Goal: Task Accomplishment & Management: Manage account settings

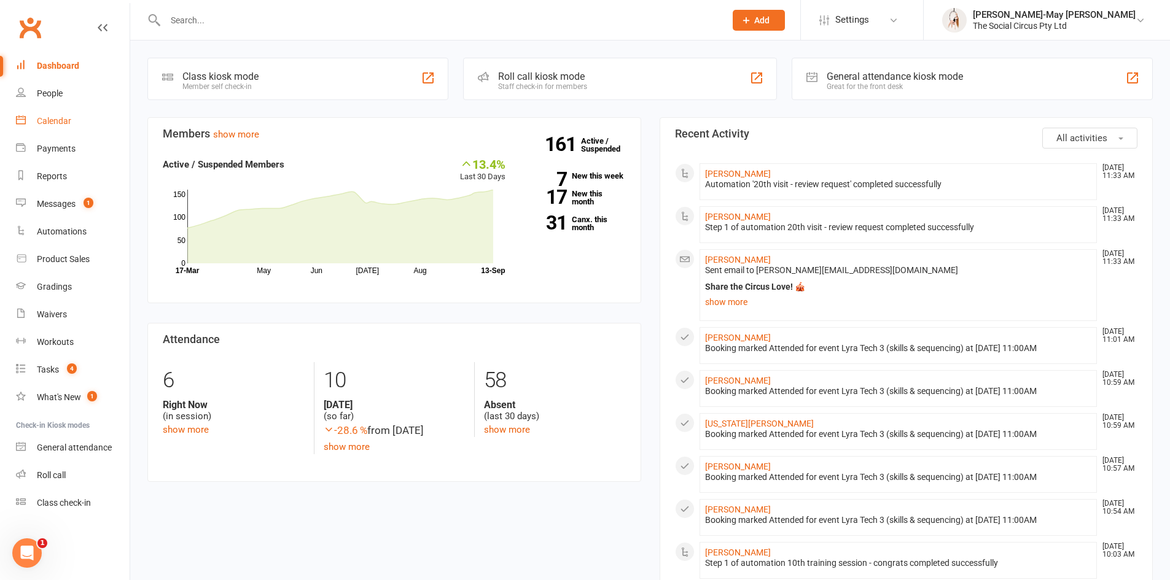
click at [48, 122] on div "Calendar" at bounding box center [54, 121] width 34 height 10
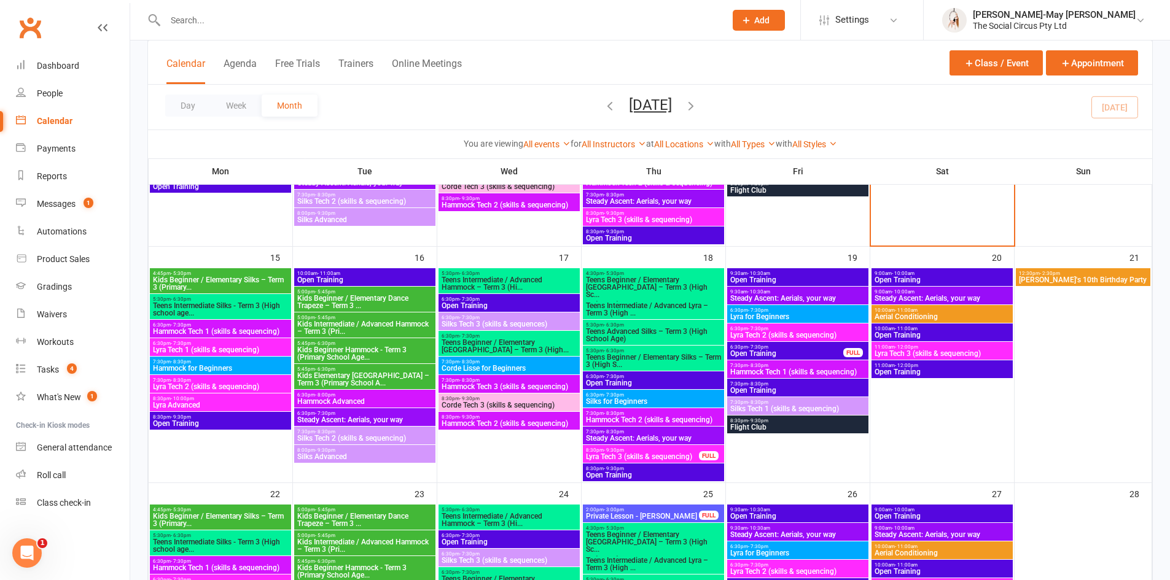
scroll to position [491, 0]
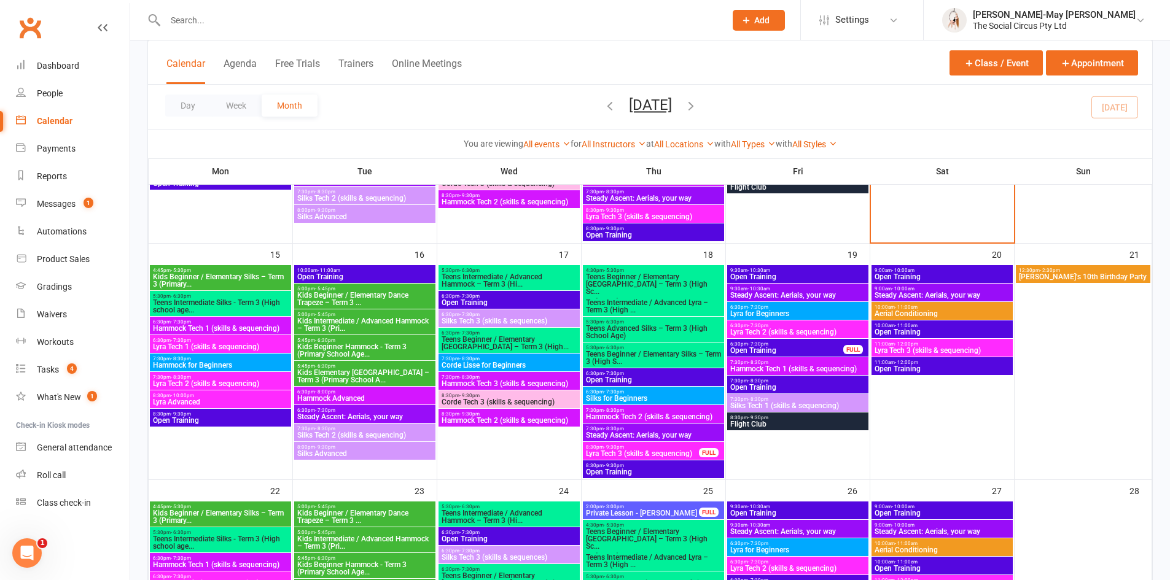
click at [343, 395] on span "Hammock Advanced" at bounding box center [365, 398] width 136 height 7
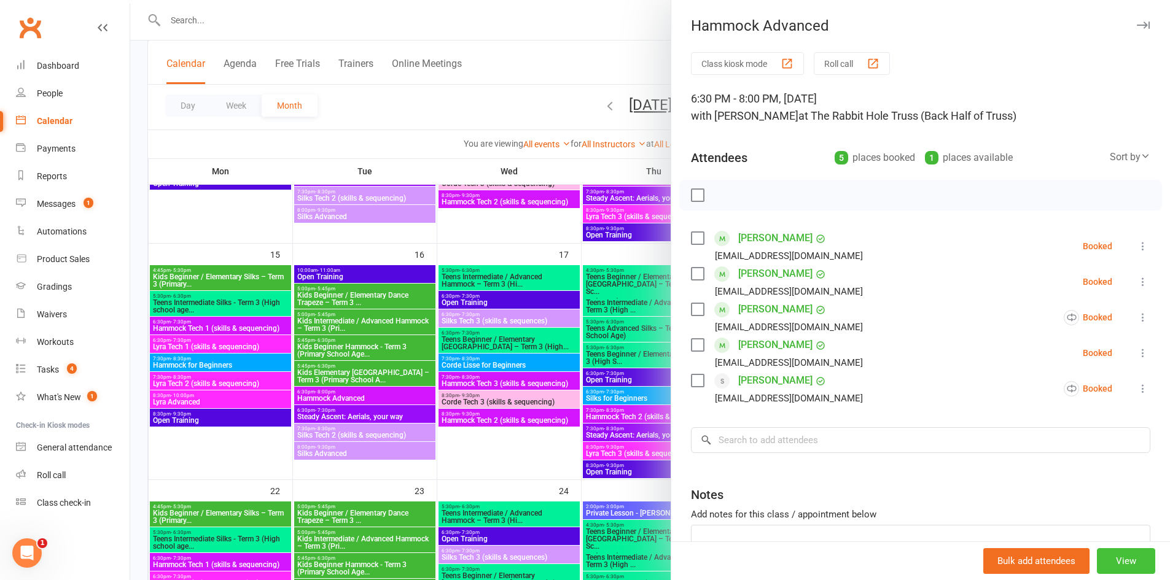
click at [1116, 571] on button "View" at bounding box center [1126, 562] width 58 height 26
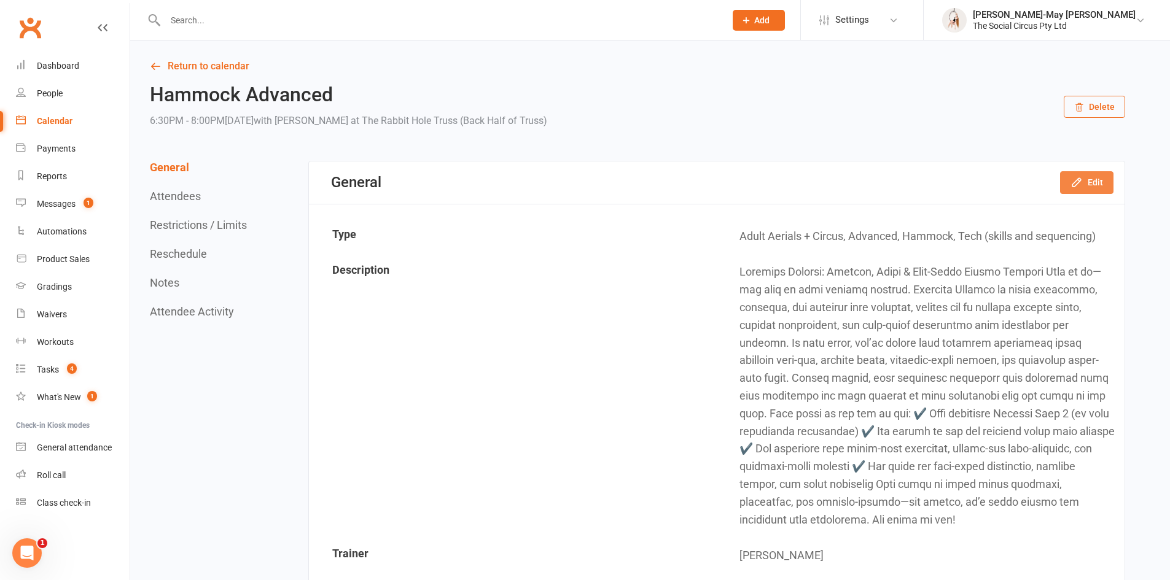
click at [1086, 185] on button "Edit" at bounding box center [1086, 182] width 53 height 22
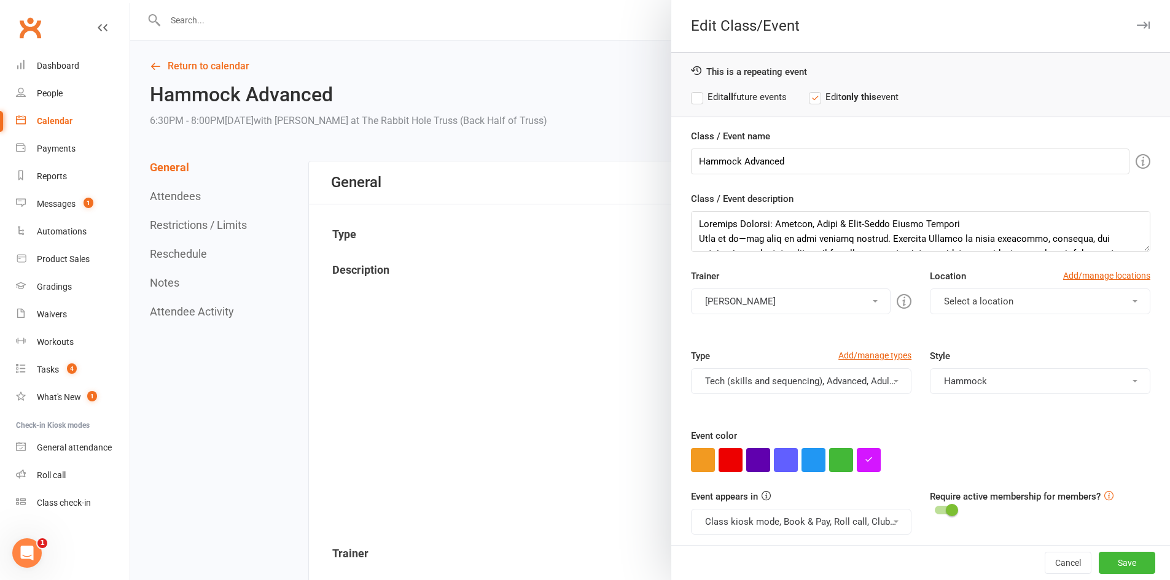
click at [791, 303] on button "[PERSON_NAME]" at bounding box center [791, 302] width 200 height 26
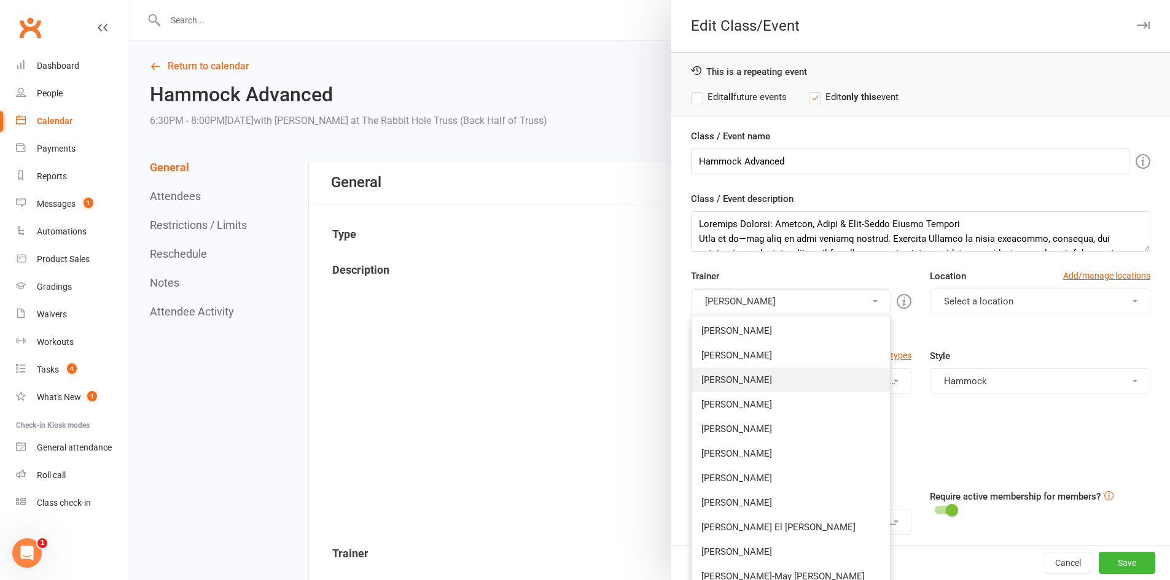
click at [749, 373] on link "[PERSON_NAME]" at bounding box center [791, 380] width 198 height 25
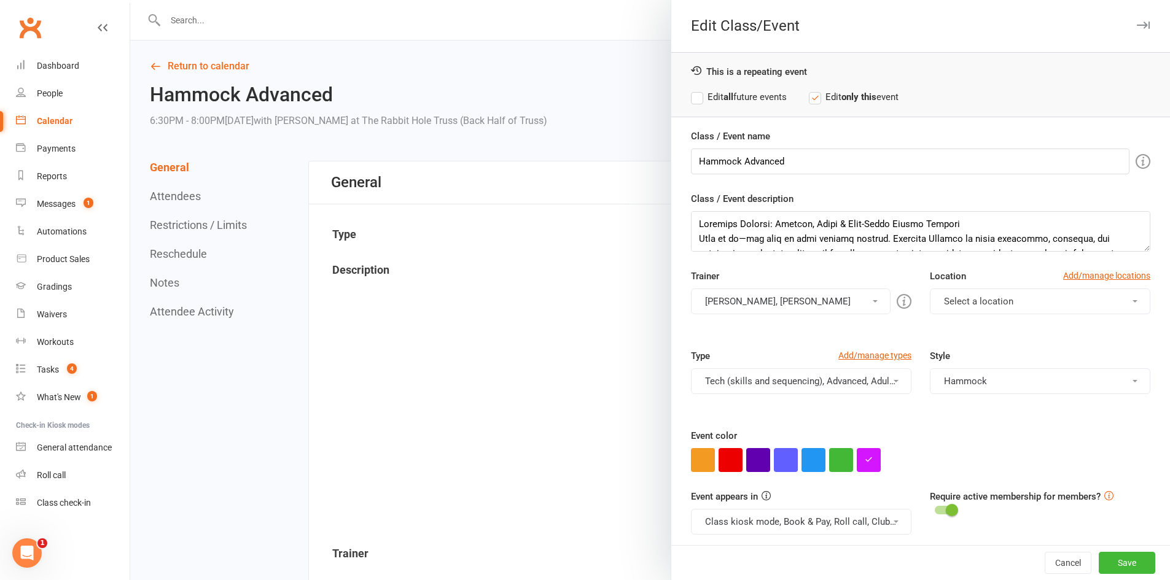
click at [787, 307] on button "[PERSON_NAME], [PERSON_NAME]" at bounding box center [791, 302] width 200 height 26
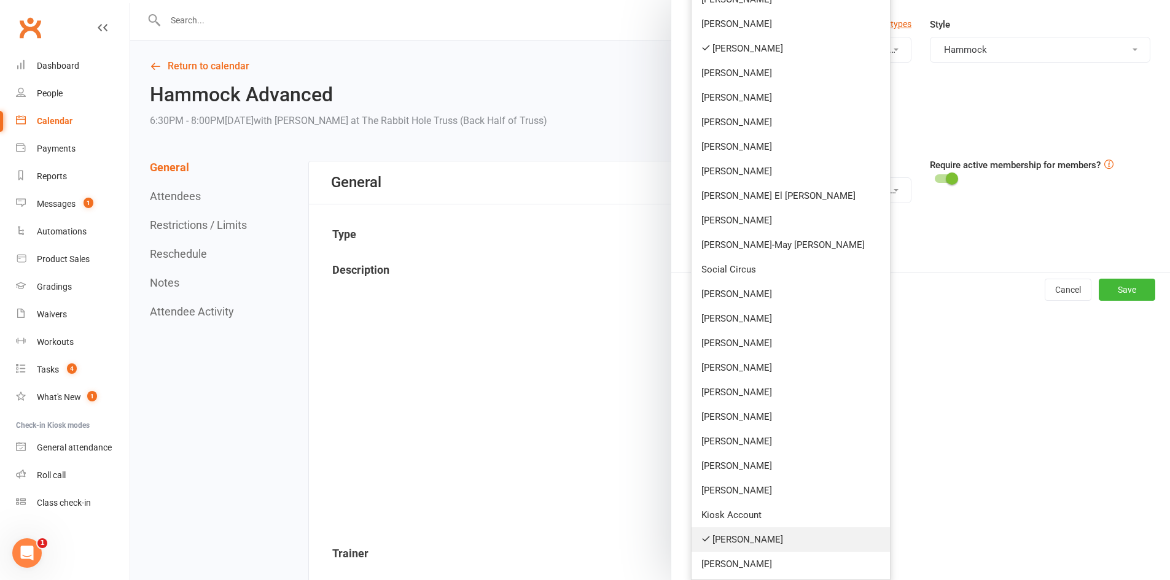
click at [738, 541] on link "[PERSON_NAME]" at bounding box center [791, 540] width 198 height 25
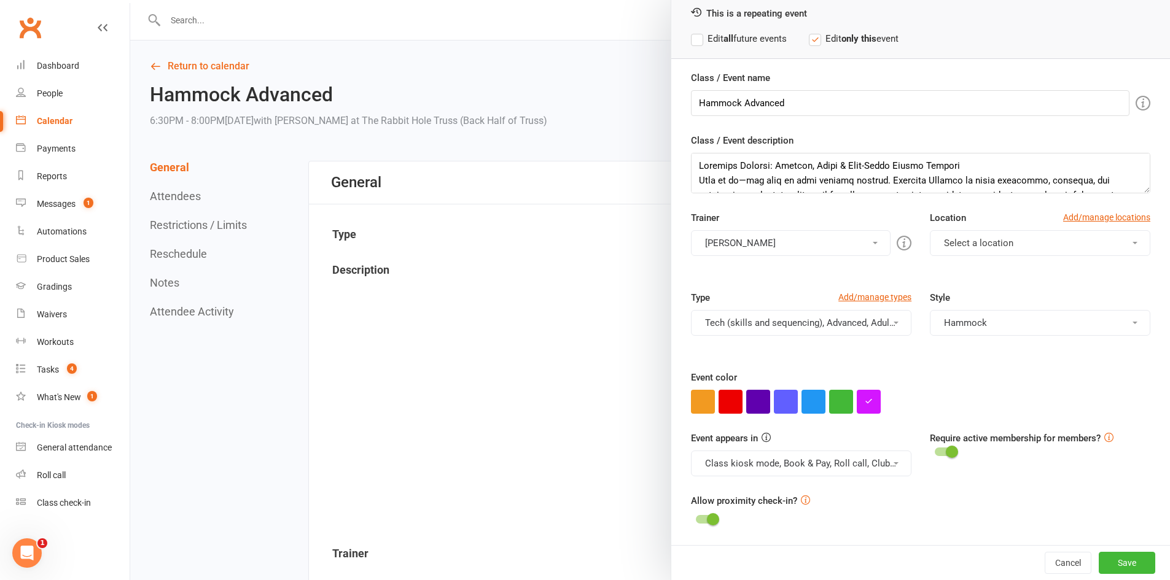
click at [773, 272] on div "Trainer [PERSON_NAME] [PERSON_NAME] [PERSON_NAME] [PERSON_NAME] [PERSON_NAME] […" at bounding box center [921, 251] width 478 height 80
click at [1108, 576] on div "Cancel Save" at bounding box center [920, 562] width 499 height 35
click at [1104, 561] on button "Save" at bounding box center [1127, 563] width 57 height 22
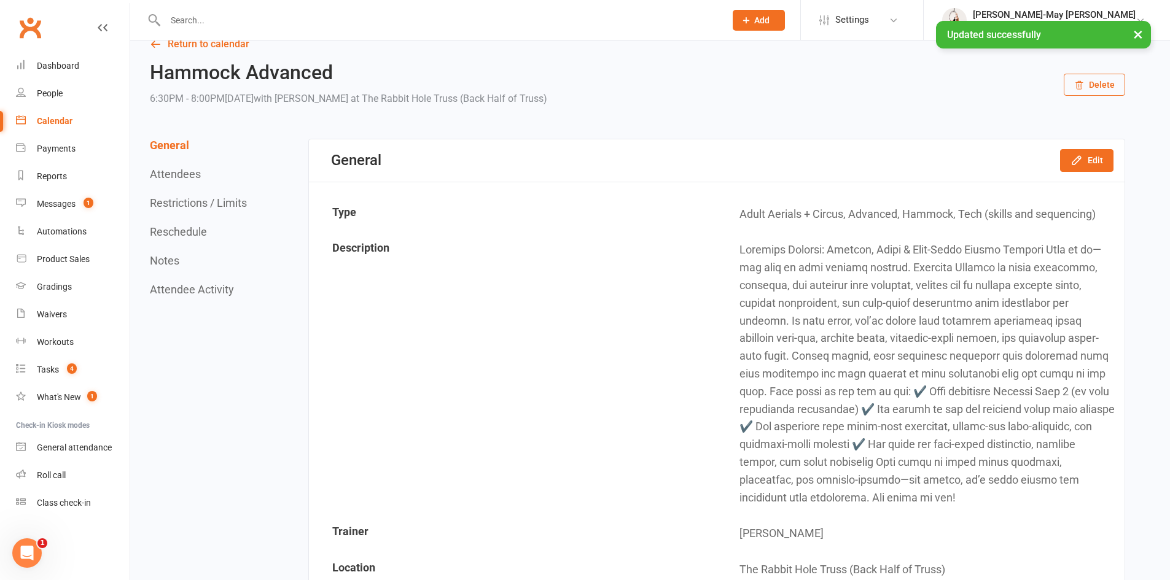
scroll to position [0, 0]
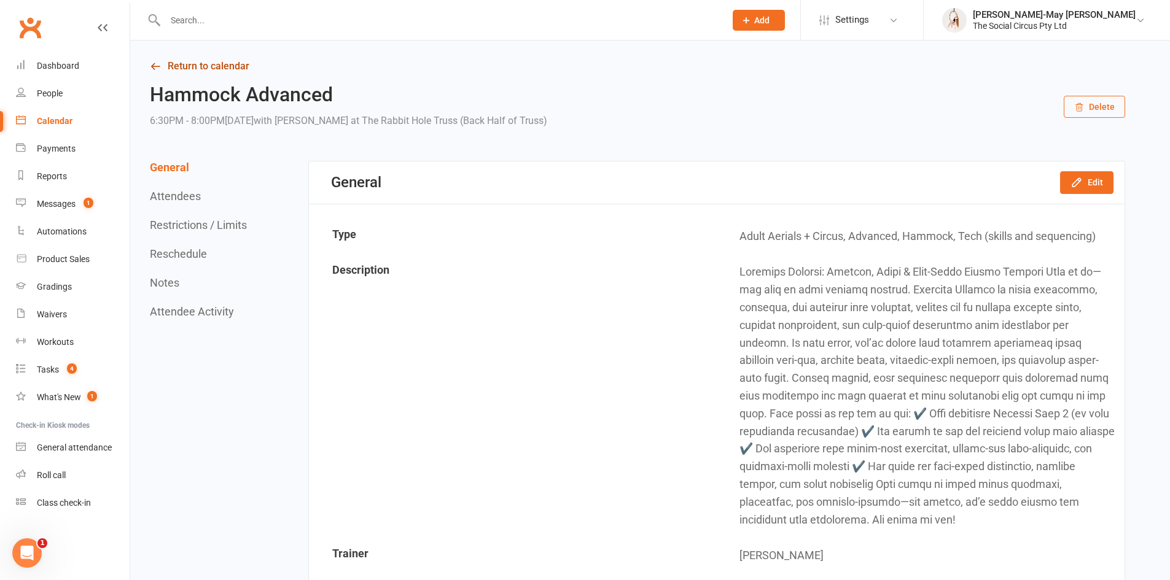
click at [186, 63] on link "Return to calendar" at bounding box center [637, 66] width 975 height 17
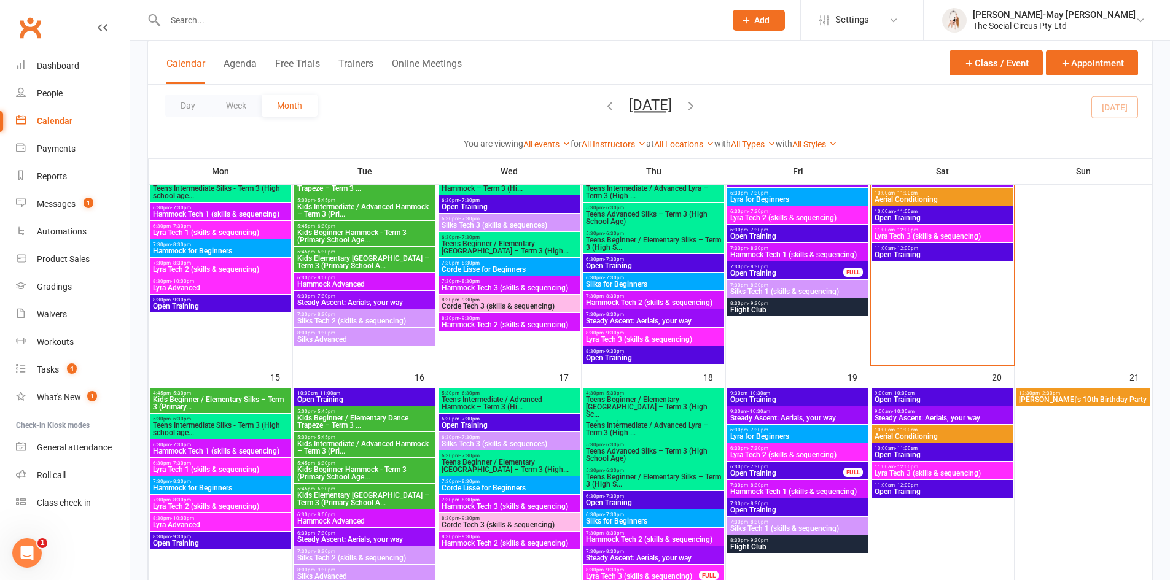
scroll to position [430, 0]
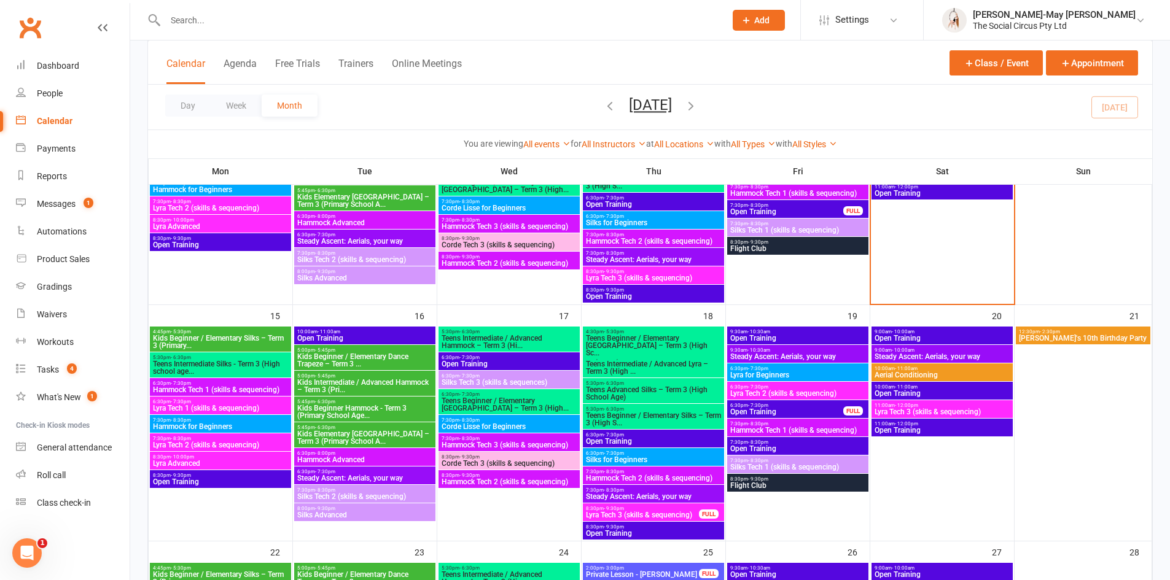
click at [350, 509] on span "8:00pm - 9:30pm" at bounding box center [365, 509] width 136 height 6
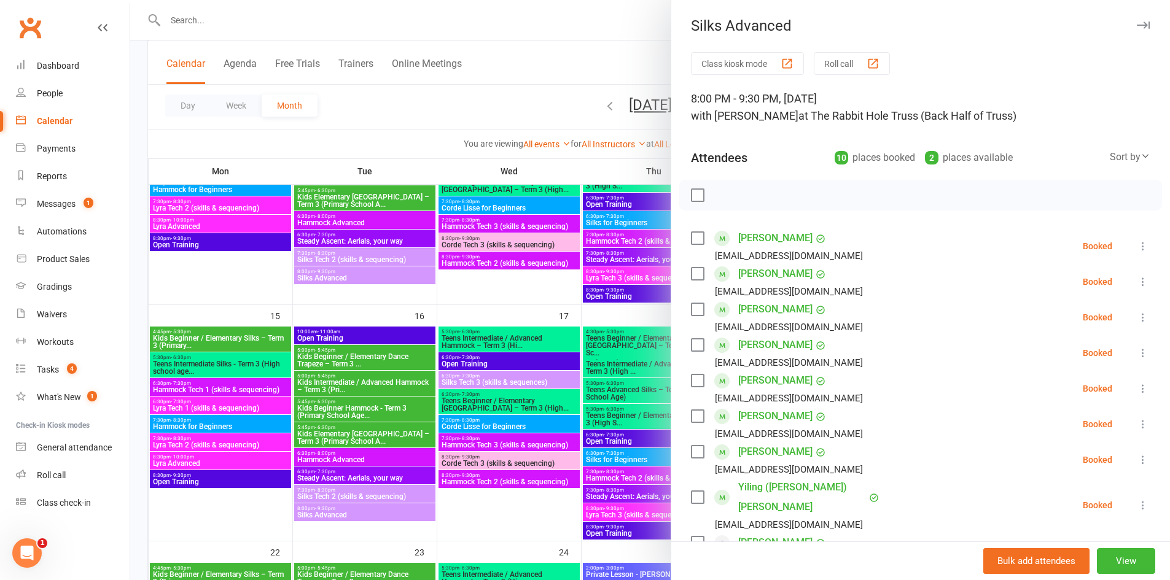
click at [1137, 243] on icon at bounding box center [1143, 246] width 12 height 12
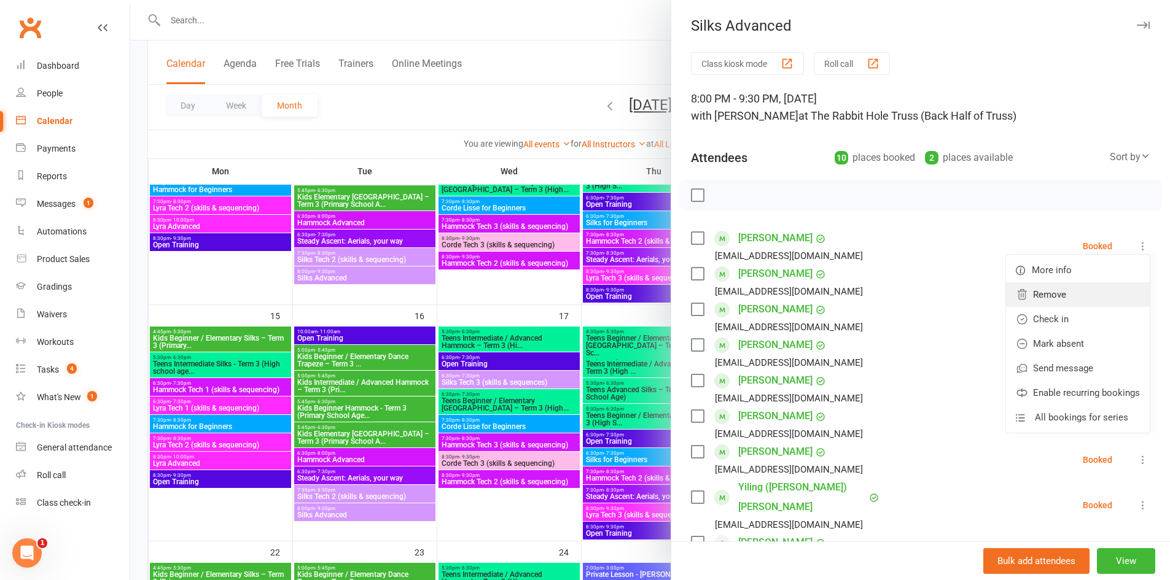
click at [1042, 291] on link "Remove" at bounding box center [1078, 295] width 144 height 25
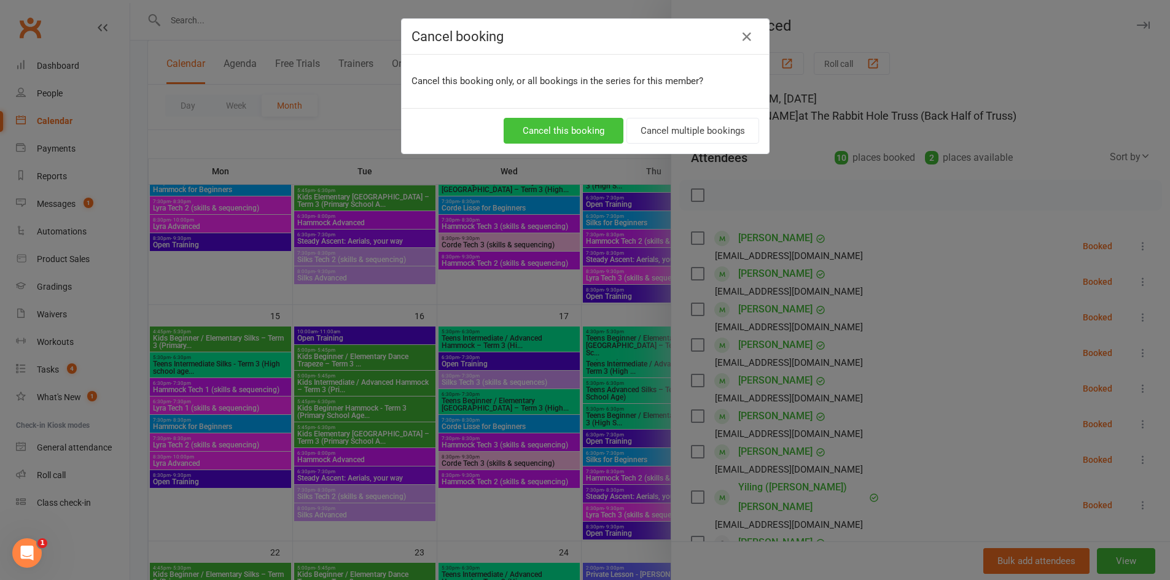
click at [598, 133] on button "Cancel this booking" at bounding box center [564, 131] width 120 height 26
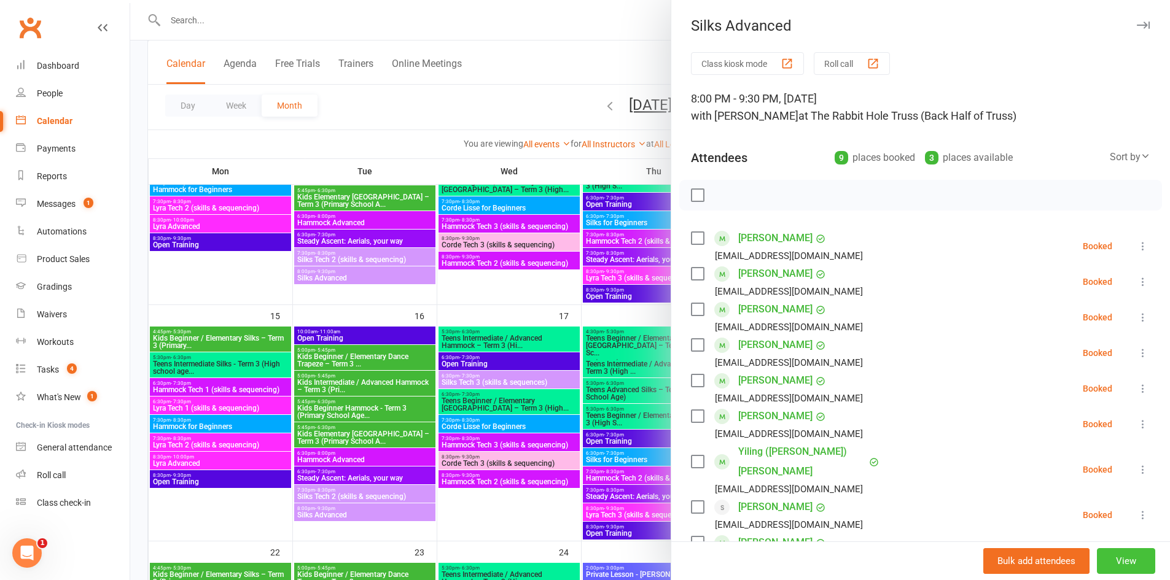
click at [1103, 565] on button "View" at bounding box center [1126, 562] width 58 height 26
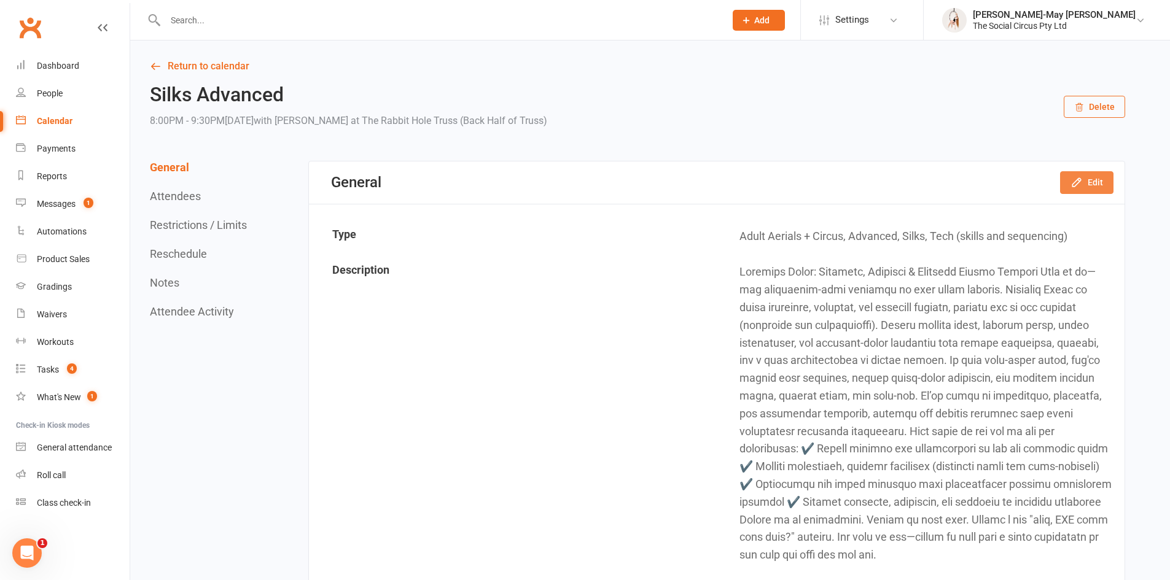
click at [1077, 187] on icon "button" at bounding box center [1077, 182] width 12 height 12
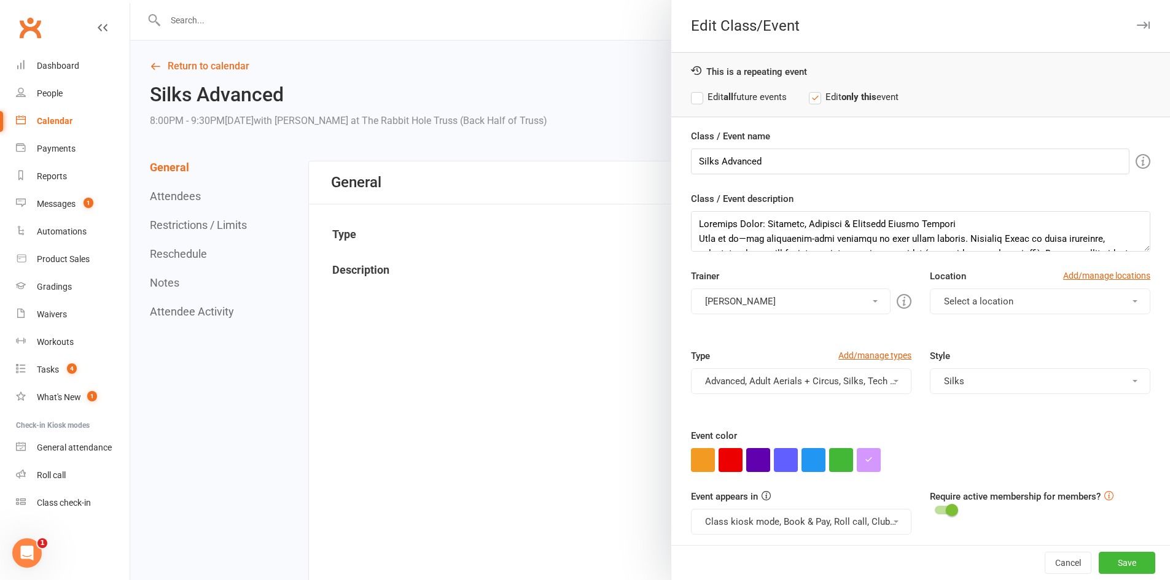
click at [799, 300] on button "[PERSON_NAME]" at bounding box center [791, 302] width 200 height 26
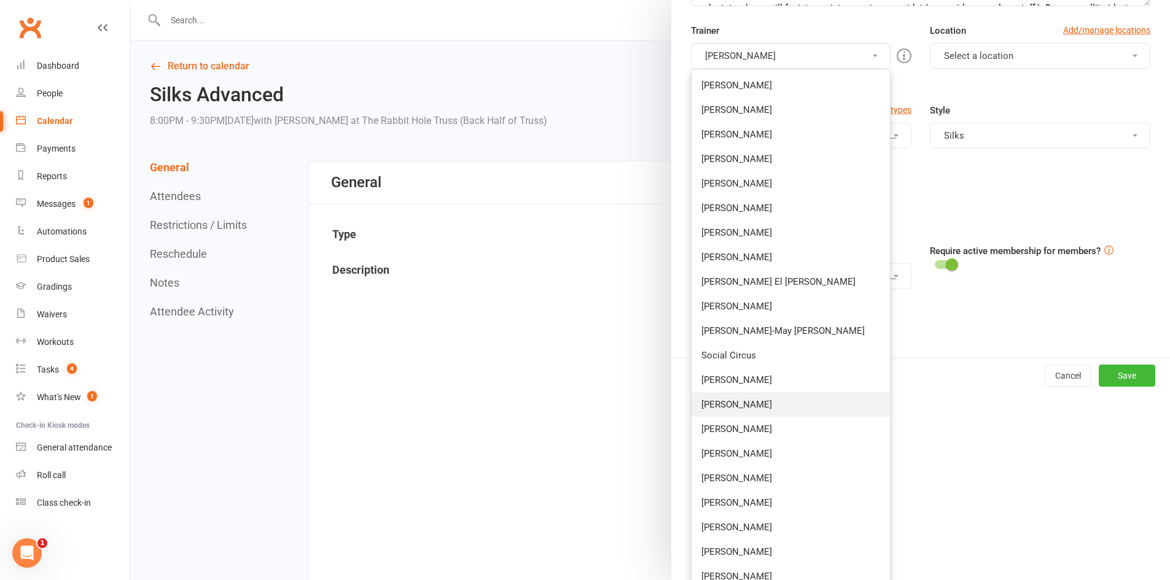
click at [748, 411] on link "[PERSON_NAME]" at bounding box center [791, 405] width 198 height 25
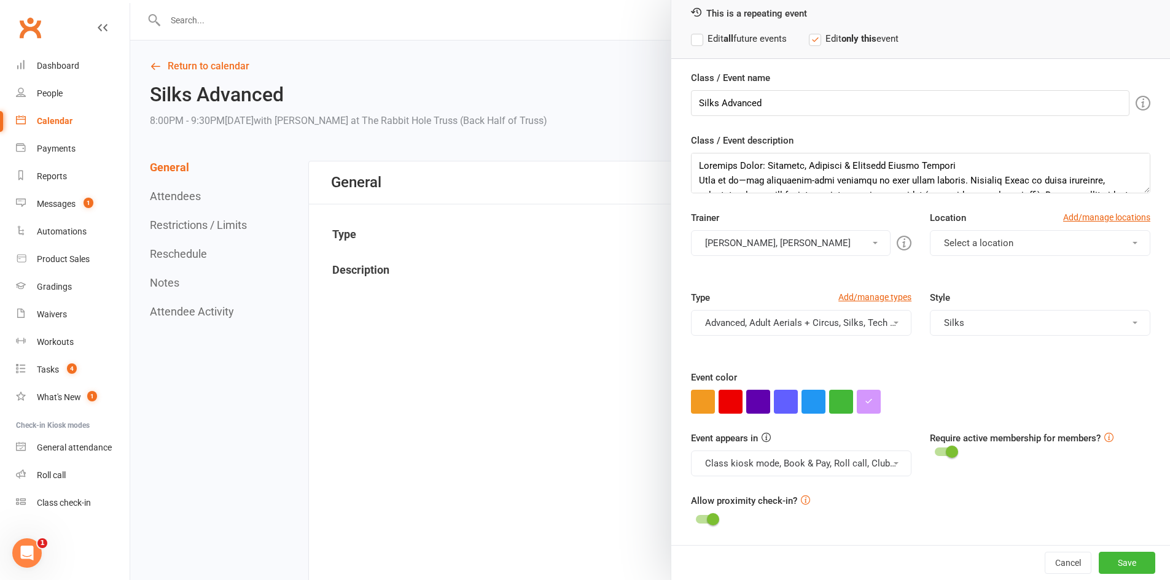
click at [810, 243] on button "[PERSON_NAME], [PERSON_NAME]" at bounding box center [791, 243] width 200 height 26
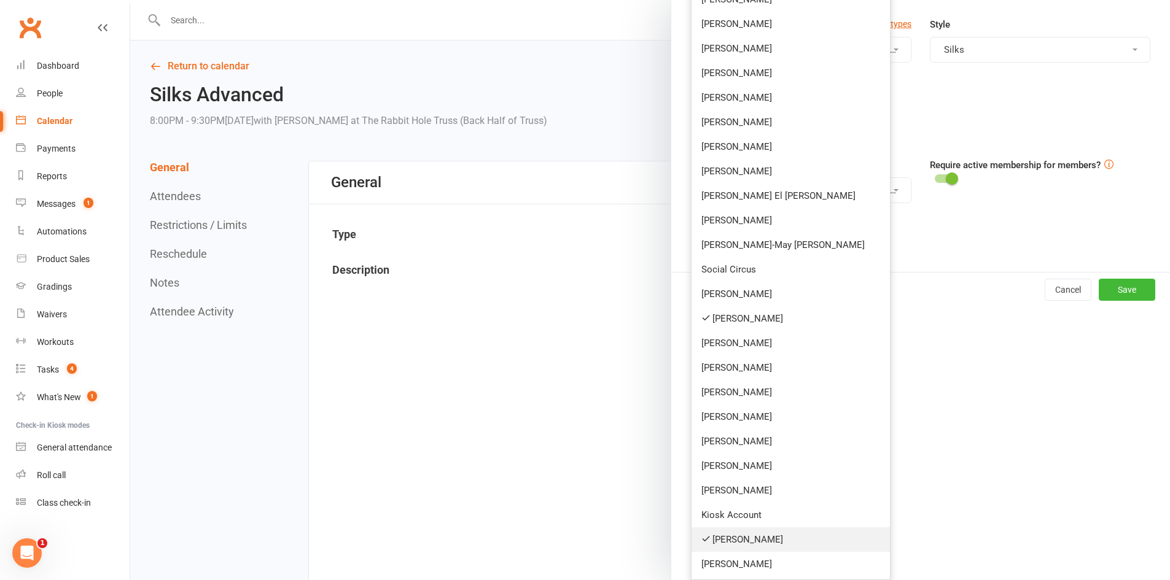
click at [741, 537] on link "[PERSON_NAME]" at bounding box center [791, 540] width 198 height 25
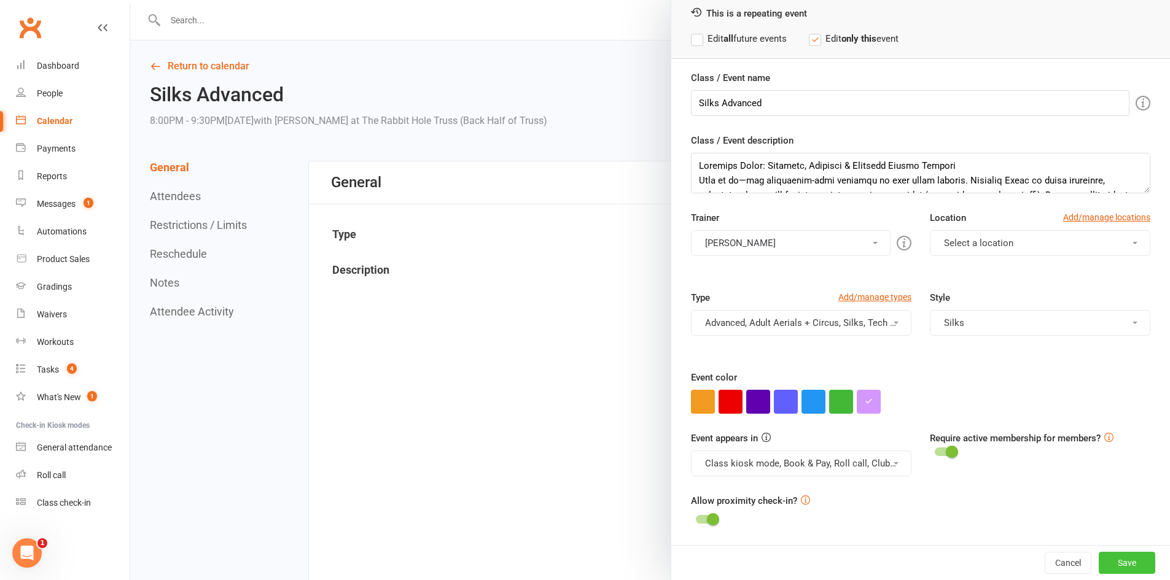
click at [1114, 564] on button "Save" at bounding box center [1127, 563] width 57 height 22
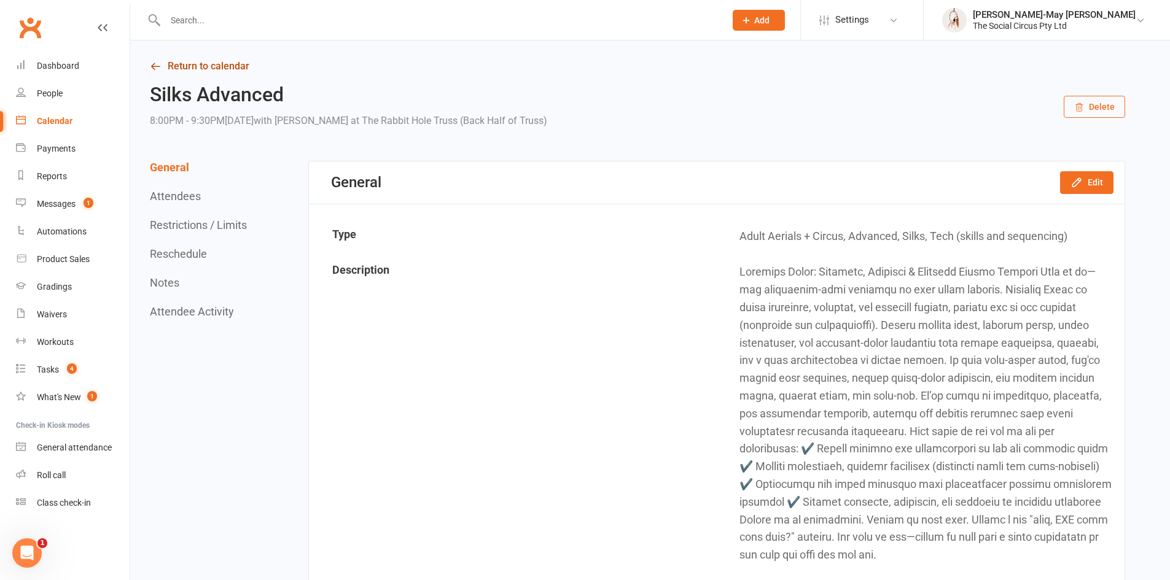
click at [233, 67] on link "Return to calendar" at bounding box center [637, 66] width 975 height 17
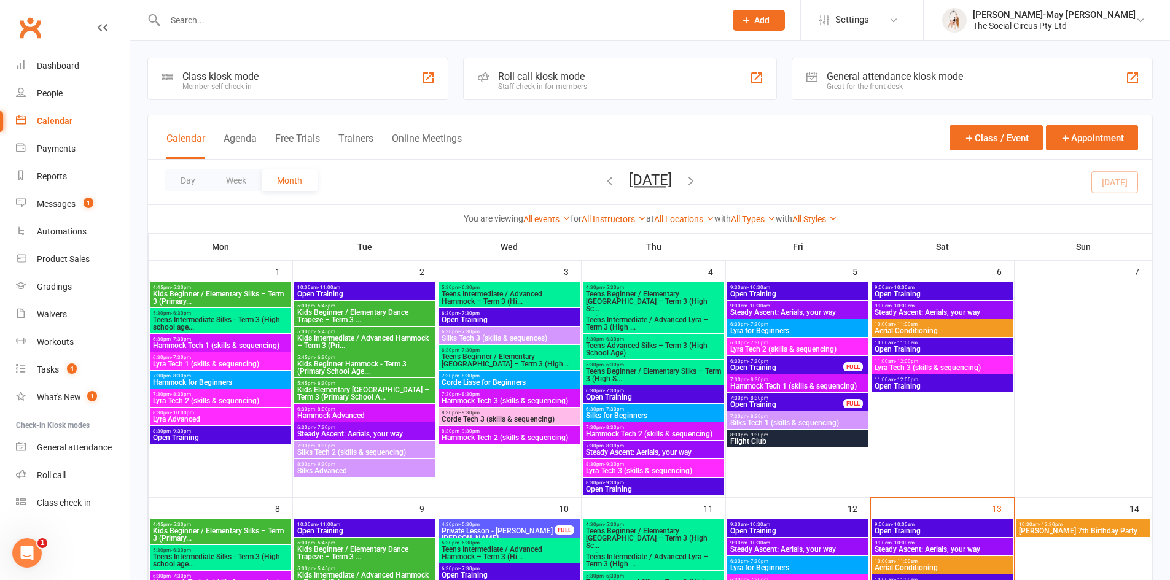
click at [698, 181] on icon "button" at bounding box center [691, 181] width 14 height 14
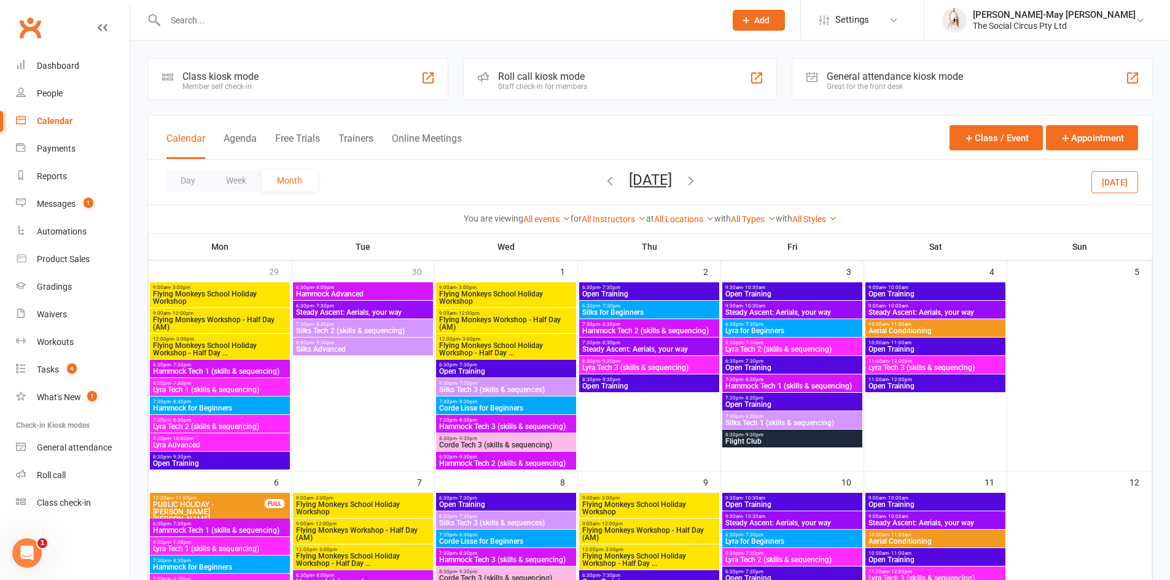
click at [498, 385] on span "6:30pm - 7:30pm" at bounding box center [506, 384] width 135 height 6
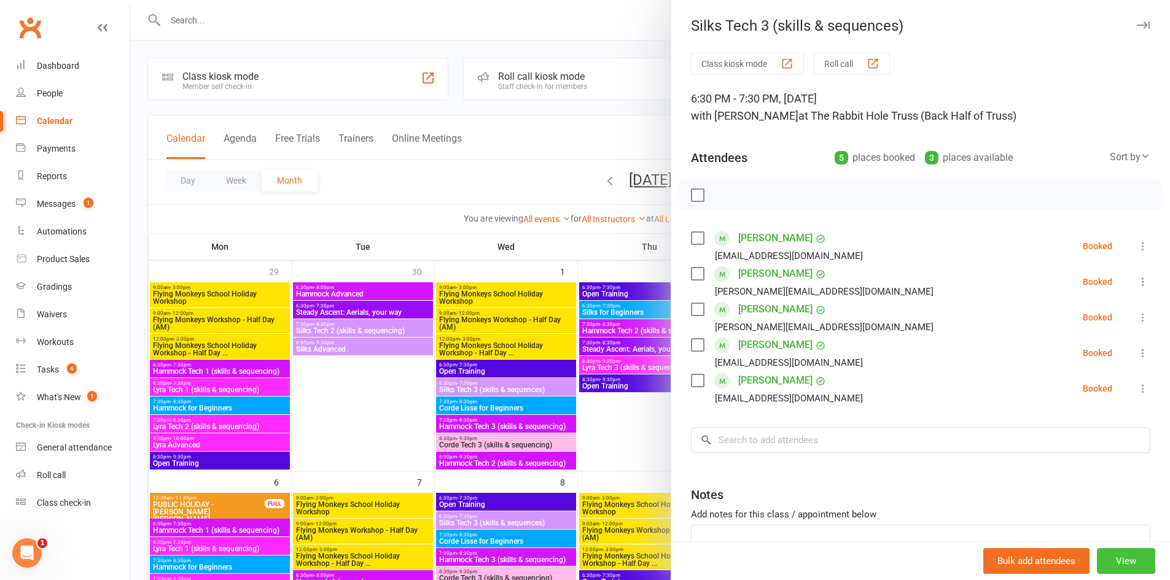
click at [1097, 561] on button "View" at bounding box center [1126, 562] width 58 height 26
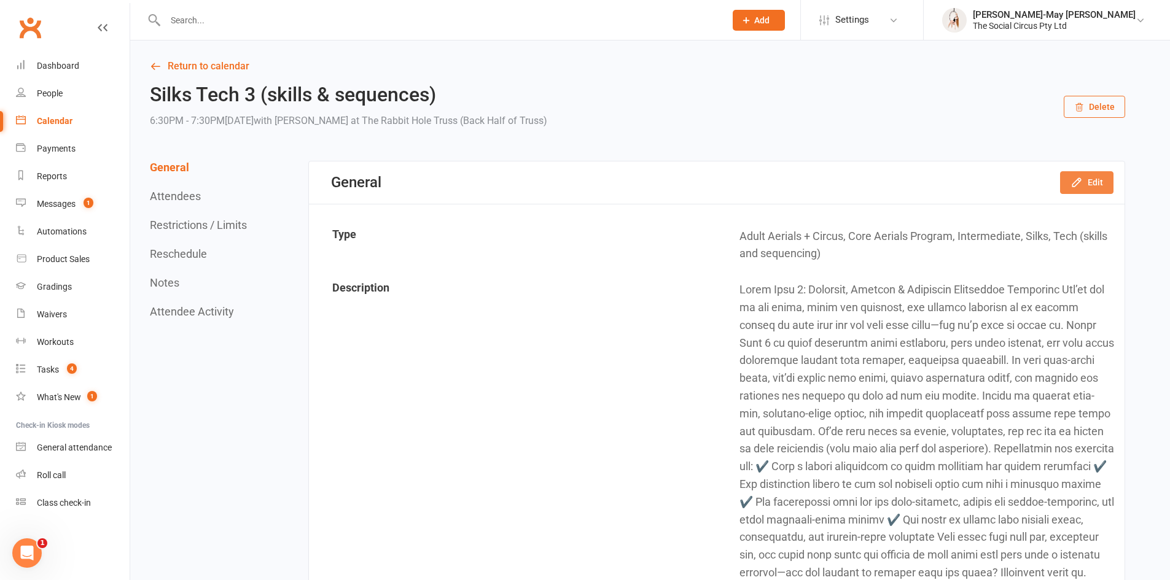
click at [1087, 187] on button "Edit" at bounding box center [1086, 182] width 53 height 22
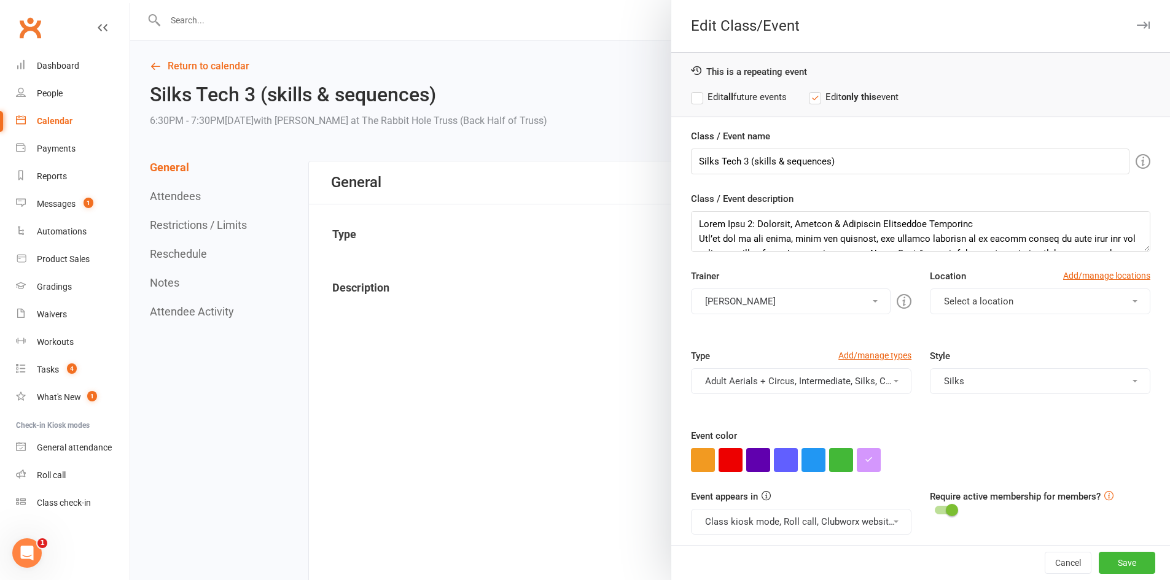
click at [187, 367] on div at bounding box center [650, 290] width 1040 height 580
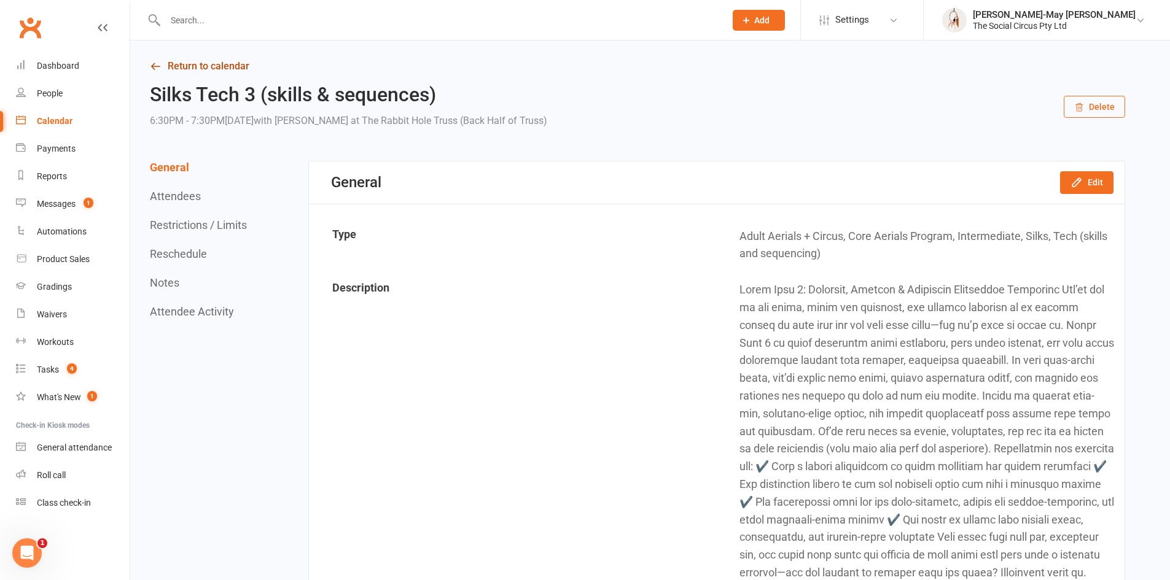
click at [183, 67] on link "Return to calendar" at bounding box center [637, 66] width 975 height 17
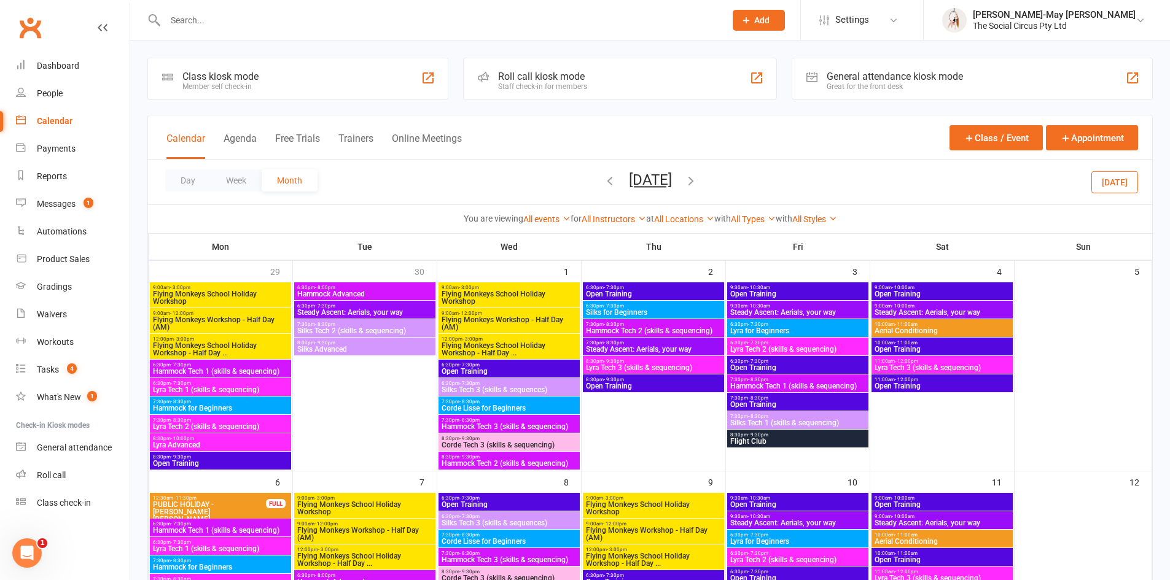
click at [493, 431] on span "Hammock Tech 3 (skills & sequencing)" at bounding box center [509, 426] width 136 height 7
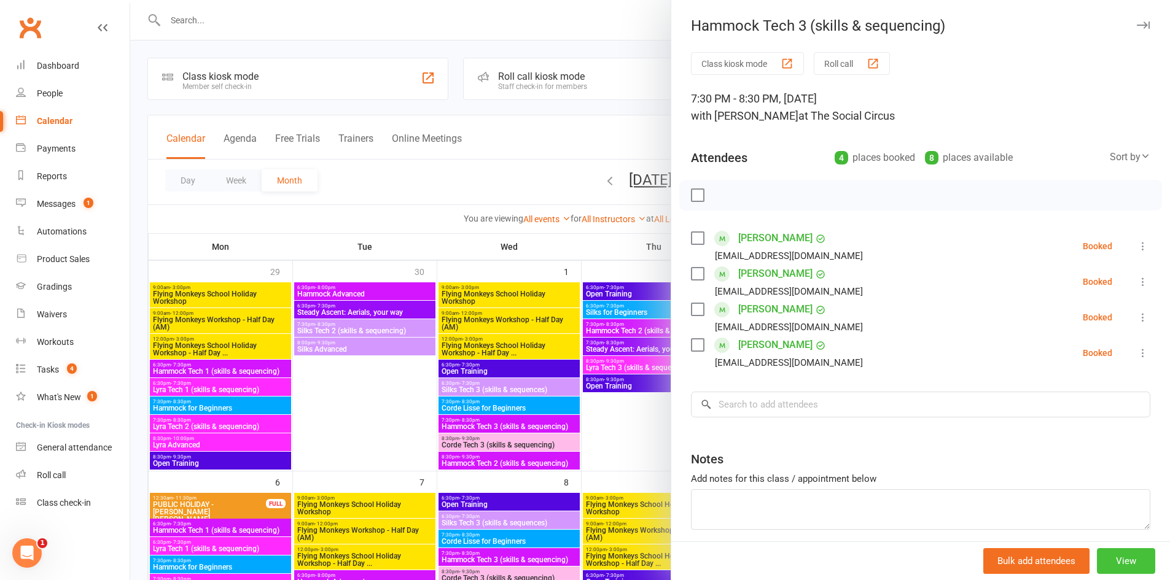
click at [1128, 553] on button "View" at bounding box center [1126, 562] width 58 height 26
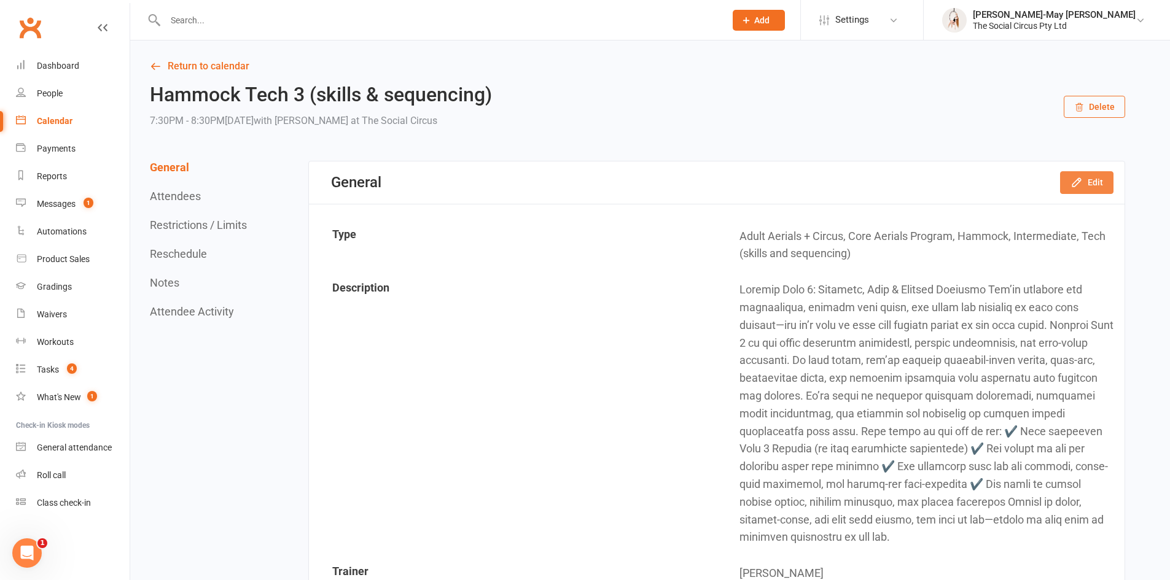
click at [1089, 182] on button "Edit" at bounding box center [1086, 182] width 53 height 22
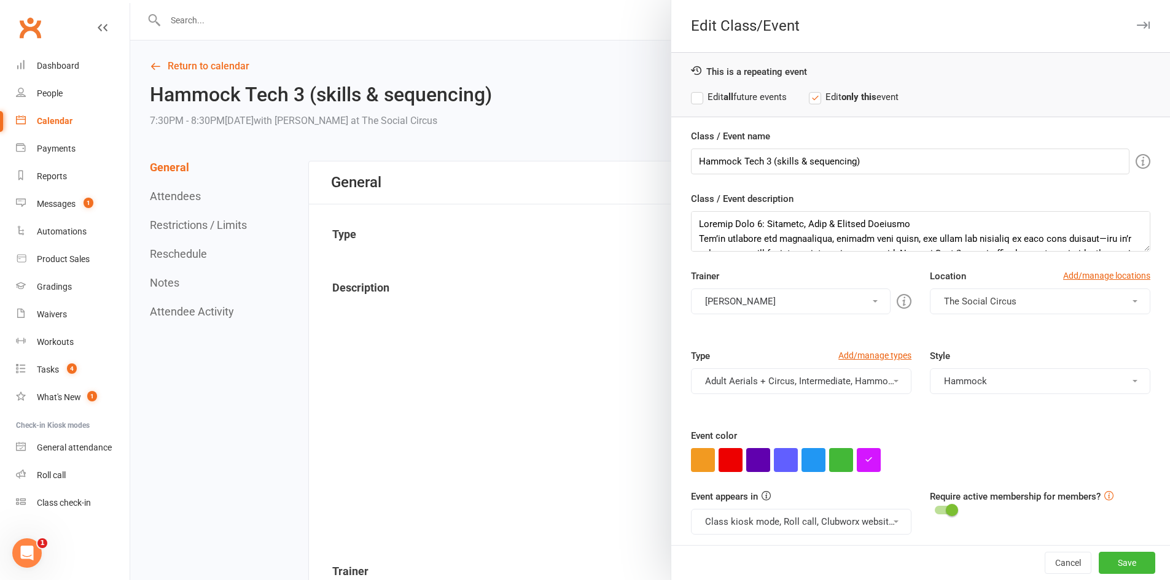
click at [770, 303] on button "[PERSON_NAME]" at bounding box center [791, 302] width 200 height 26
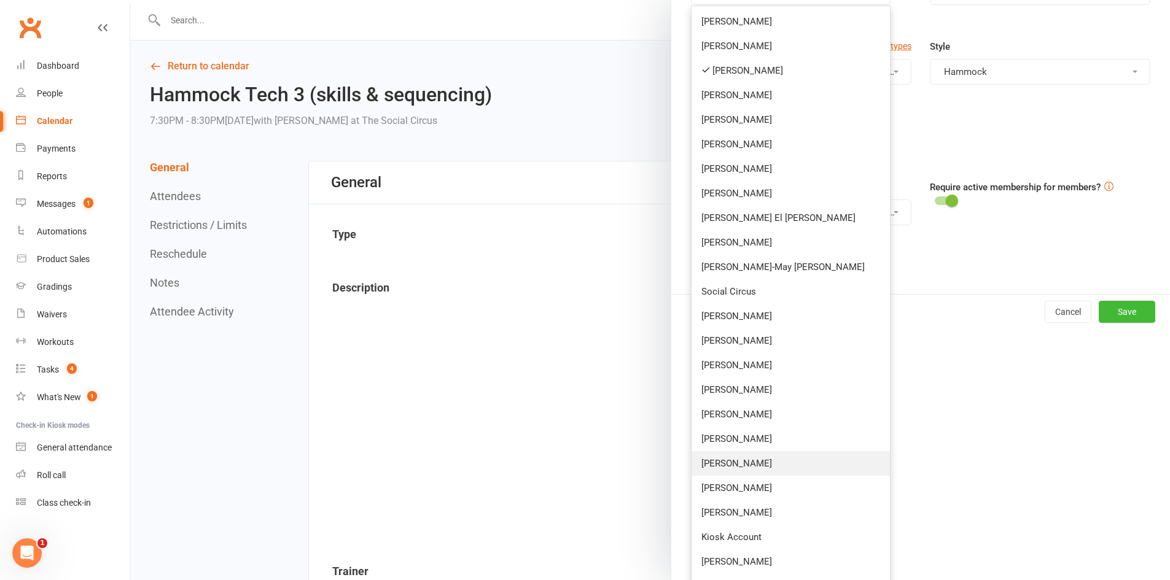
scroll to position [332, 0]
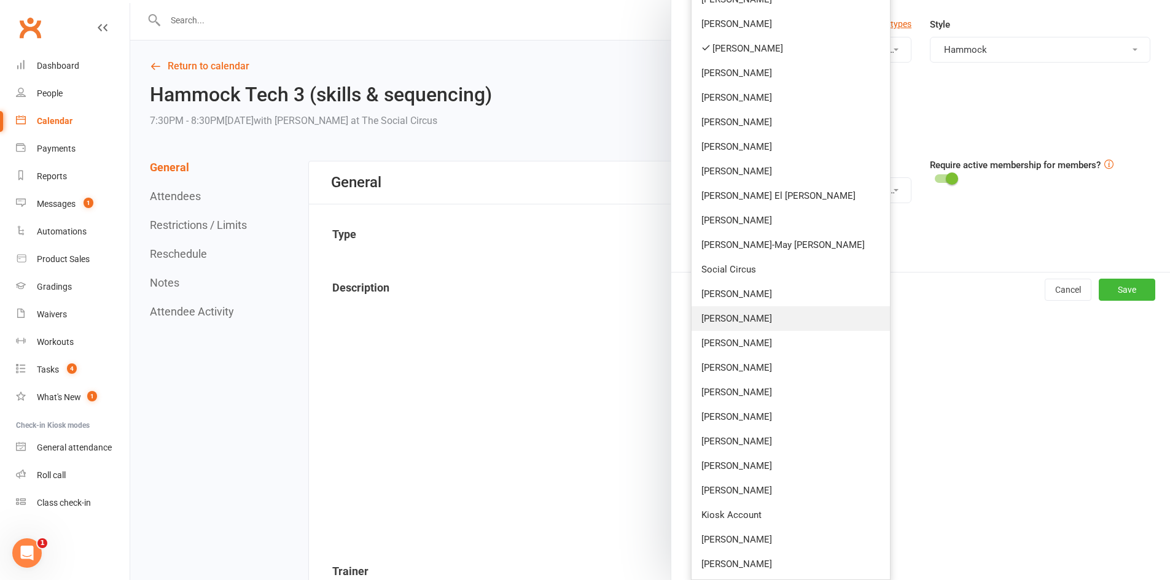
click at [738, 316] on link "[PERSON_NAME]" at bounding box center [791, 319] width 198 height 25
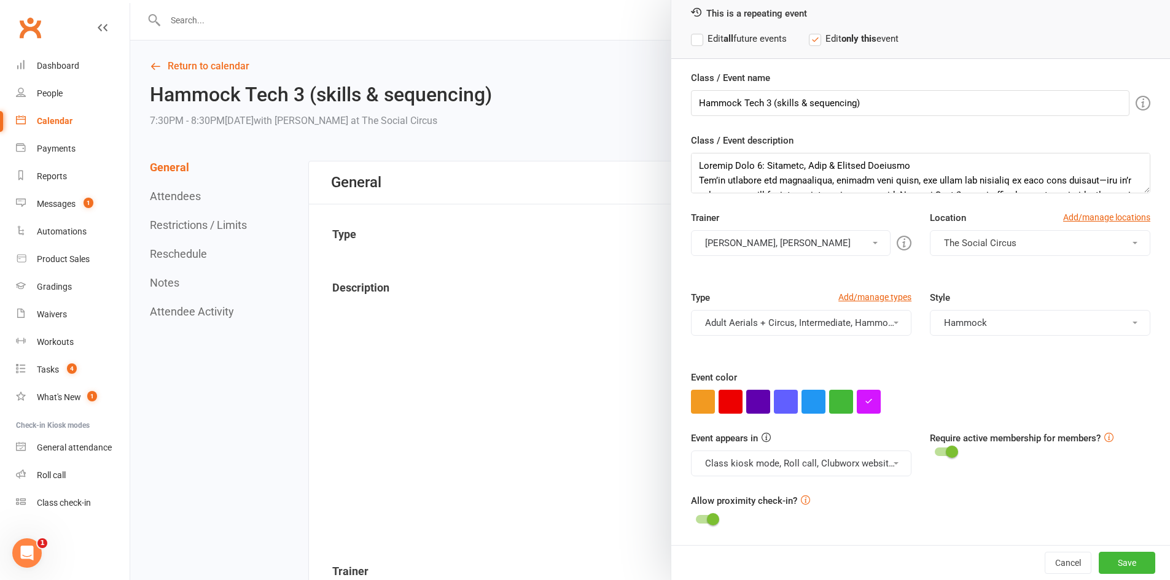
scroll to position [58, 0]
click at [825, 249] on button "[PERSON_NAME], [PERSON_NAME]" at bounding box center [791, 243] width 200 height 26
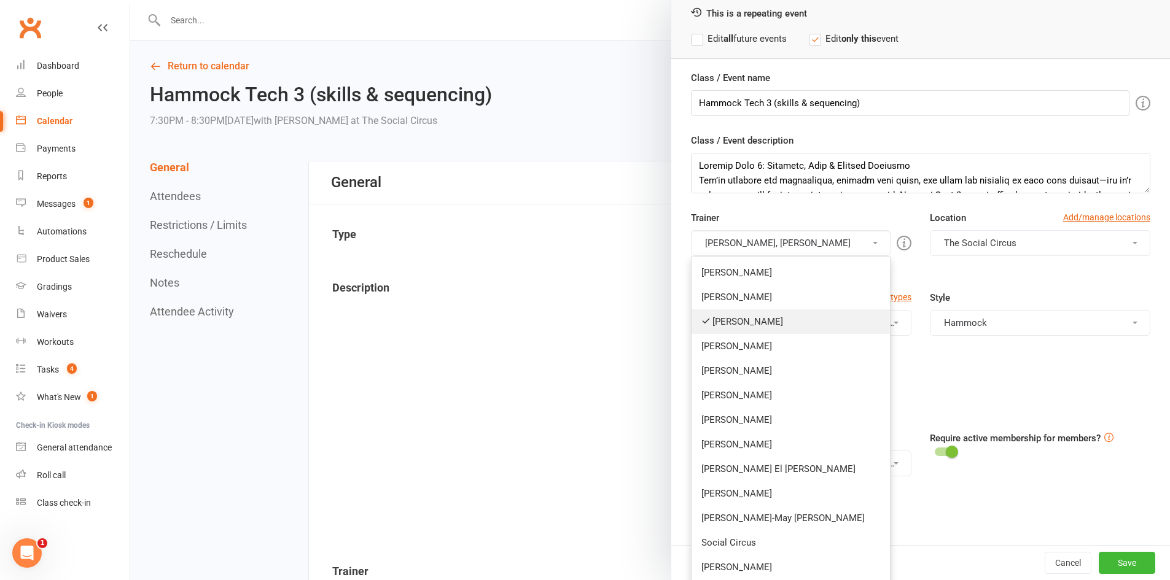
click at [716, 321] on link "[PERSON_NAME]" at bounding box center [791, 322] width 198 height 25
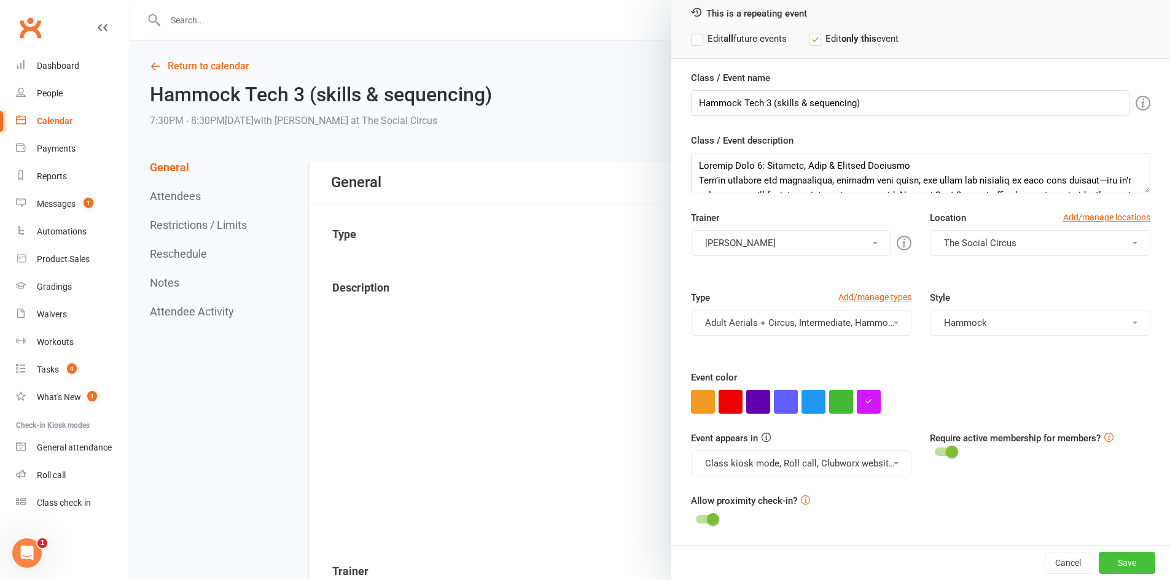
click at [1114, 566] on button "Save" at bounding box center [1127, 563] width 57 height 22
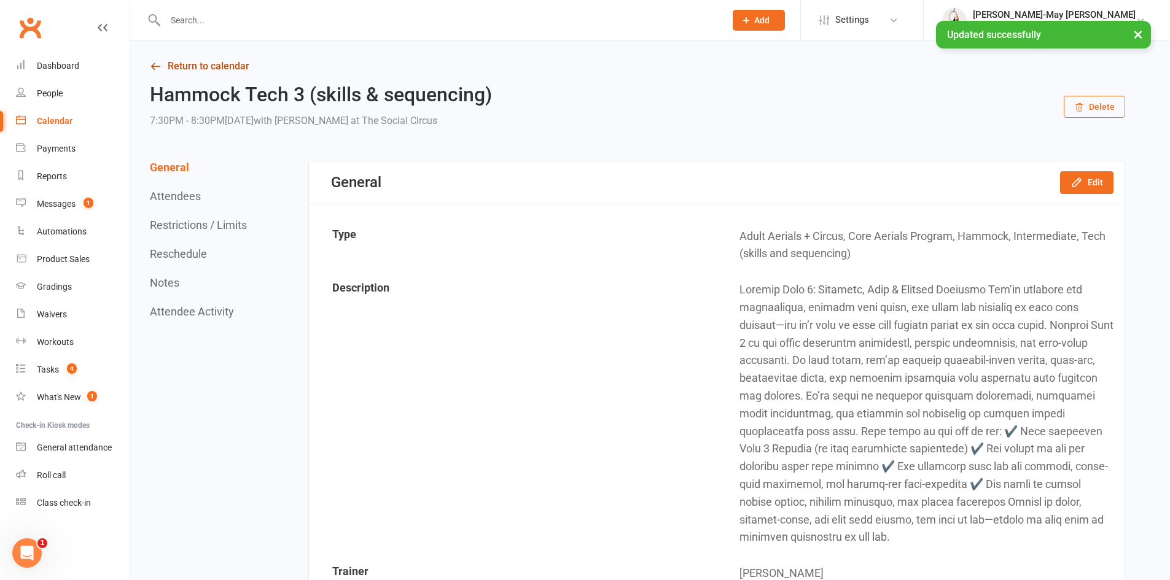
click at [211, 65] on link "Return to calendar" at bounding box center [637, 66] width 975 height 17
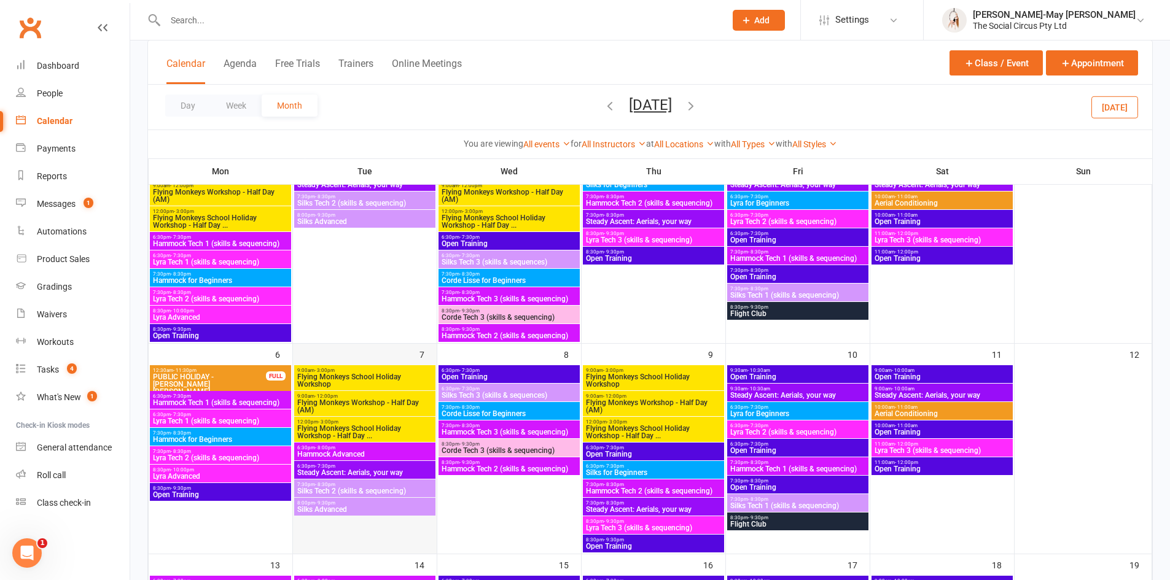
scroll to position [123, 0]
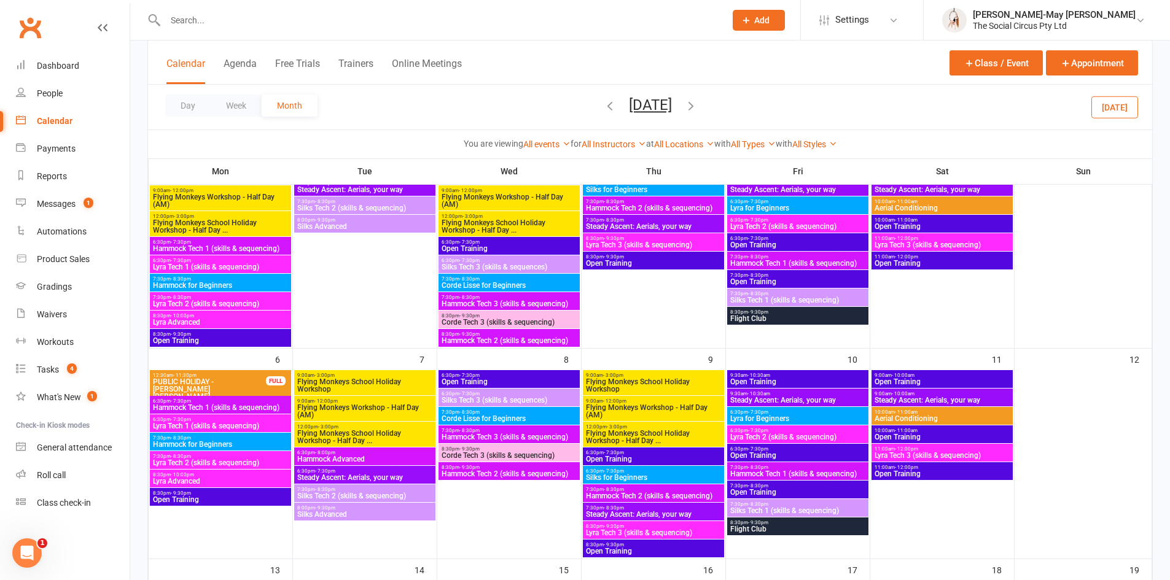
click at [530, 342] on span "Hammock Tech 2 (skills & sequencing)" at bounding box center [509, 340] width 136 height 7
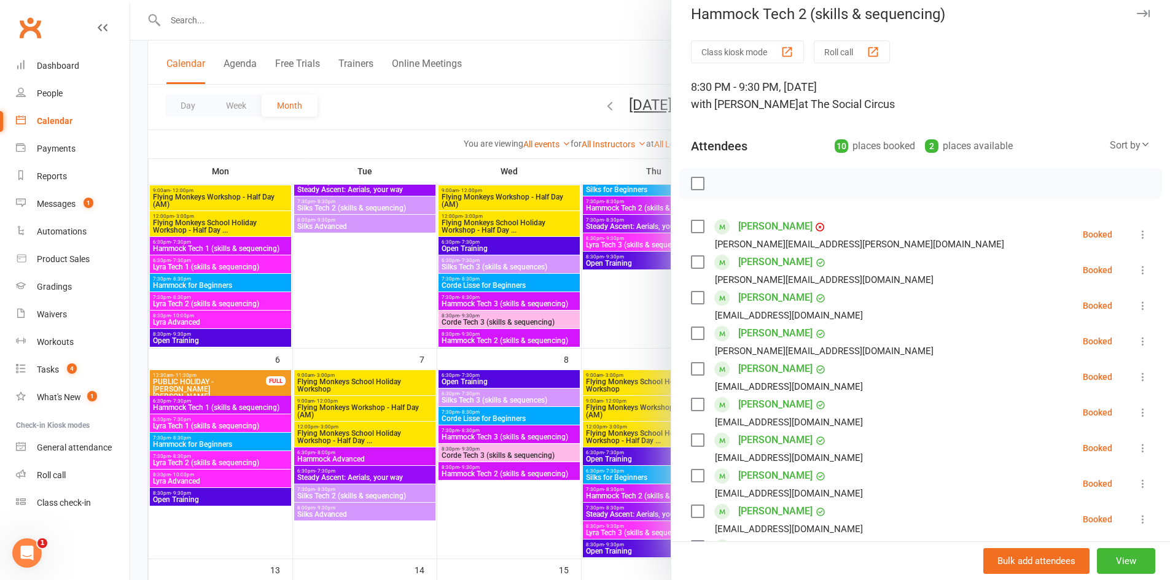
scroll to position [0, 0]
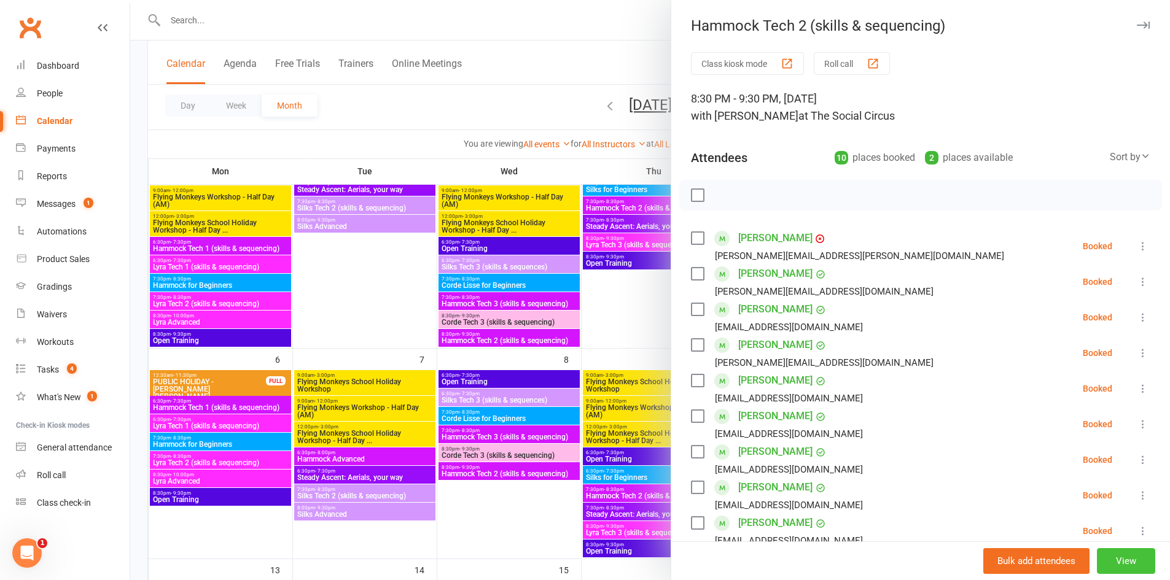
click at [1125, 561] on button "View" at bounding box center [1126, 562] width 58 height 26
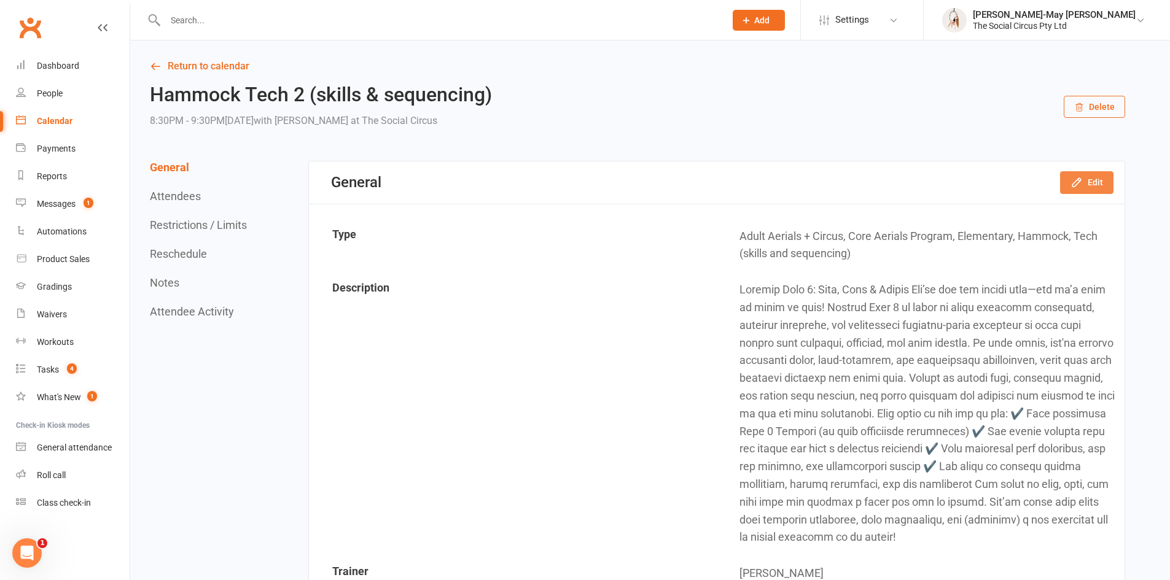
click at [1089, 187] on button "Edit" at bounding box center [1086, 182] width 53 height 22
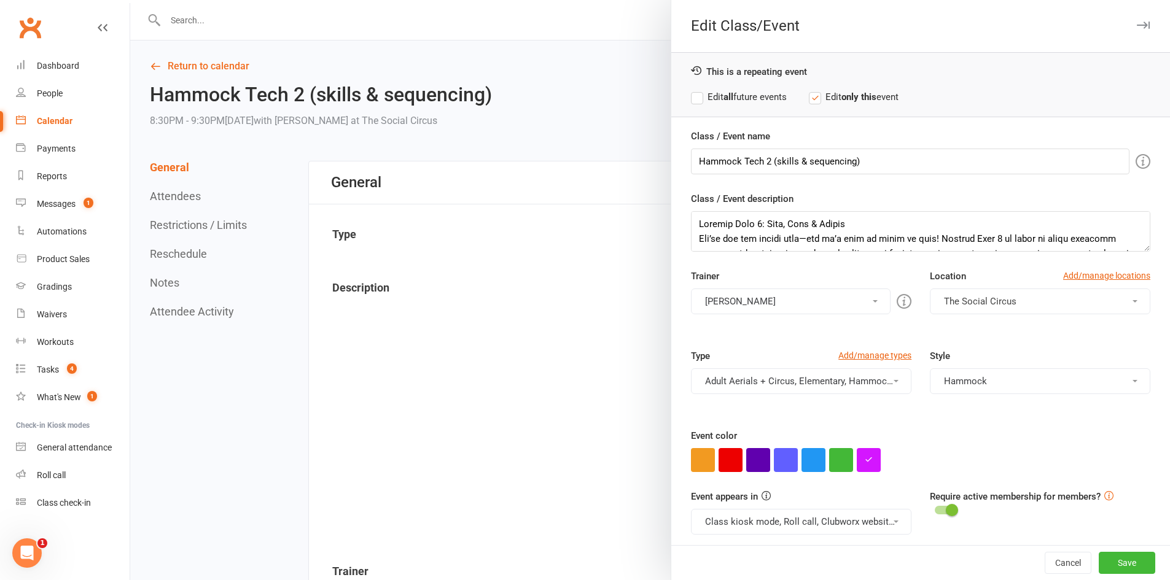
click at [808, 298] on button "[PERSON_NAME]" at bounding box center [791, 302] width 200 height 26
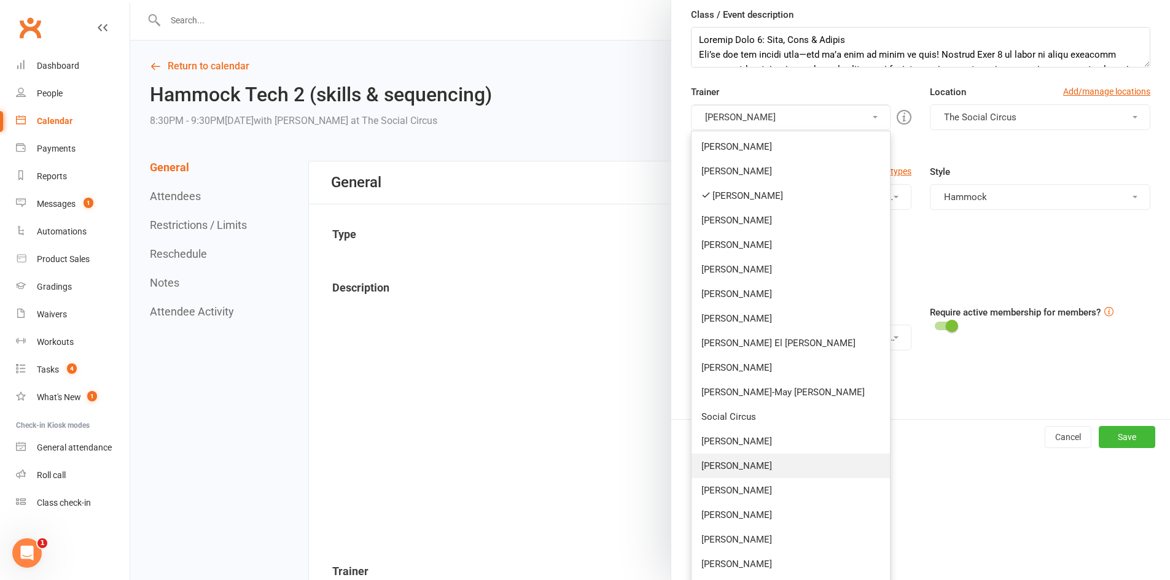
click at [747, 463] on link "[PERSON_NAME]" at bounding box center [791, 466] width 198 height 25
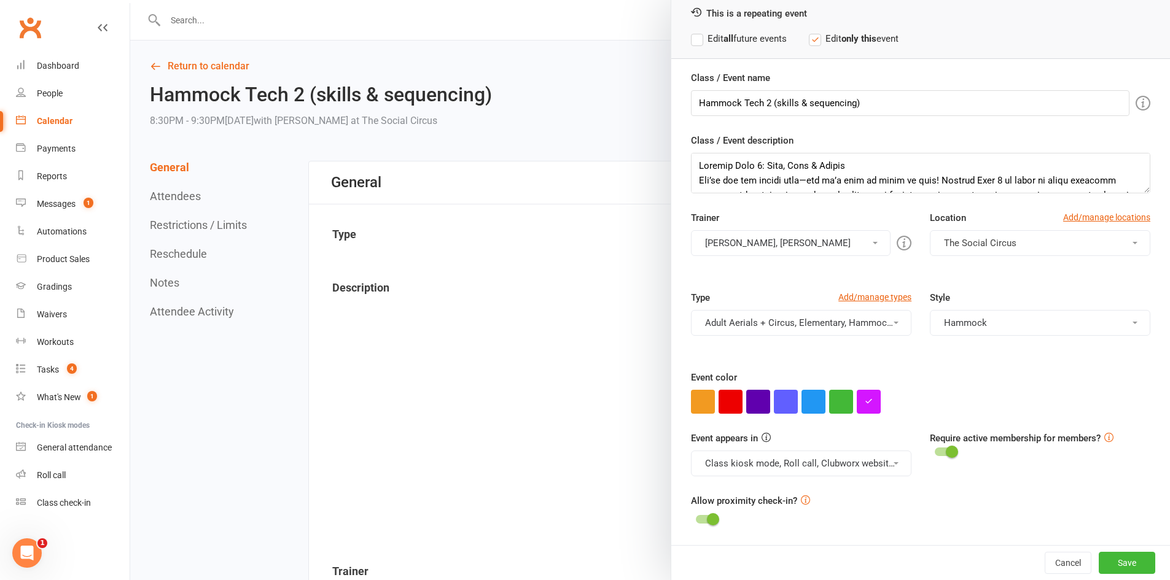
scroll to position [58, 0]
click at [816, 235] on button "[PERSON_NAME], [PERSON_NAME]" at bounding box center [791, 243] width 200 height 26
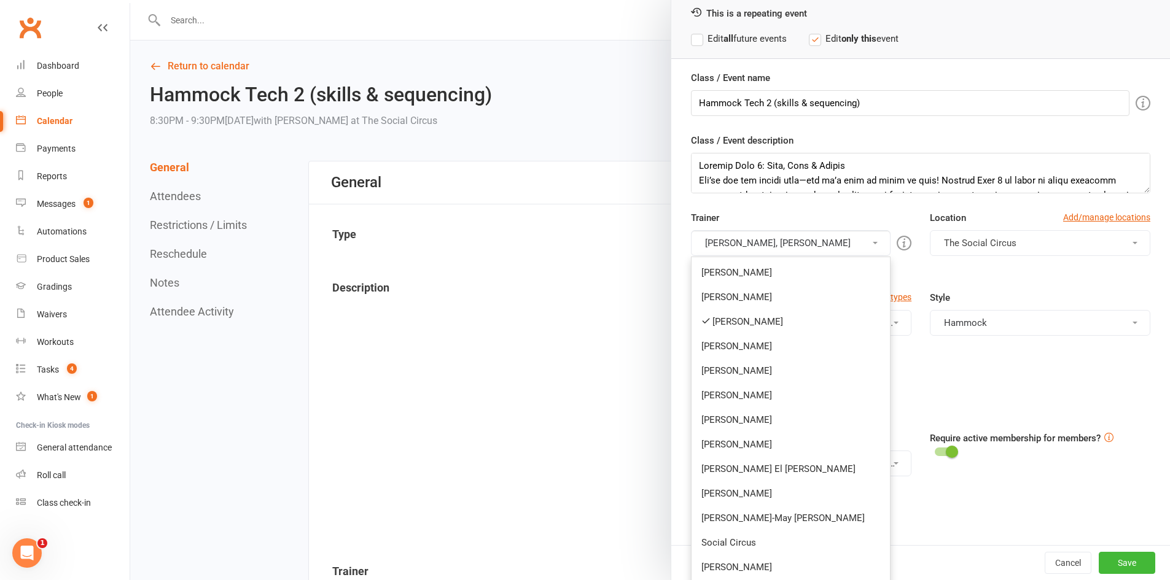
click at [716, 324] on link "[PERSON_NAME]" at bounding box center [791, 322] width 198 height 25
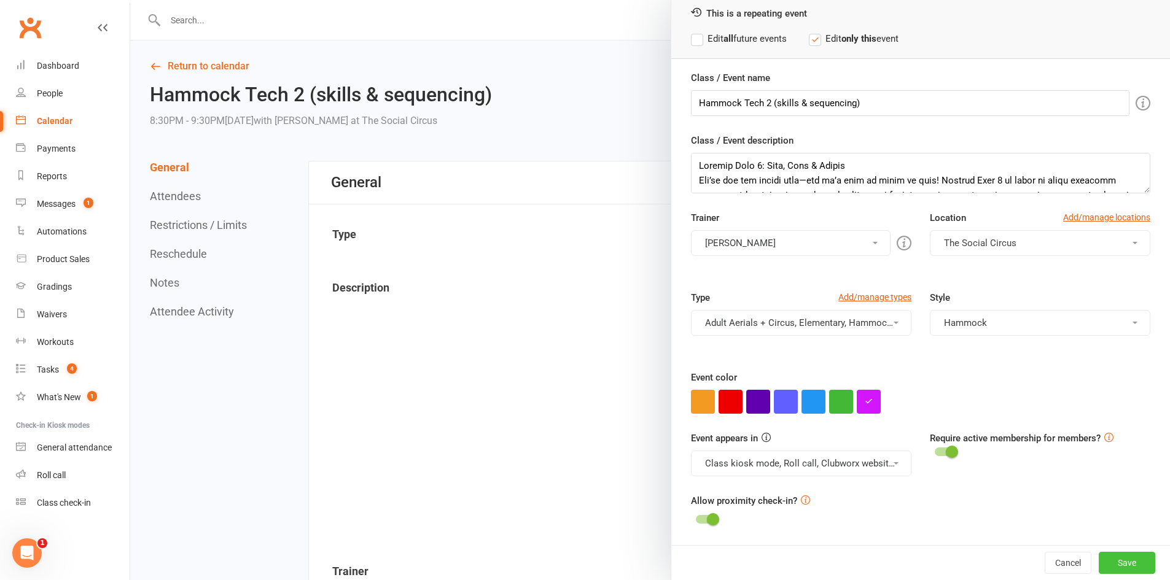
click at [1101, 570] on button "Save" at bounding box center [1127, 563] width 57 height 22
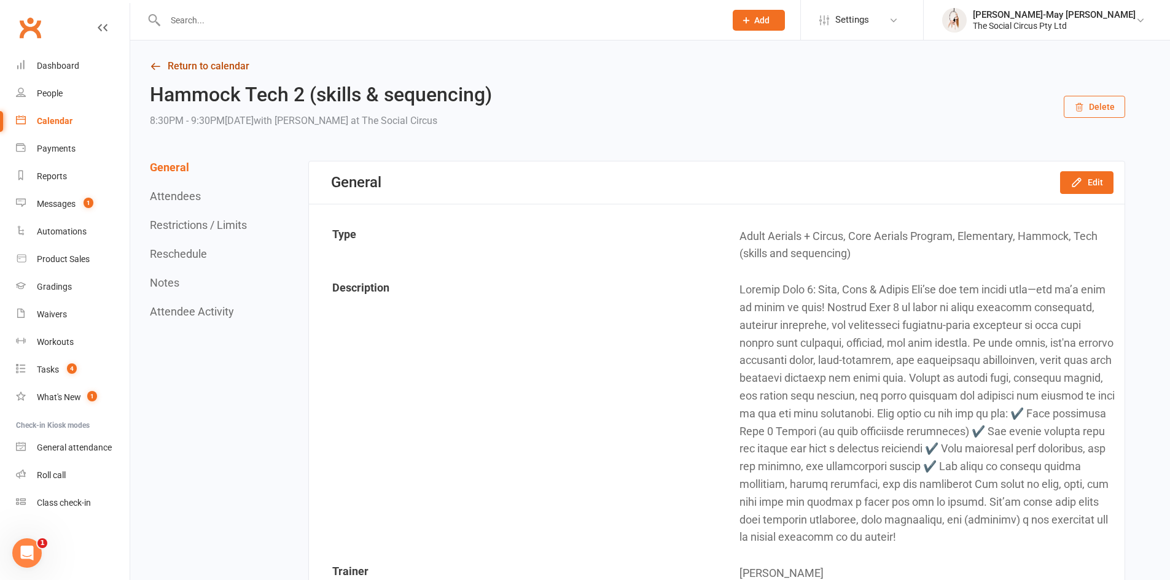
click at [193, 68] on link "Return to calendar" at bounding box center [637, 66] width 975 height 17
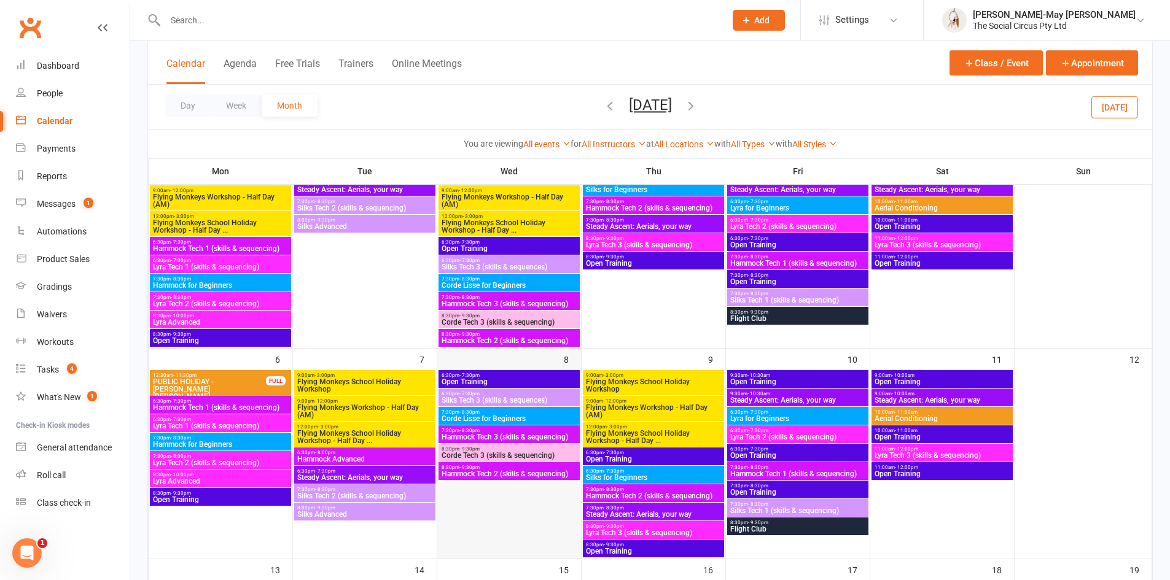
scroll to position [184, 0]
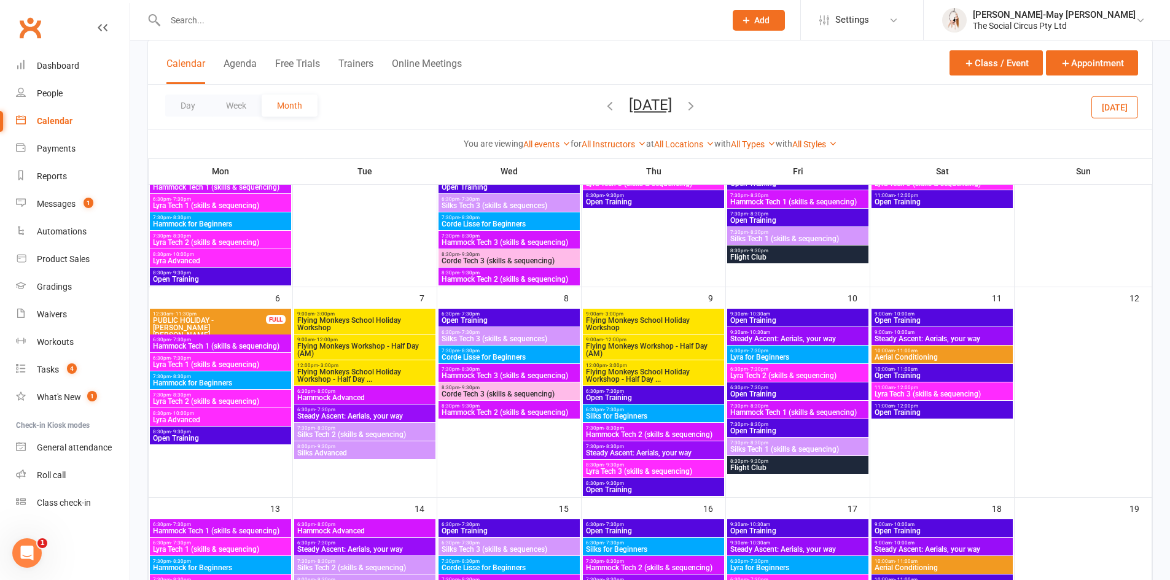
click at [512, 370] on span "7:30pm - 8:30pm" at bounding box center [509, 370] width 136 height 6
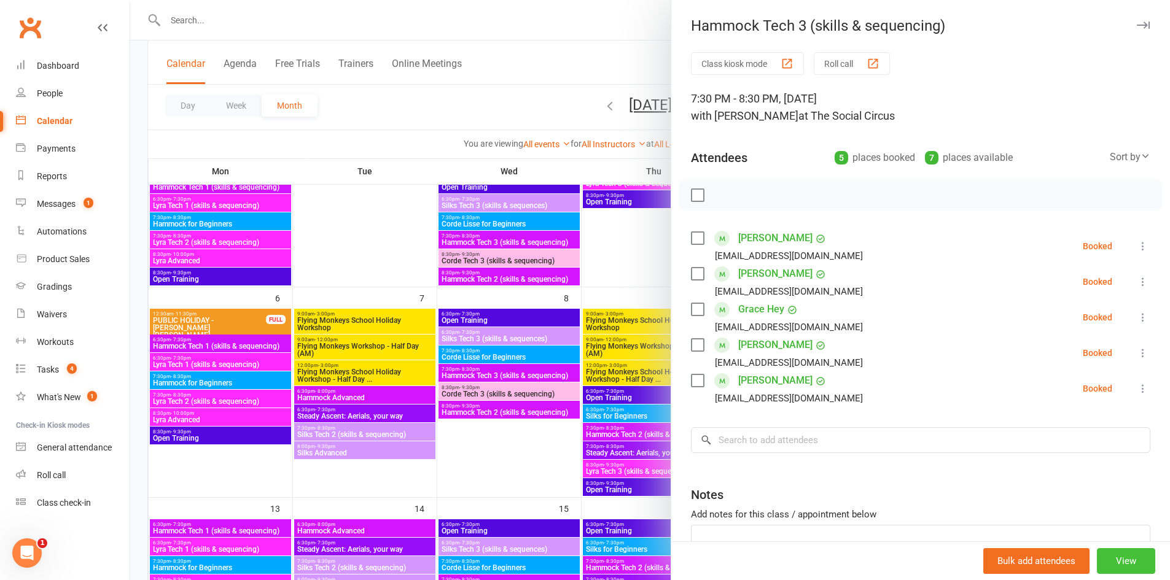
click at [1109, 564] on button "View" at bounding box center [1126, 562] width 58 height 26
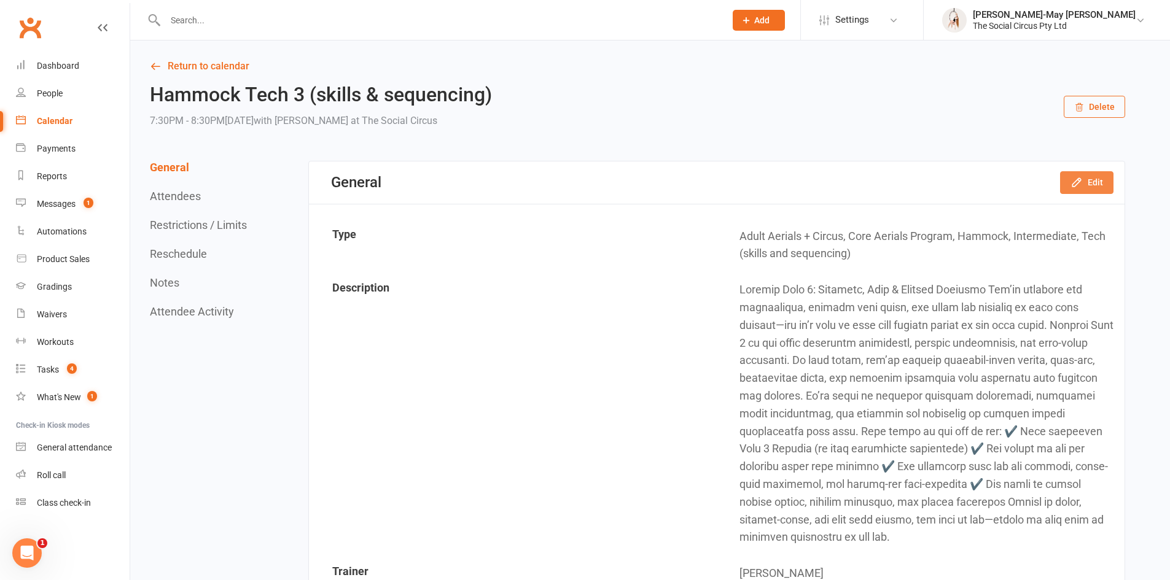
click at [1104, 175] on button "Edit" at bounding box center [1086, 182] width 53 height 22
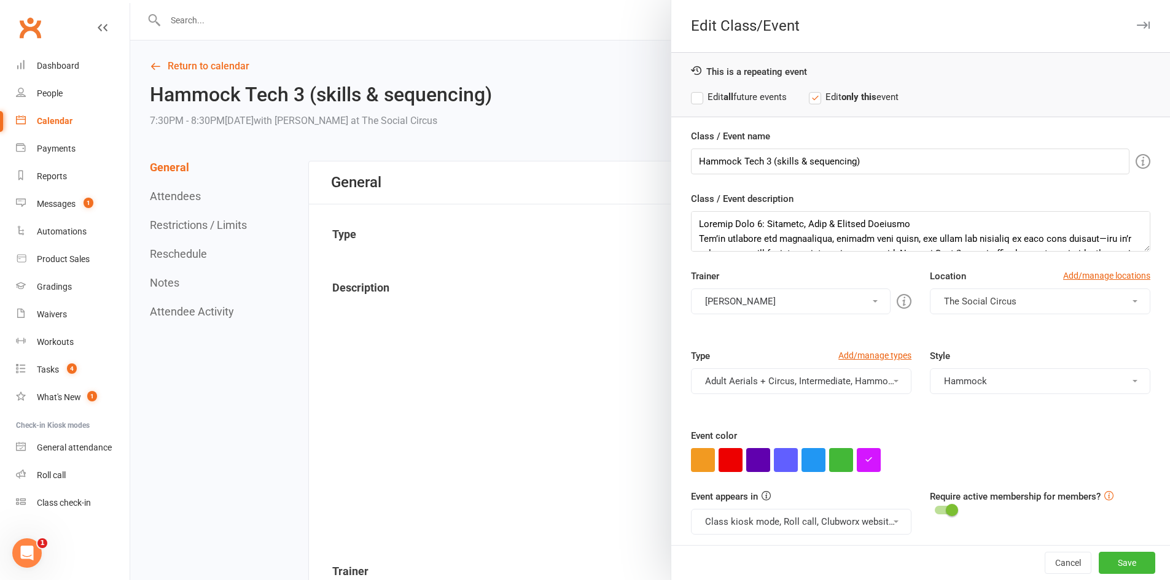
click at [826, 294] on button "[PERSON_NAME]" at bounding box center [791, 302] width 200 height 26
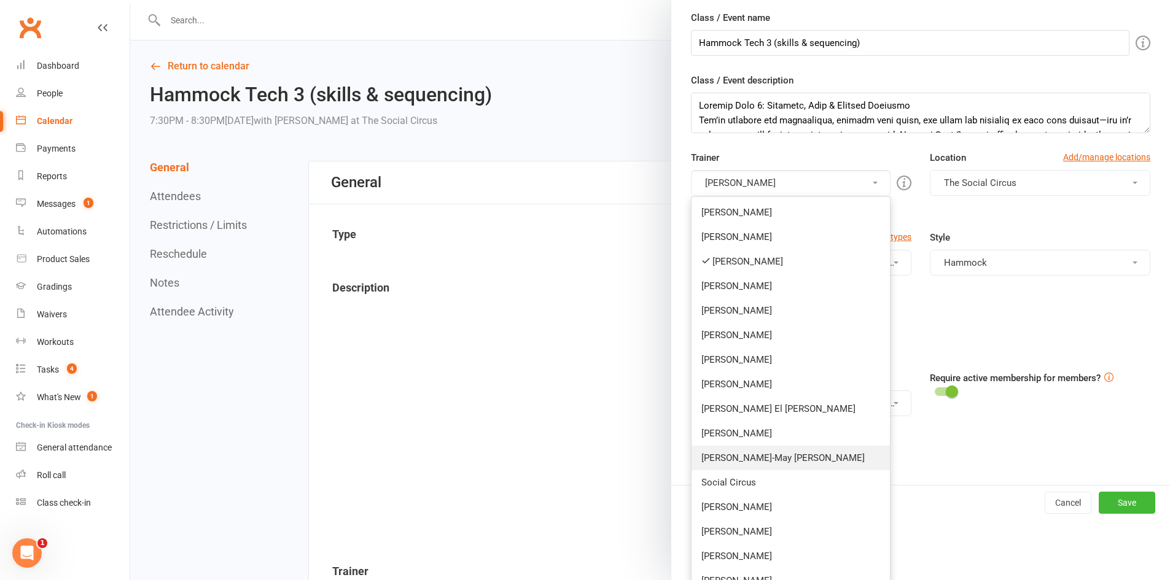
scroll to position [123, 0]
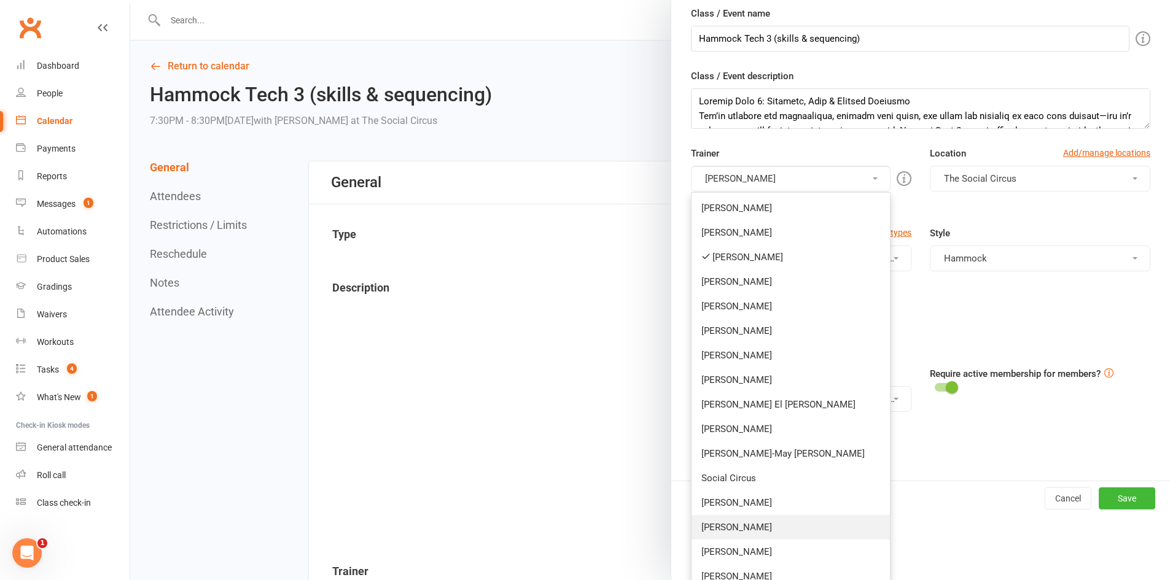
click at [732, 526] on link "[PERSON_NAME]" at bounding box center [791, 527] width 198 height 25
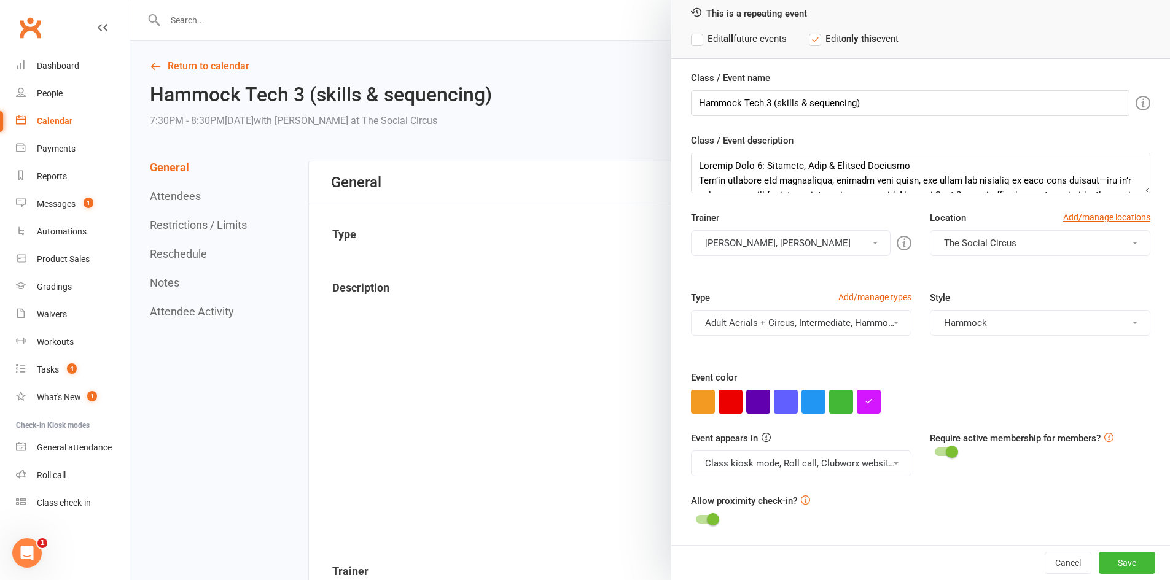
scroll to position [58, 0]
click at [747, 241] on button "[PERSON_NAME], [PERSON_NAME]" at bounding box center [791, 243] width 200 height 26
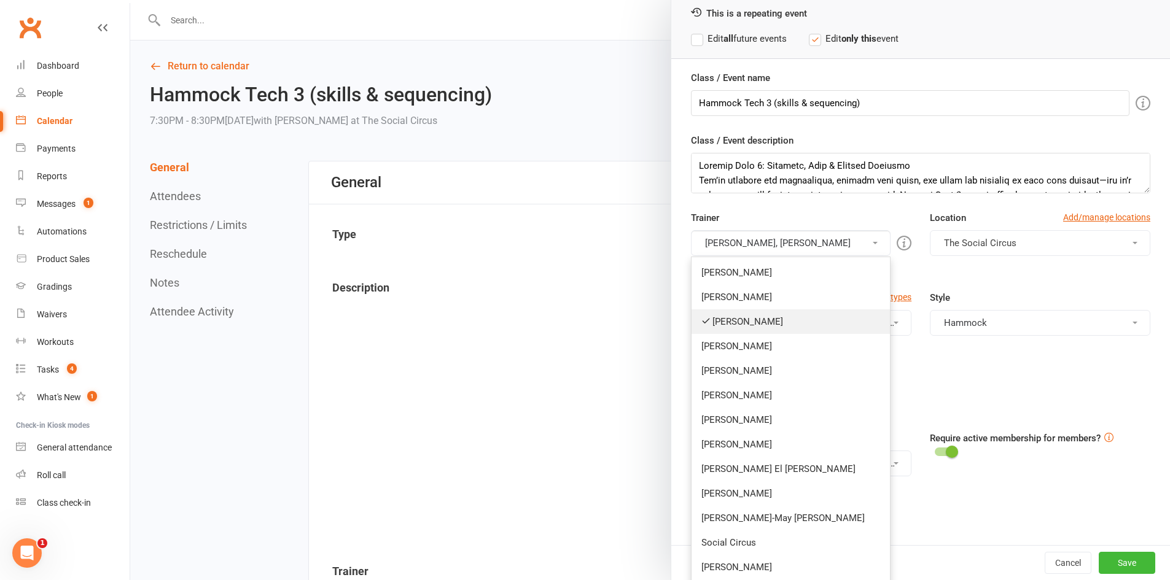
click at [719, 330] on link "[PERSON_NAME]" at bounding box center [791, 322] width 198 height 25
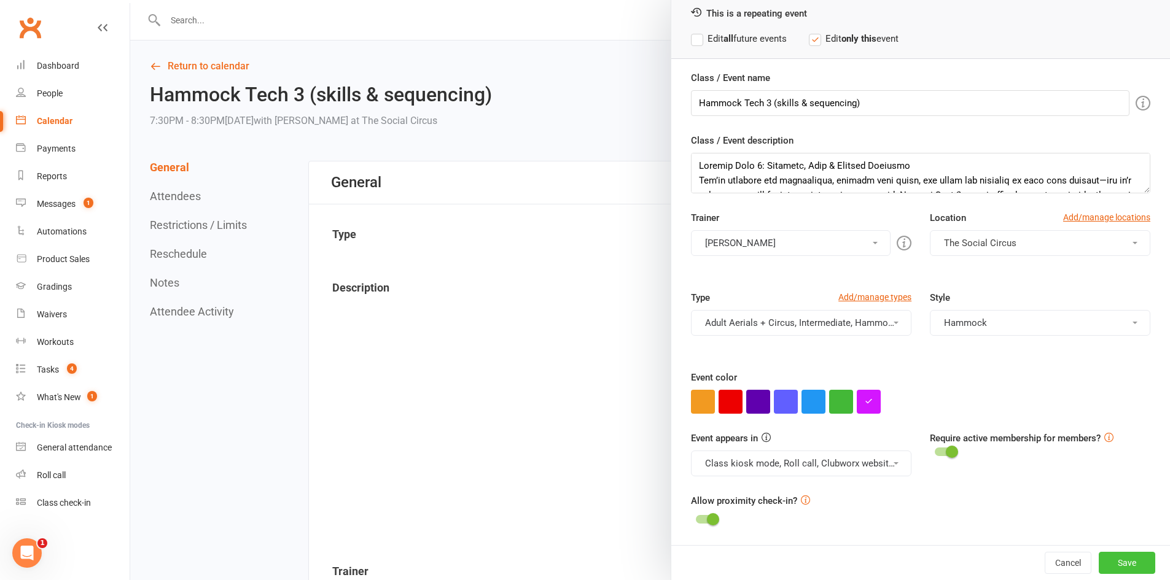
click at [1119, 563] on button "Save" at bounding box center [1127, 563] width 57 height 22
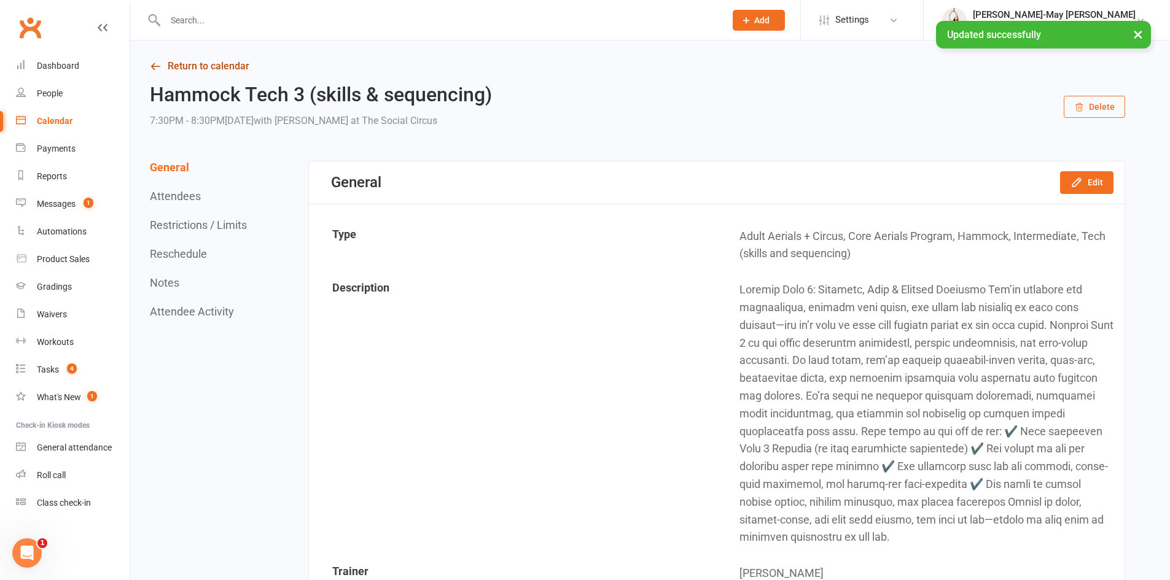
click at [168, 68] on link "Return to calendar" at bounding box center [637, 66] width 975 height 17
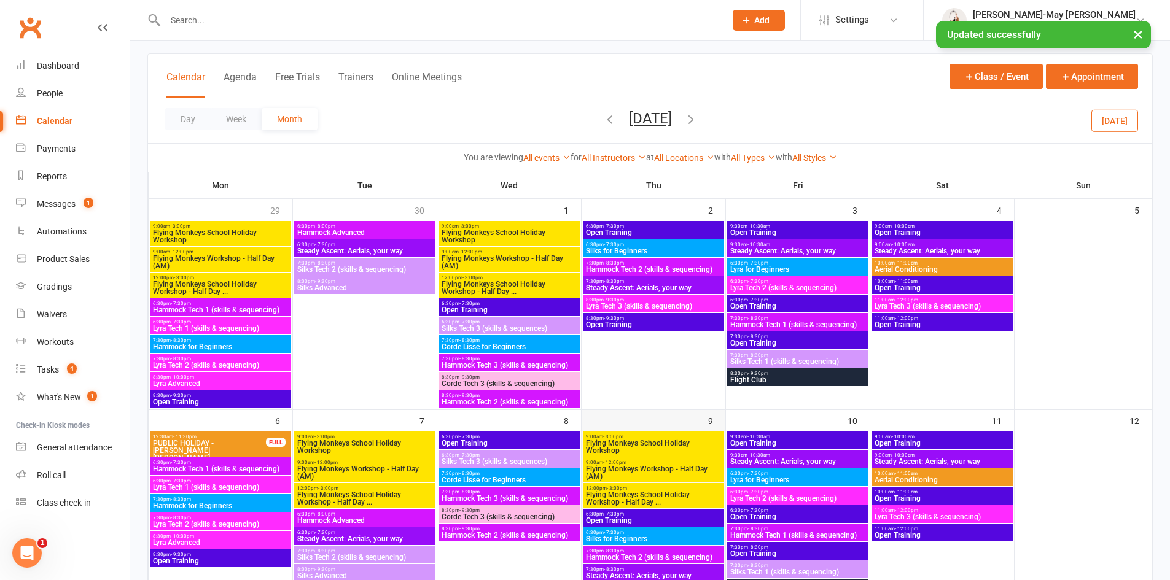
scroll to position [123, 0]
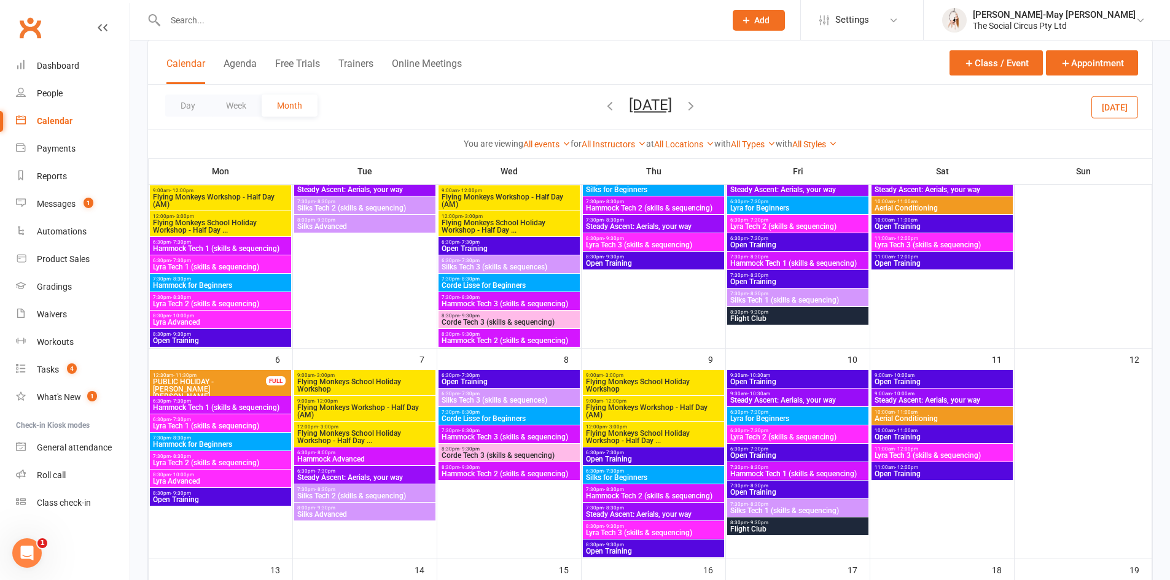
click at [467, 473] on span "Hammock Tech 2 (skills & sequencing)" at bounding box center [509, 474] width 136 height 7
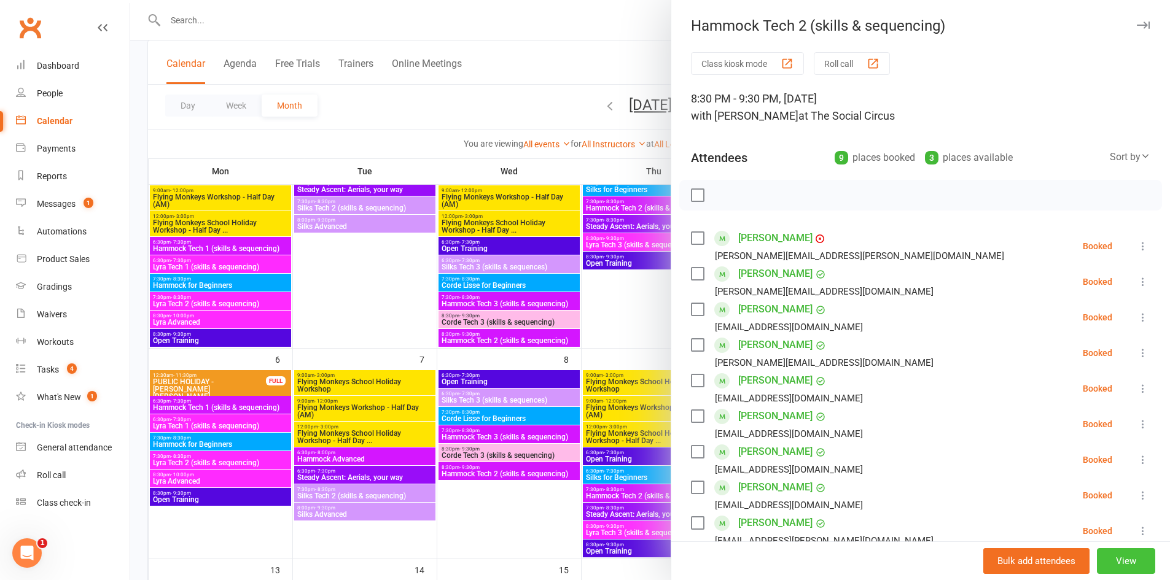
click at [1103, 567] on button "View" at bounding box center [1126, 562] width 58 height 26
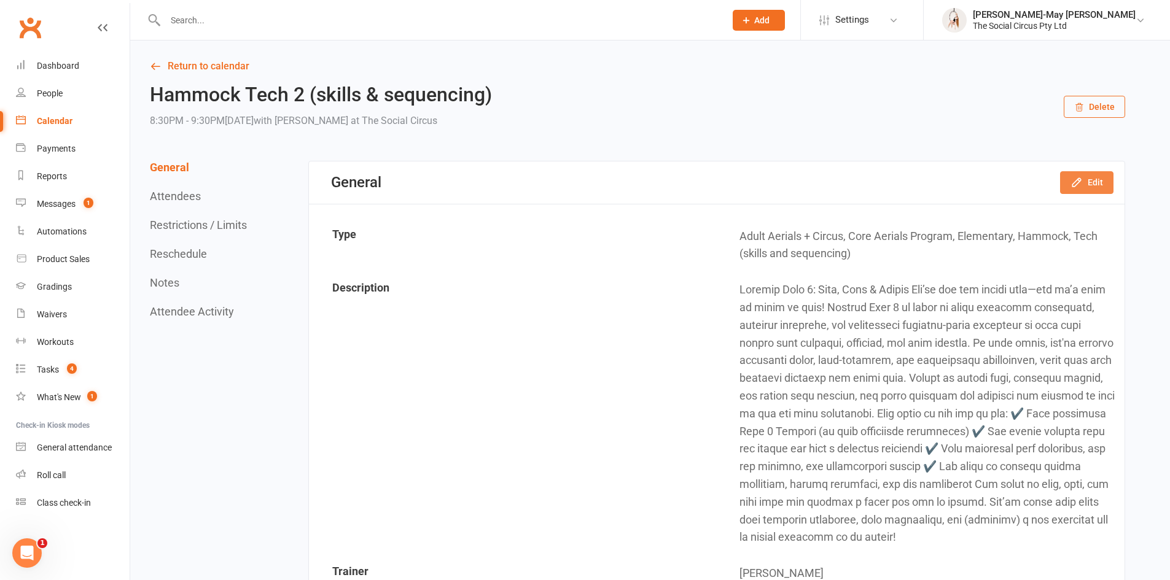
click at [1101, 187] on button "Edit" at bounding box center [1086, 182] width 53 height 22
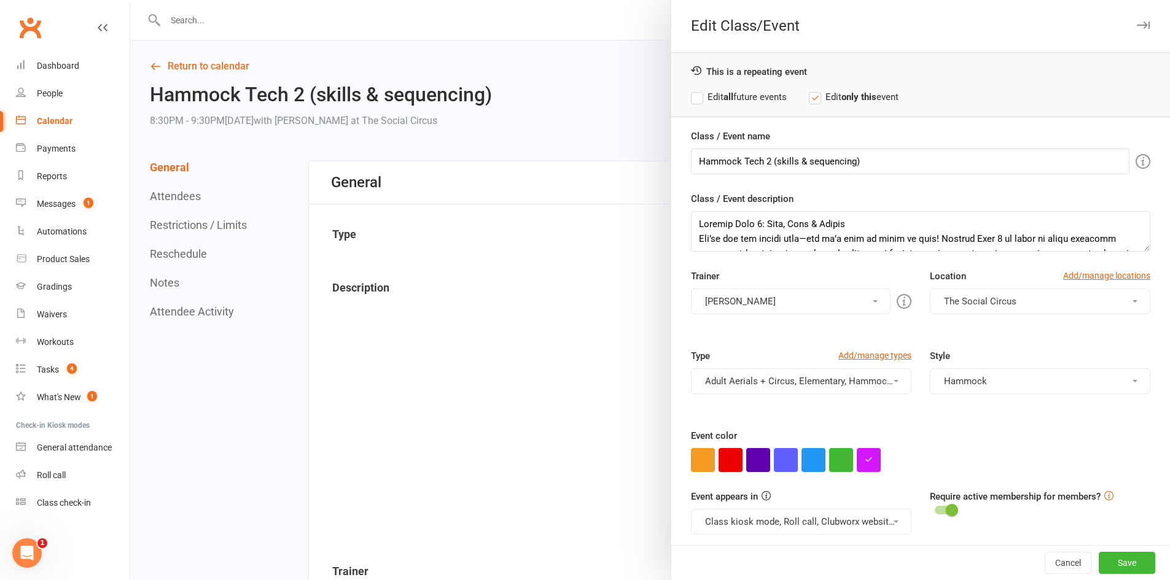
click at [816, 303] on button "[PERSON_NAME]" at bounding box center [791, 302] width 200 height 26
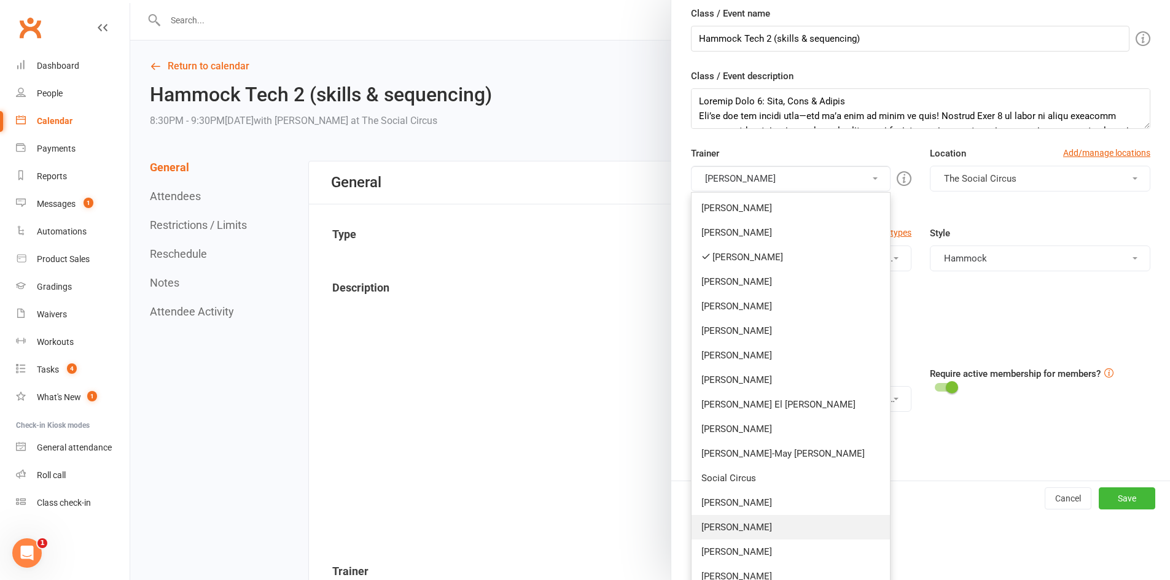
click at [752, 533] on link "[PERSON_NAME]" at bounding box center [791, 527] width 198 height 25
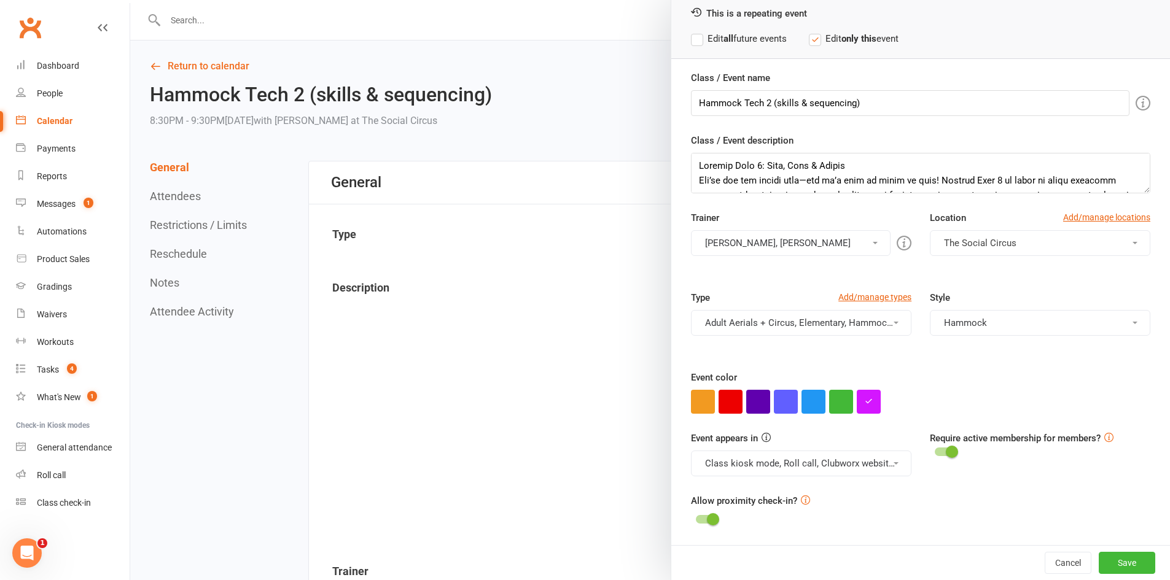
scroll to position [58, 0]
click at [771, 250] on button "[PERSON_NAME], [PERSON_NAME]" at bounding box center [791, 243] width 200 height 26
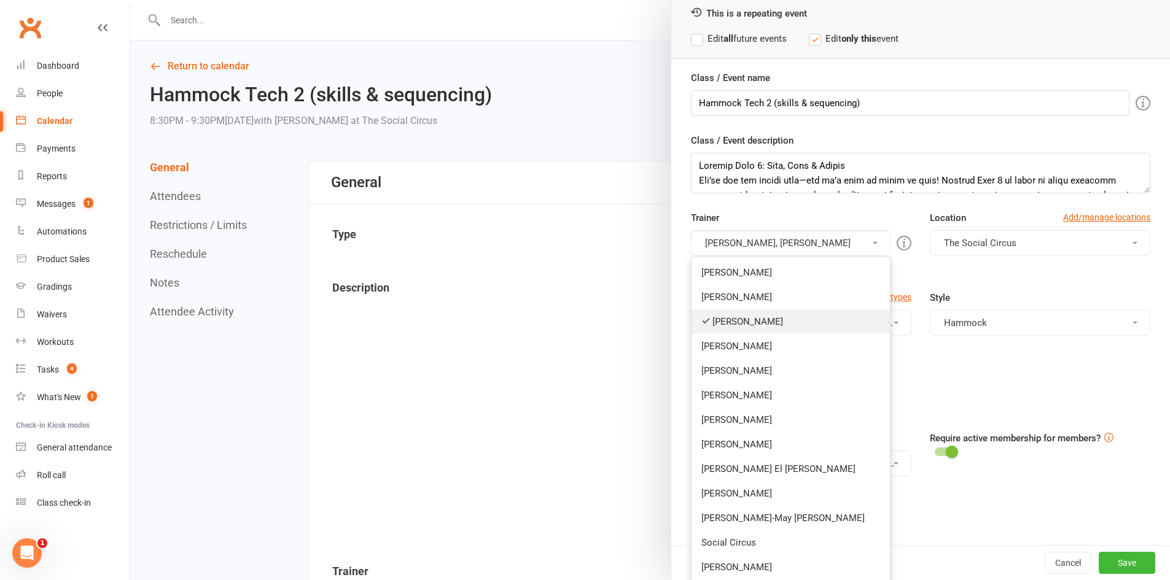
click at [756, 322] on link "[PERSON_NAME]" at bounding box center [791, 322] width 198 height 25
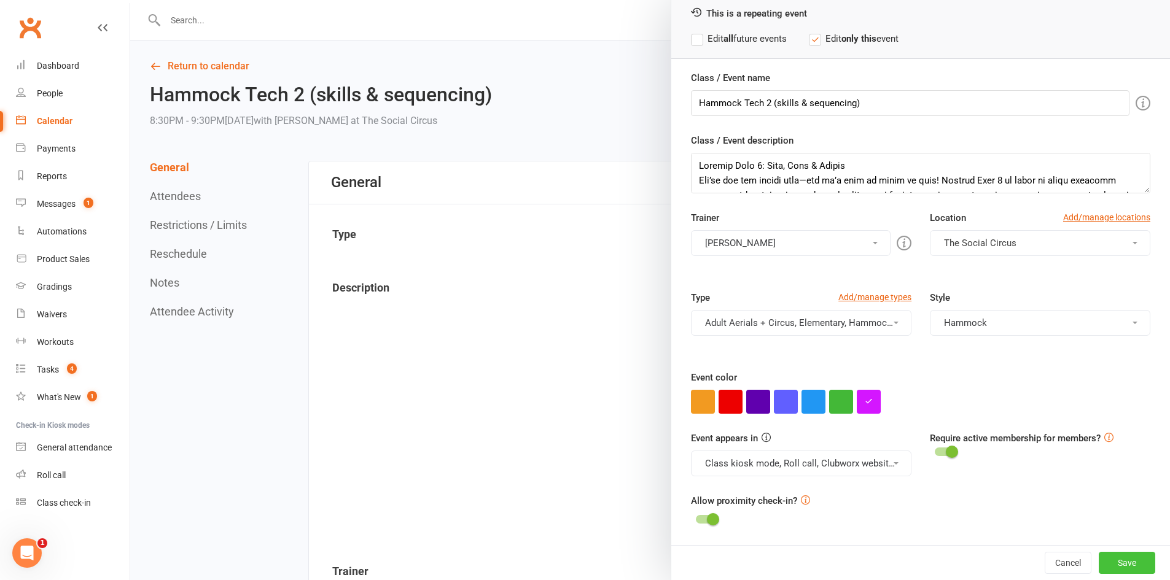
click at [1104, 561] on button "Save" at bounding box center [1127, 563] width 57 height 22
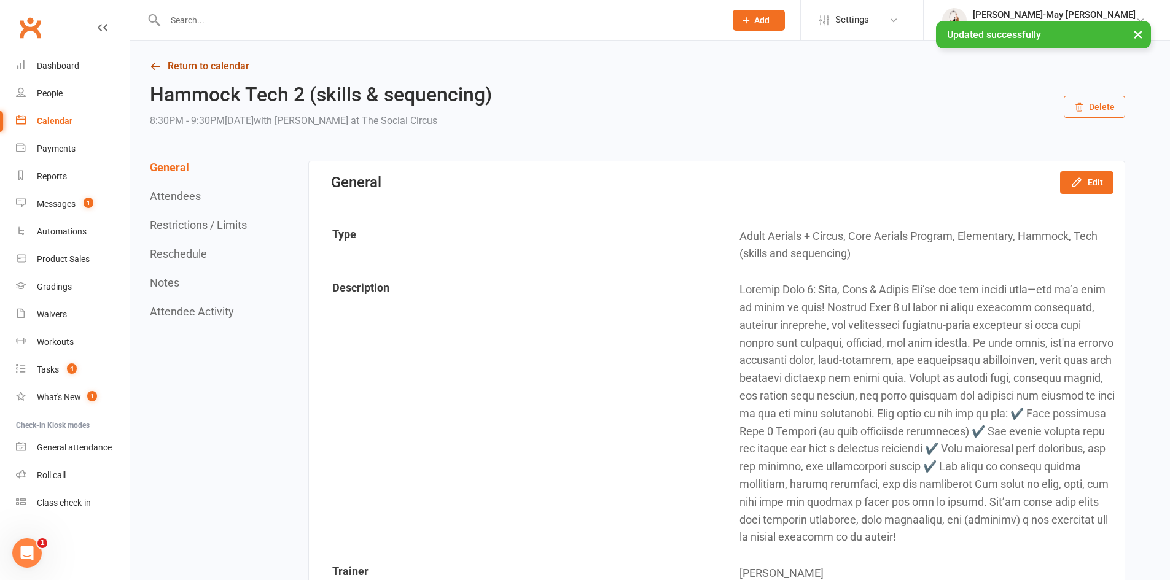
click at [160, 68] on icon at bounding box center [155, 66] width 11 height 11
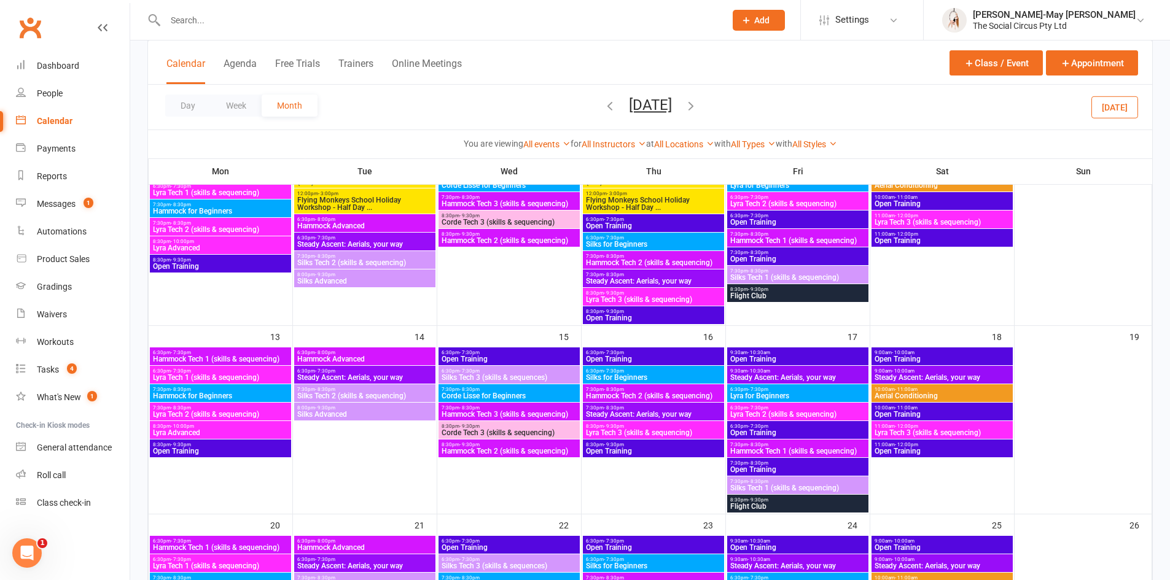
scroll to position [369, 0]
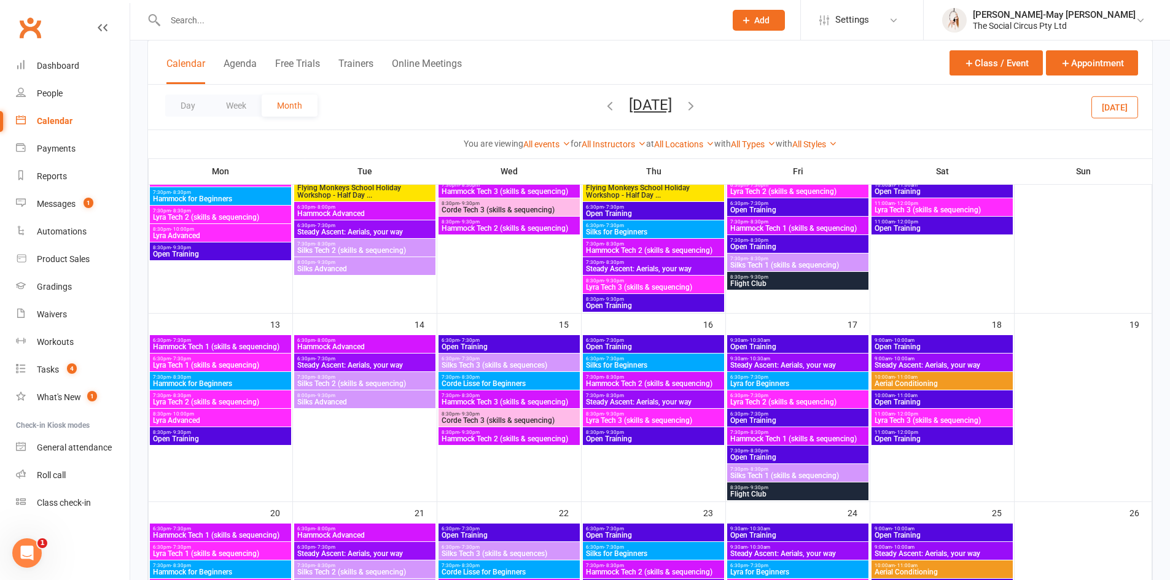
click at [512, 399] on span "Hammock Tech 3 (skills & sequencing)" at bounding box center [509, 402] width 136 height 7
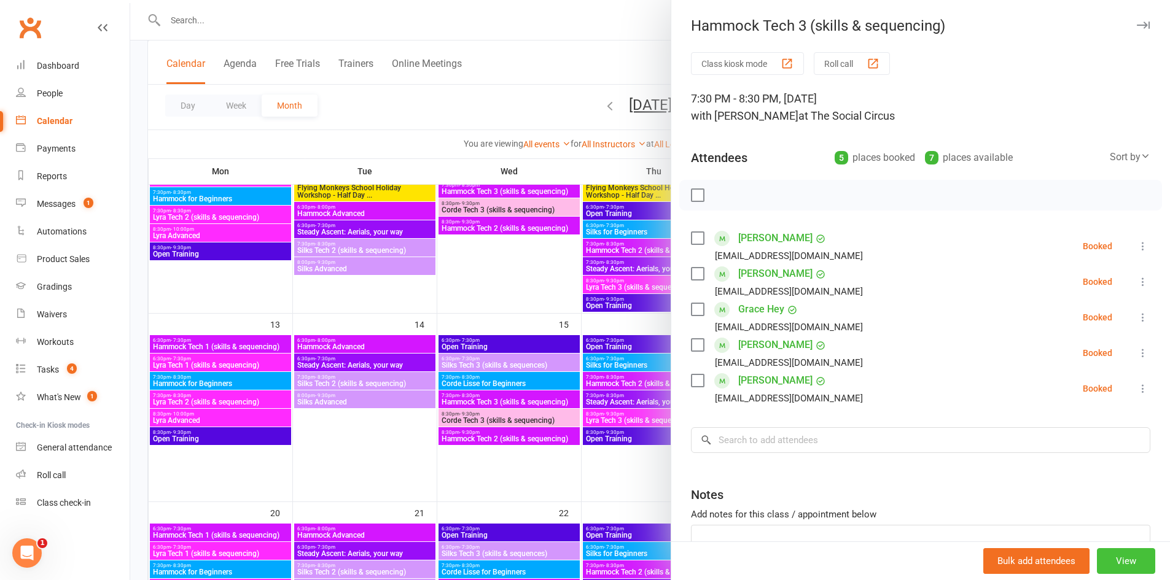
click at [1099, 567] on button "View" at bounding box center [1126, 562] width 58 height 26
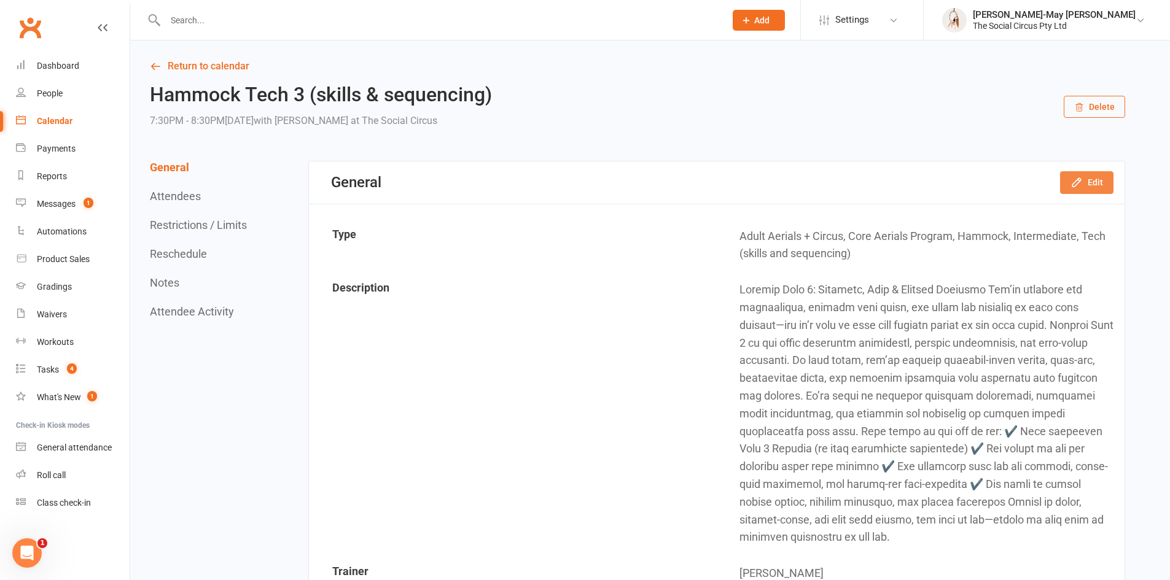
click at [1092, 178] on button "Edit" at bounding box center [1086, 182] width 53 height 22
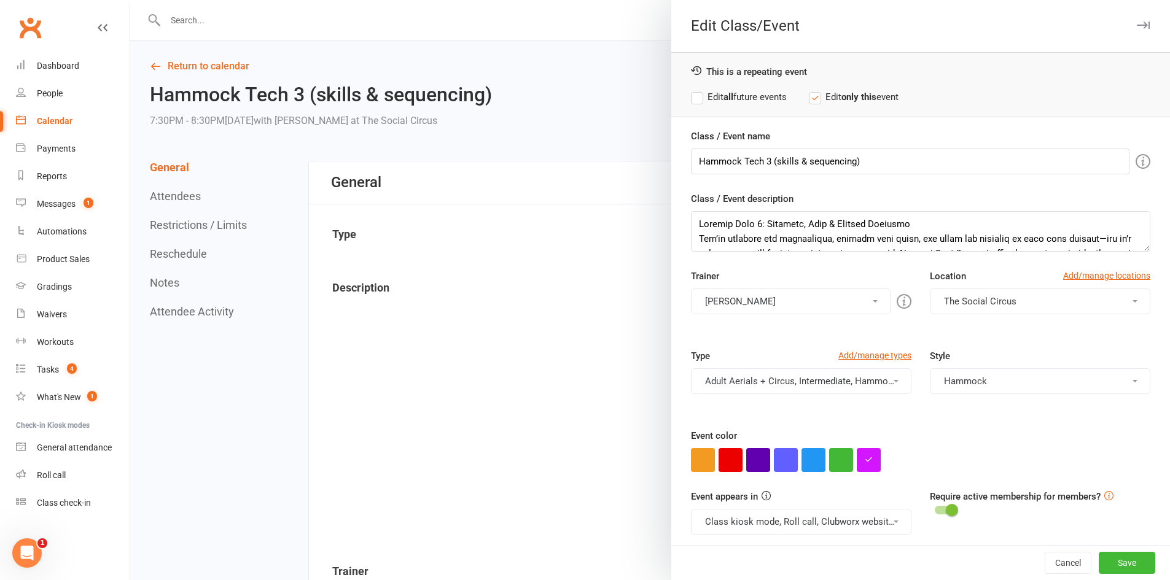
click at [846, 302] on button "[PERSON_NAME]" at bounding box center [791, 302] width 200 height 26
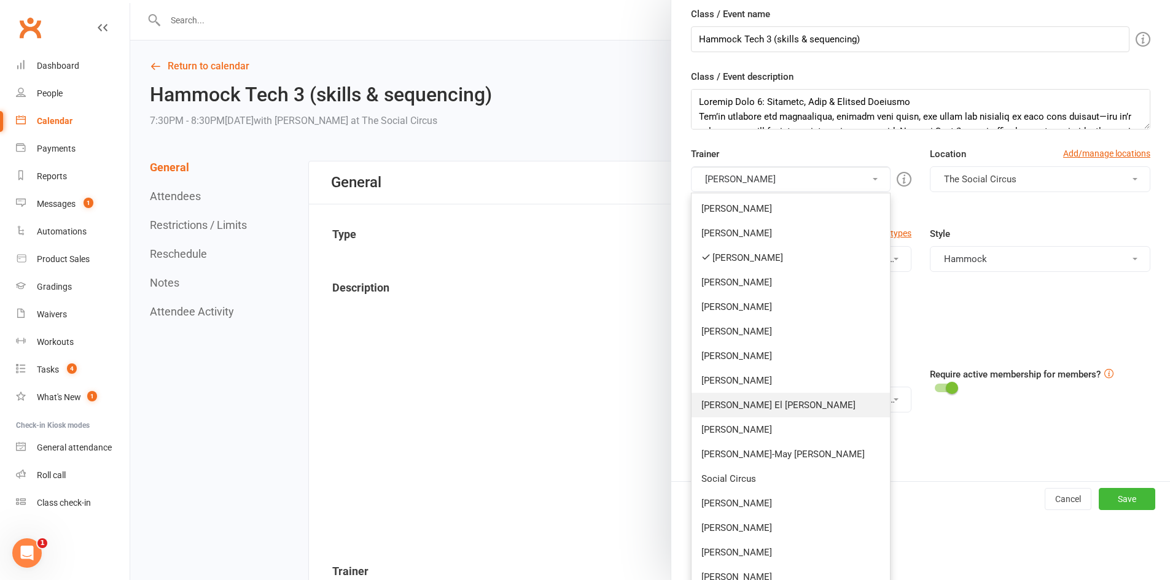
scroll to position [123, 0]
click at [748, 523] on link "[PERSON_NAME]" at bounding box center [791, 527] width 198 height 25
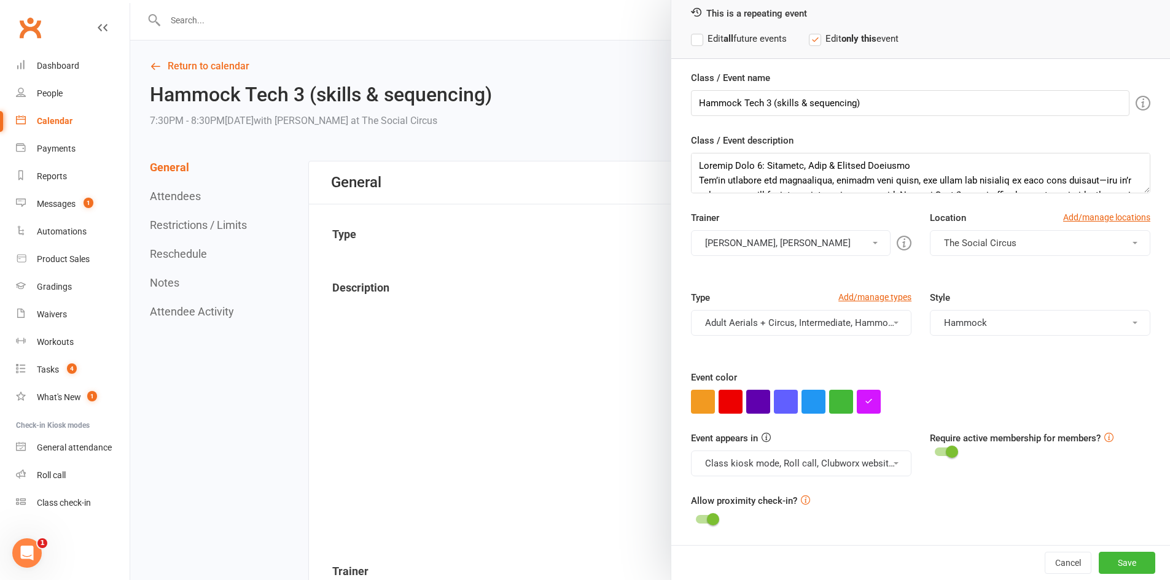
scroll to position [58, 0]
click at [740, 238] on button "[PERSON_NAME], [PERSON_NAME]" at bounding box center [791, 243] width 200 height 26
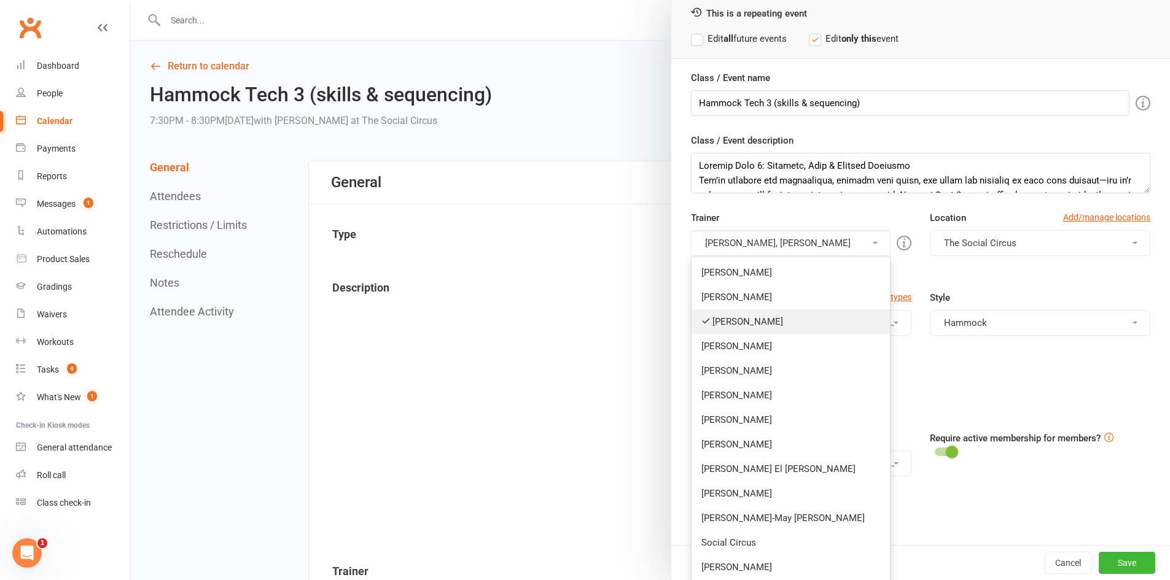
click at [735, 321] on link "[PERSON_NAME]" at bounding box center [791, 322] width 198 height 25
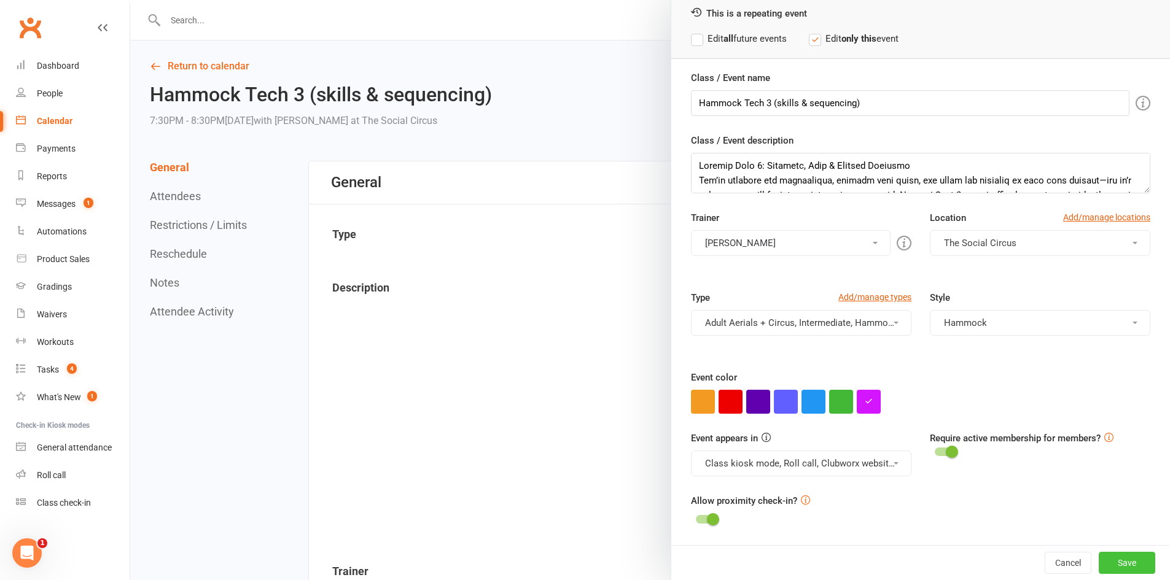
click at [1124, 565] on button "Save" at bounding box center [1127, 563] width 57 height 22
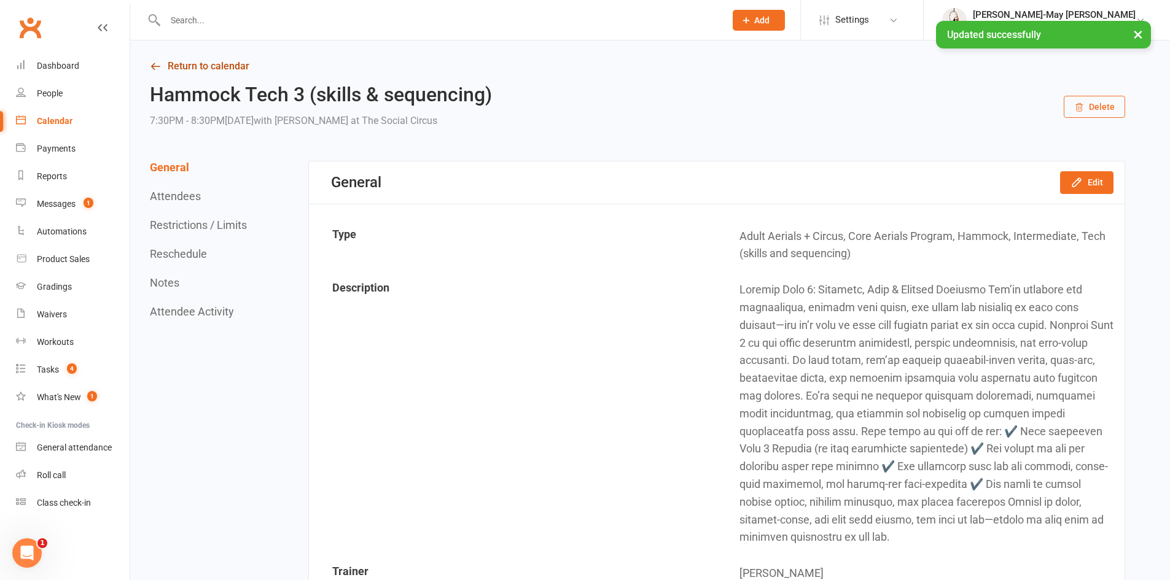
click at [192, 66] on link "Return to calendar" at bounding box center [637, 66] width 975 height 17
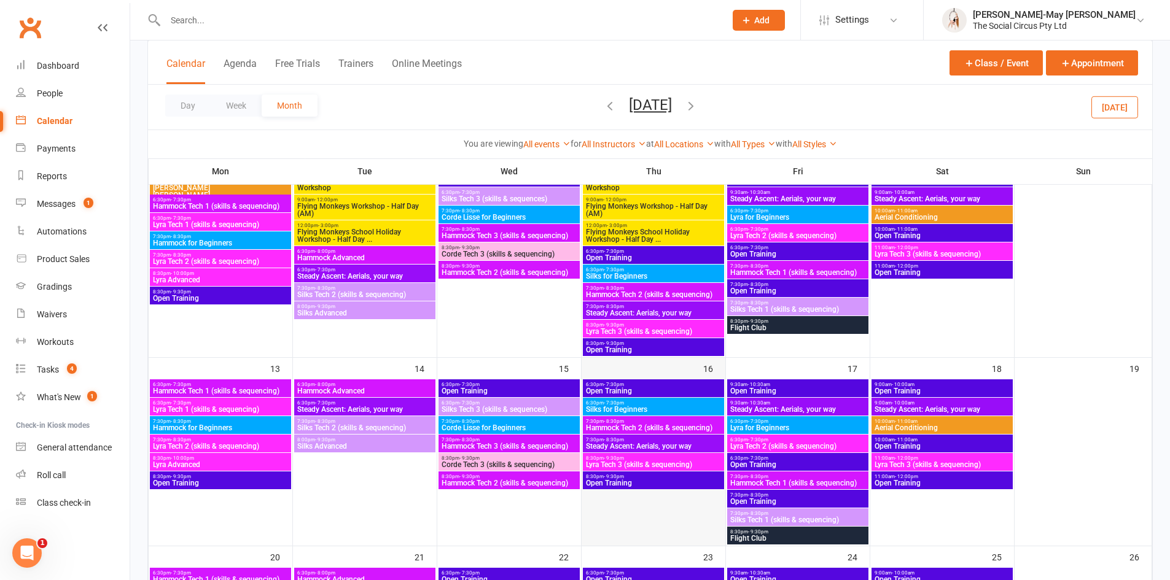
scroll to position [369, 0]
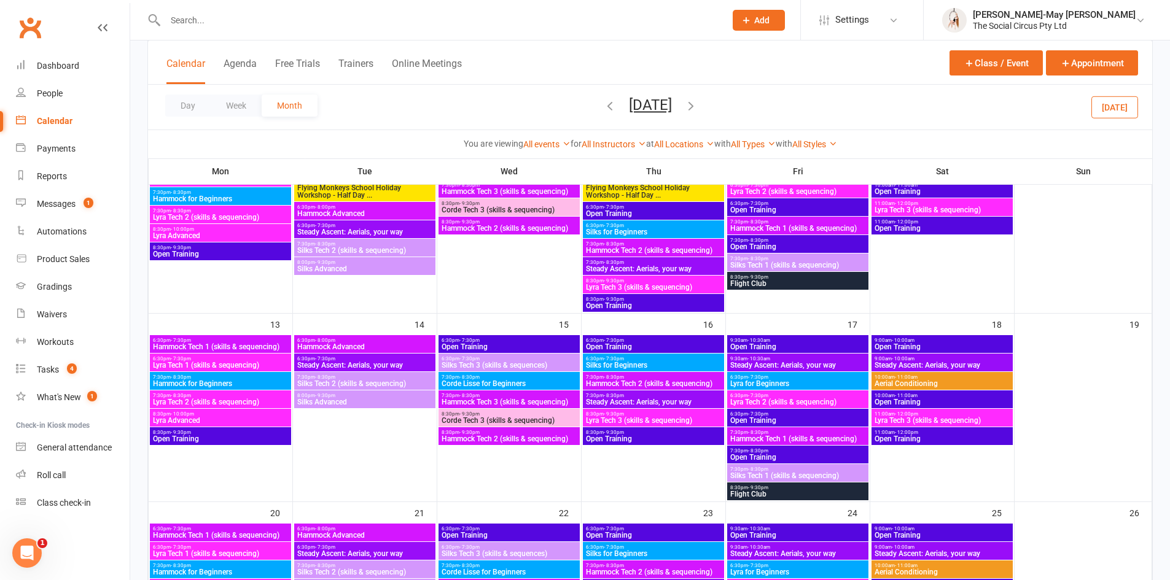
click at [472, 434] on span "- 9:30pm" at bounding box center [469, 433] width 20 height 6
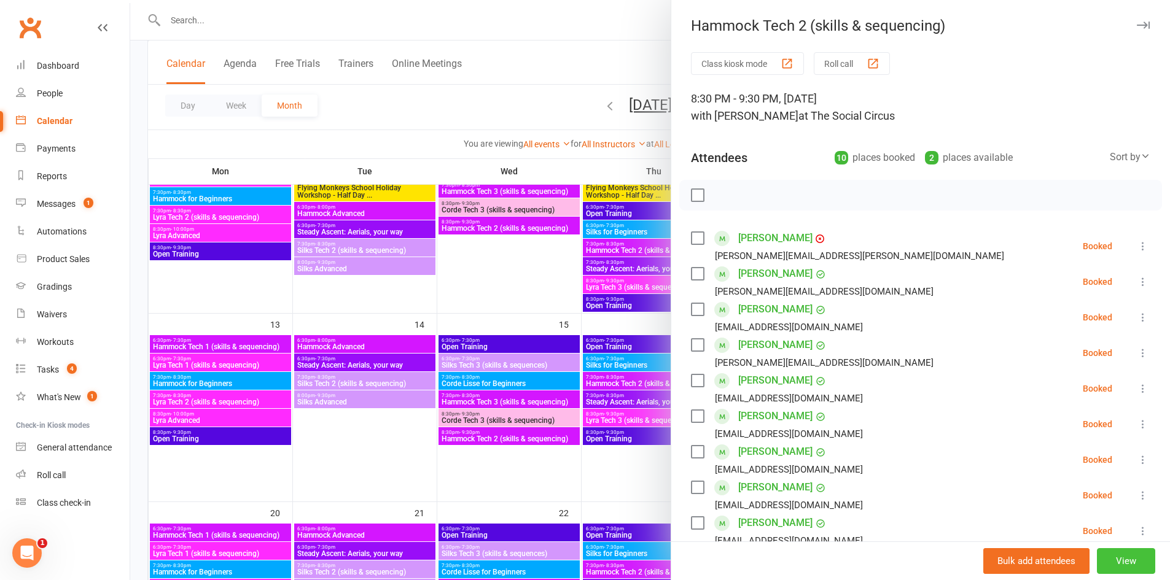
click at [1101, 567] on button "View" at bounding box center [1126, 562] width 58 height 26
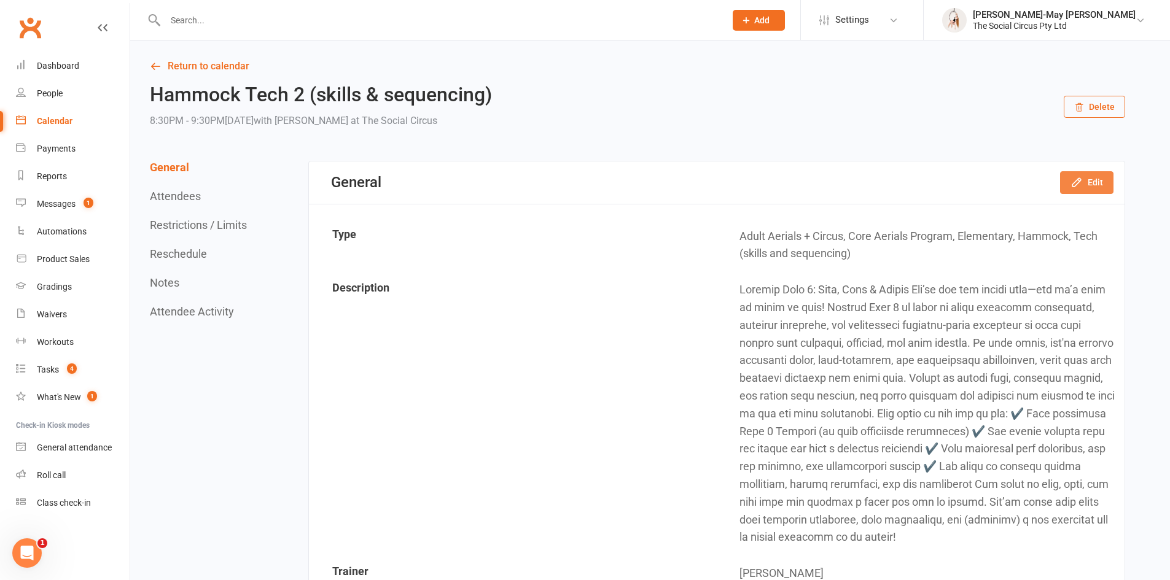
click at [1087, 178] on button "Edit" at bounding box center [1086, 182] width 53 height 22
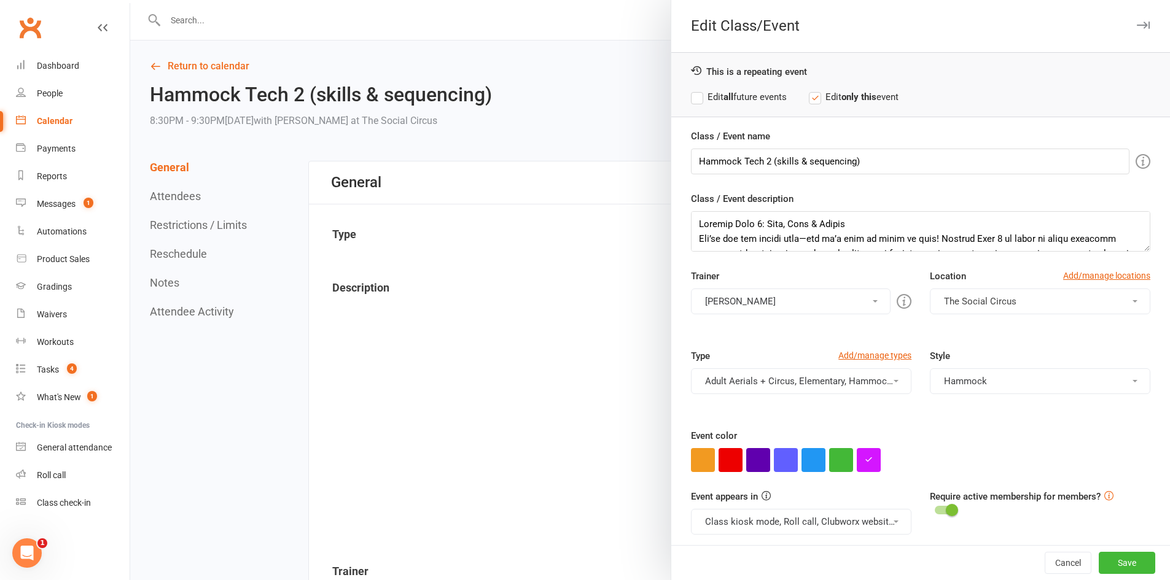
click at [795, 313] on button "[PERSON_NAME]" at bounding box center [791, 302] width 200 height 26
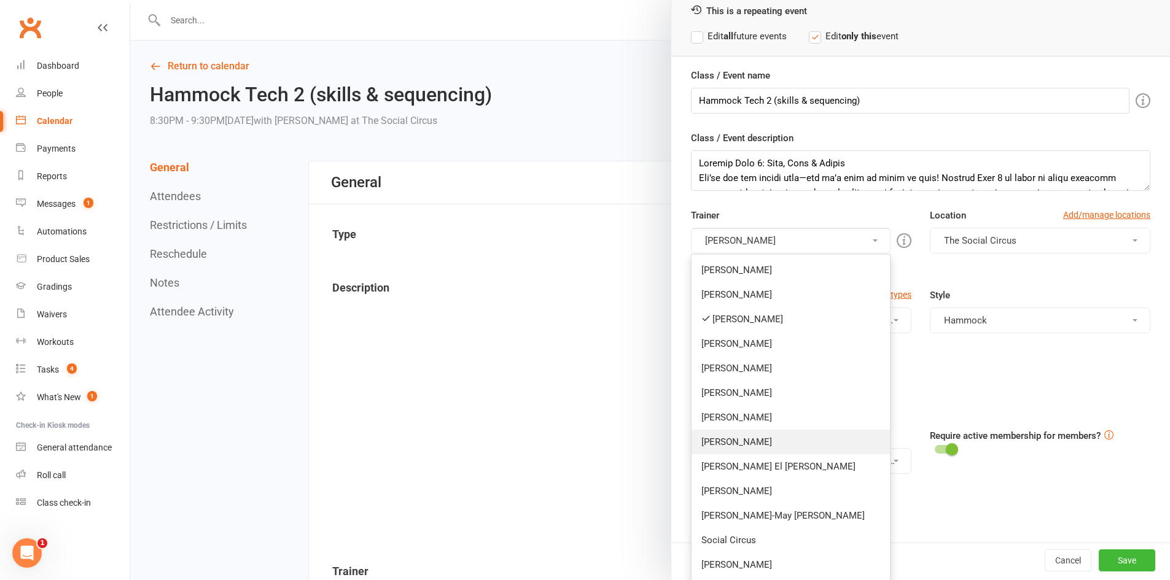
scroll to position [61, 0]
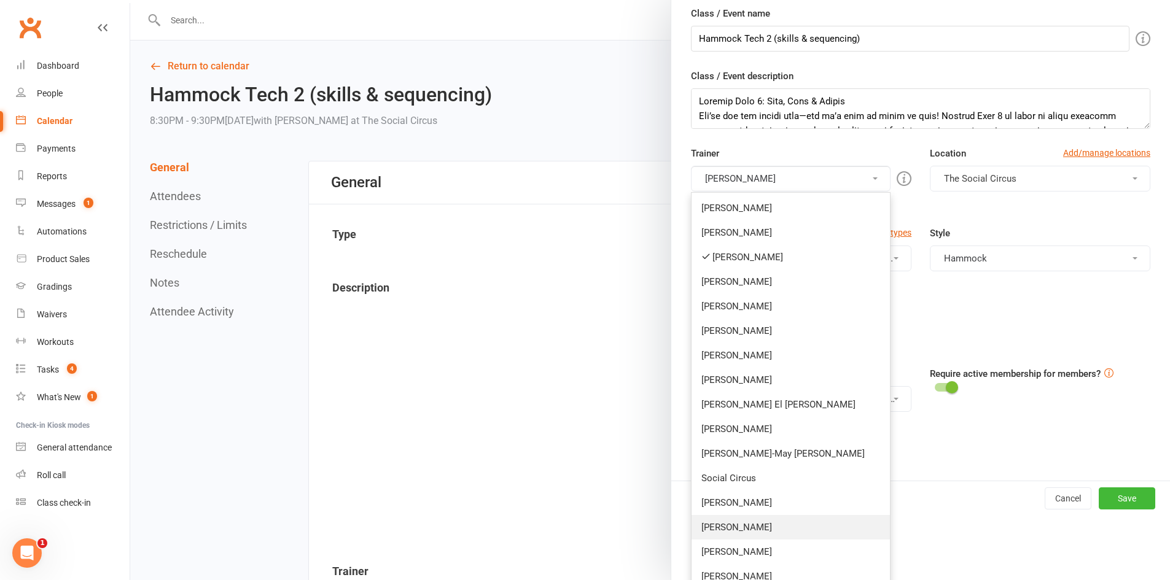
click at [768, 532] on link "[PERSON_NAME]" at bounding box center [791, 527] width 198 height 25
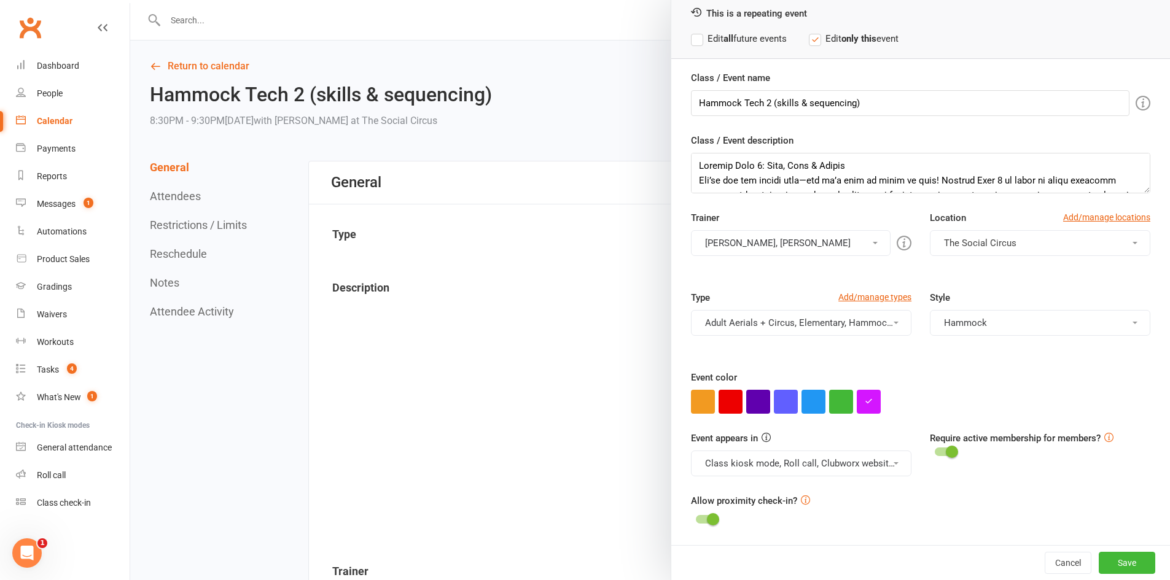
click at [774, 240] on button "[PERSON_NAME], [PERSON_NAME]" at bounding box center [791, 243] width 200 height 26
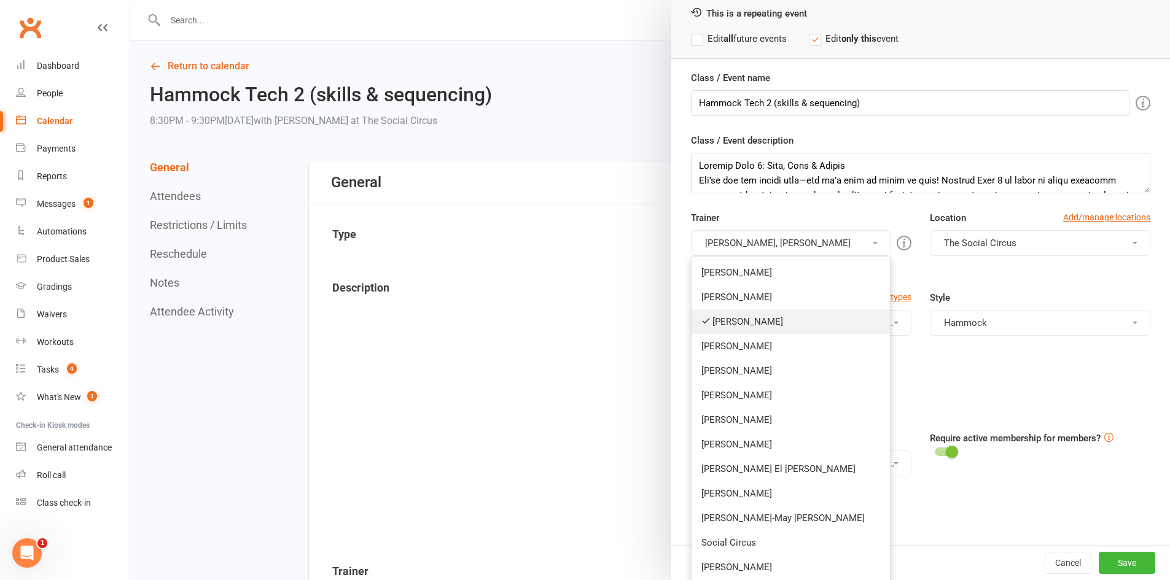
click at [752, 321] on link "[PERSON_NAME]" at bounding box center [791, 322] width 198 height 25
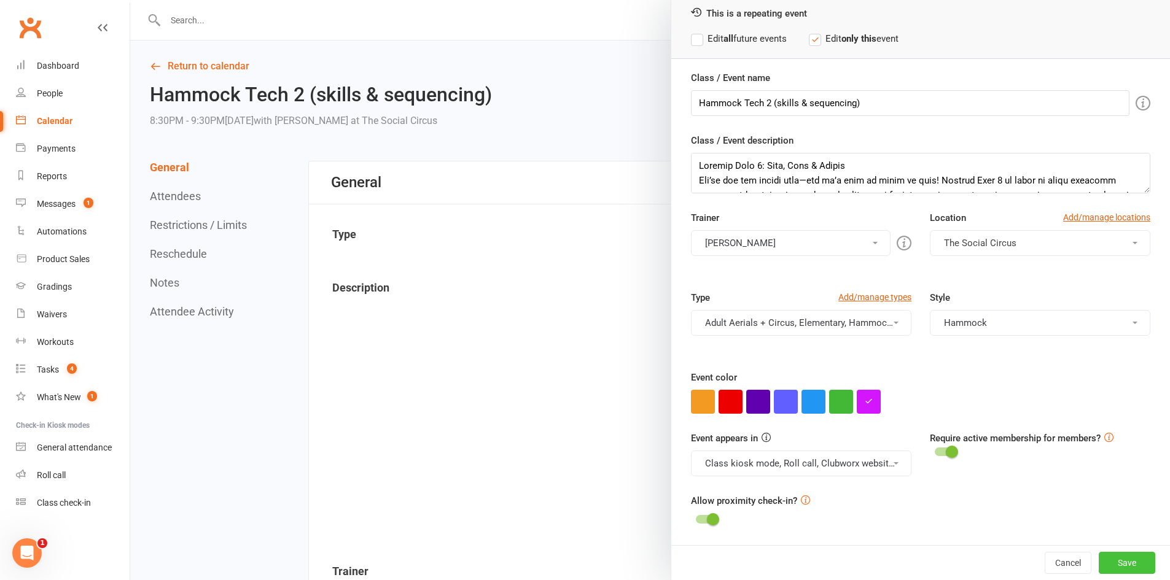
click at [1120, 563] on button "Save" at bounding box center [1127, 563] width 57 height 22
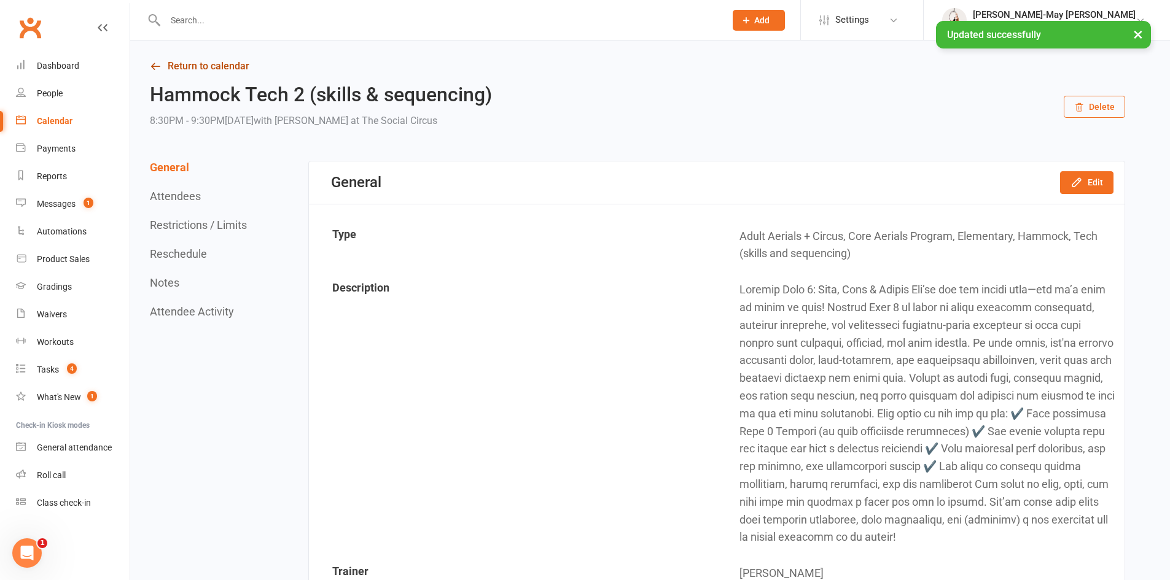
click at [230, 66] on link "Return to calendar" at bounding box center [637, 66] width 975 height 17
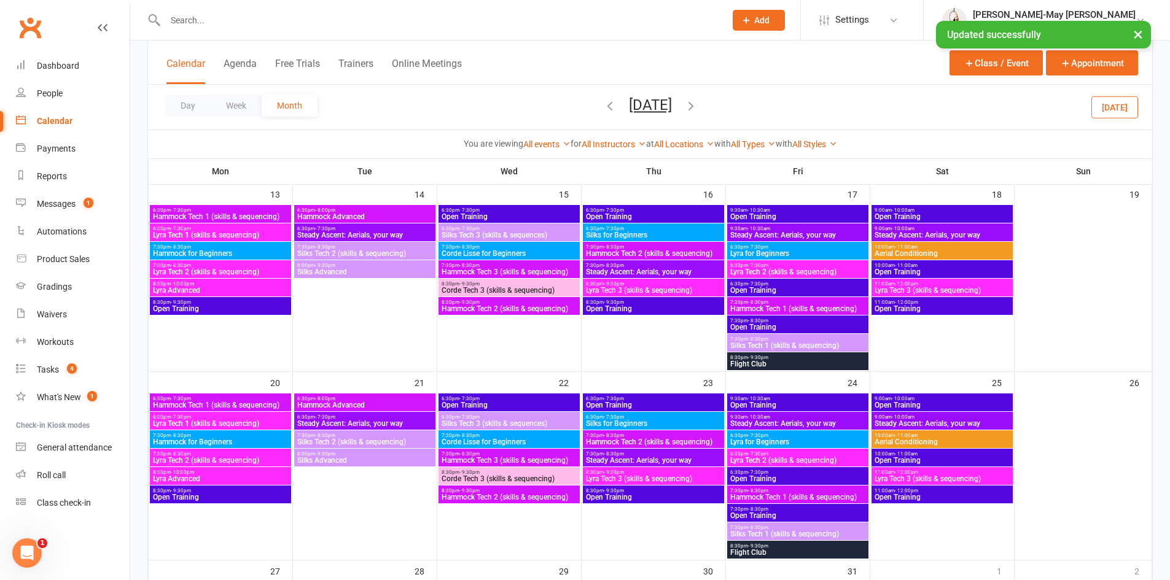
scroll to position [553, 0]
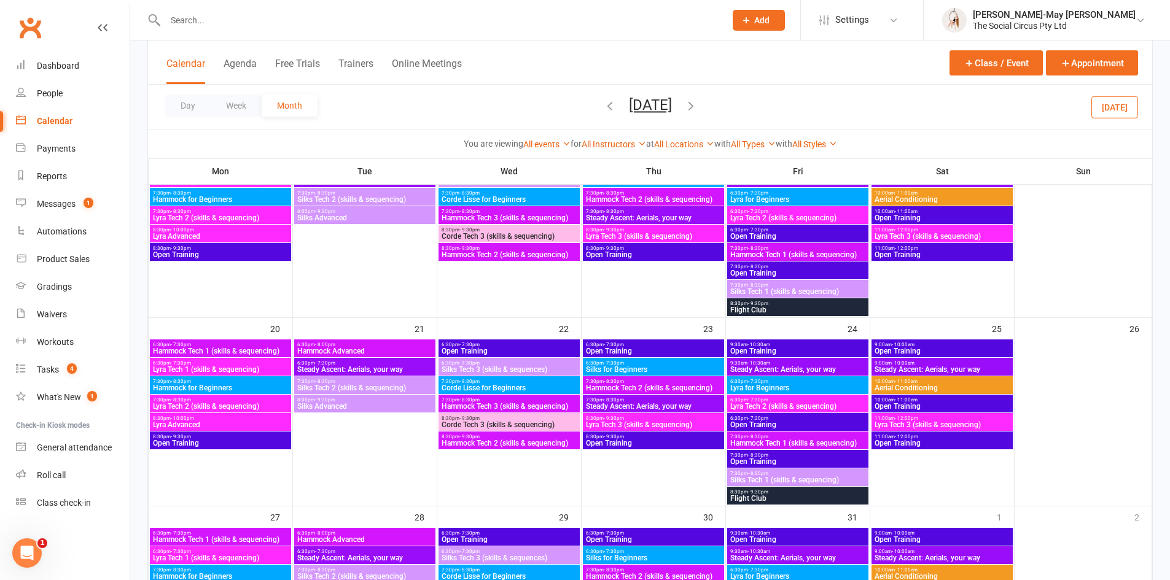
click at [491, 402] on span "7:30pm - 8:30pm" at bounding box center [509, 400] width 136 height 6
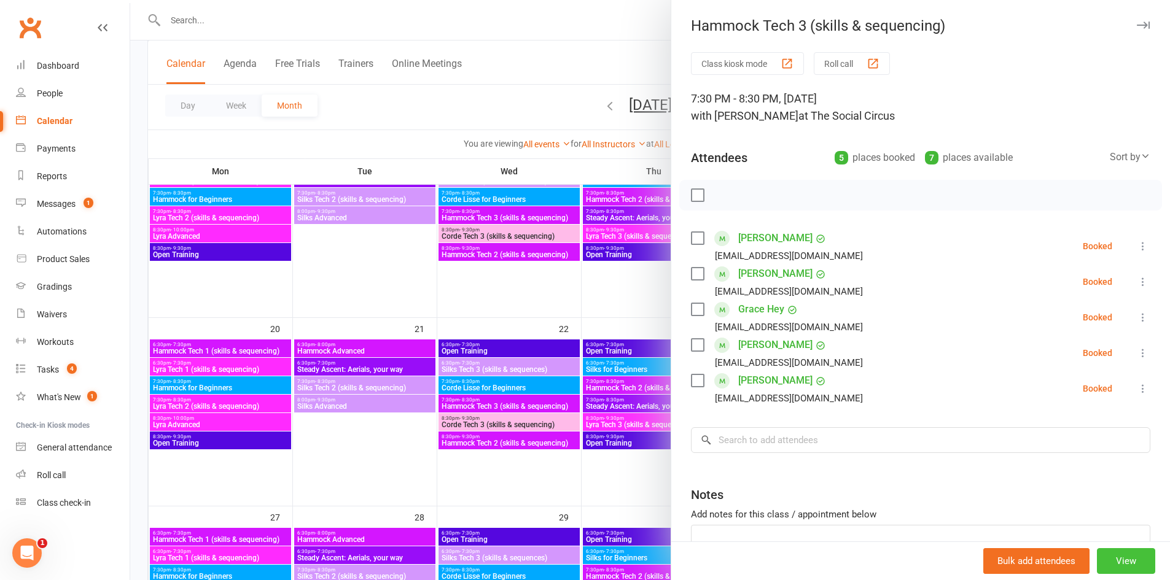
click at [1108, 560] on button "View" at bounding box center [1126, 562] width 58 height 26
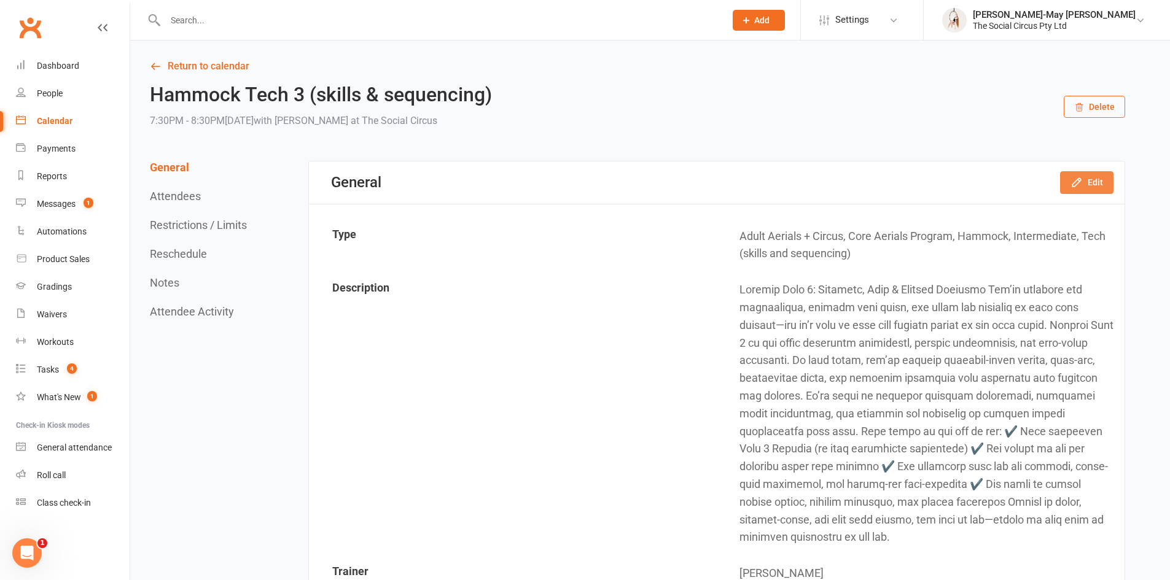
click at [1092, 185] on button "Edit" at bounding box center [1086, 182] width 53 height 22
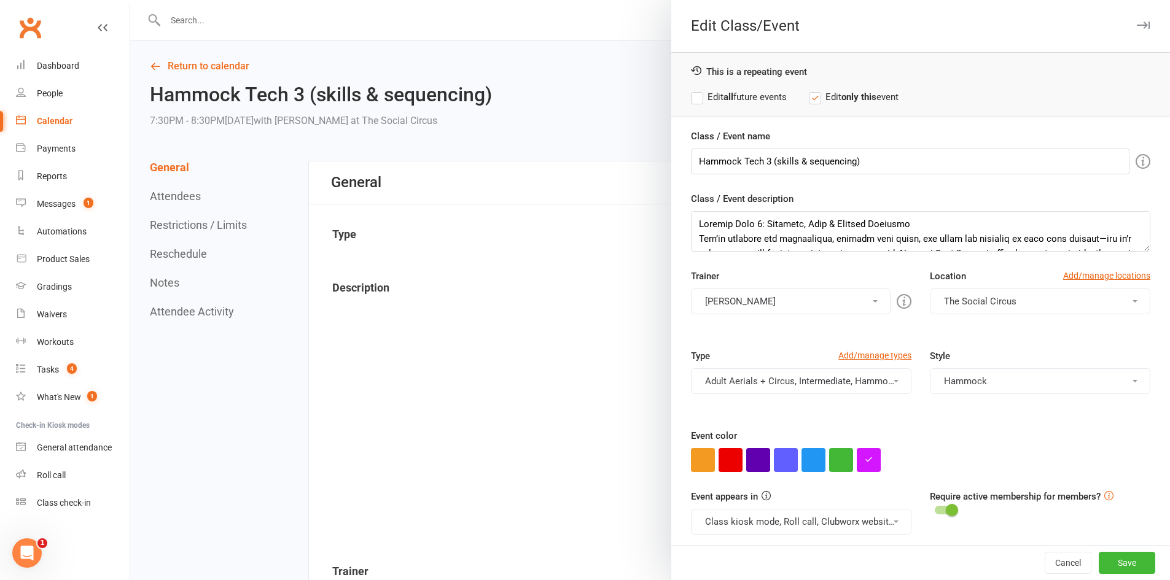
click at [826, 293] on button "[PERSON_NAME]" at bounding box center [791, 302] width 200 height 26
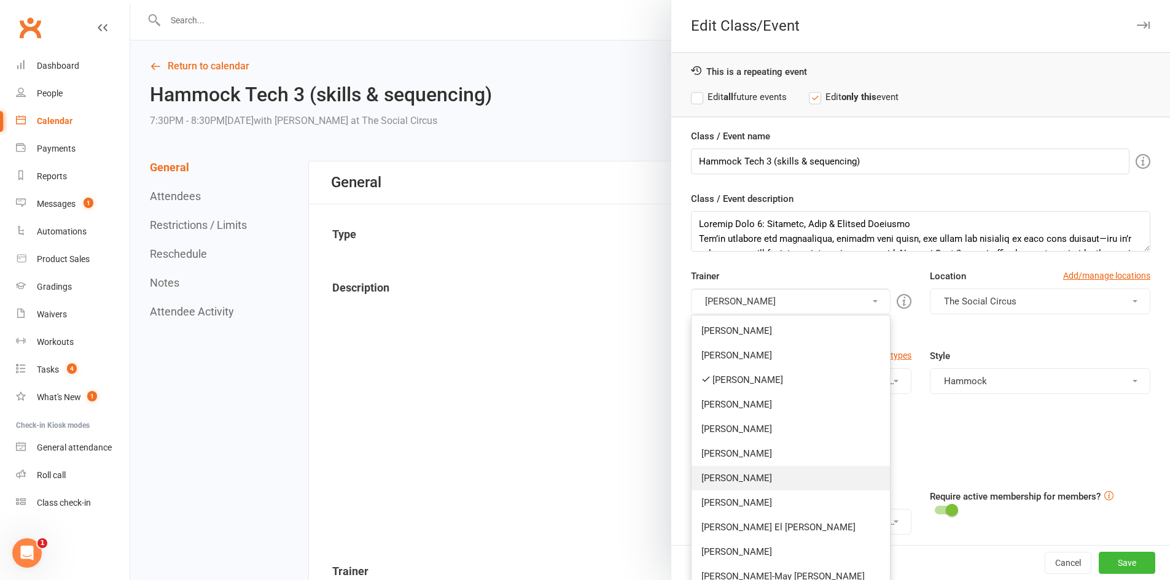
scroll to position [123, 0]
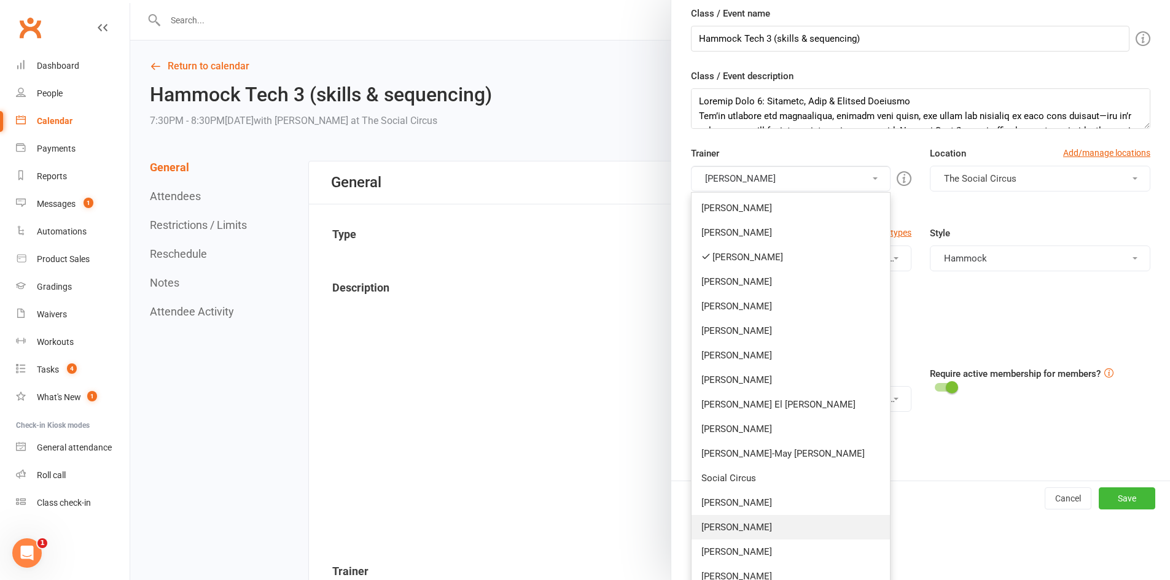
drag, startPoint x: 735, startPoint y: 531, endPoint x: 736, endPoint y: 523, distance: 8.6
click at [736, 531] on link "[PERSON_NAME]" at bounding box center [791, 527] width 198 height 25
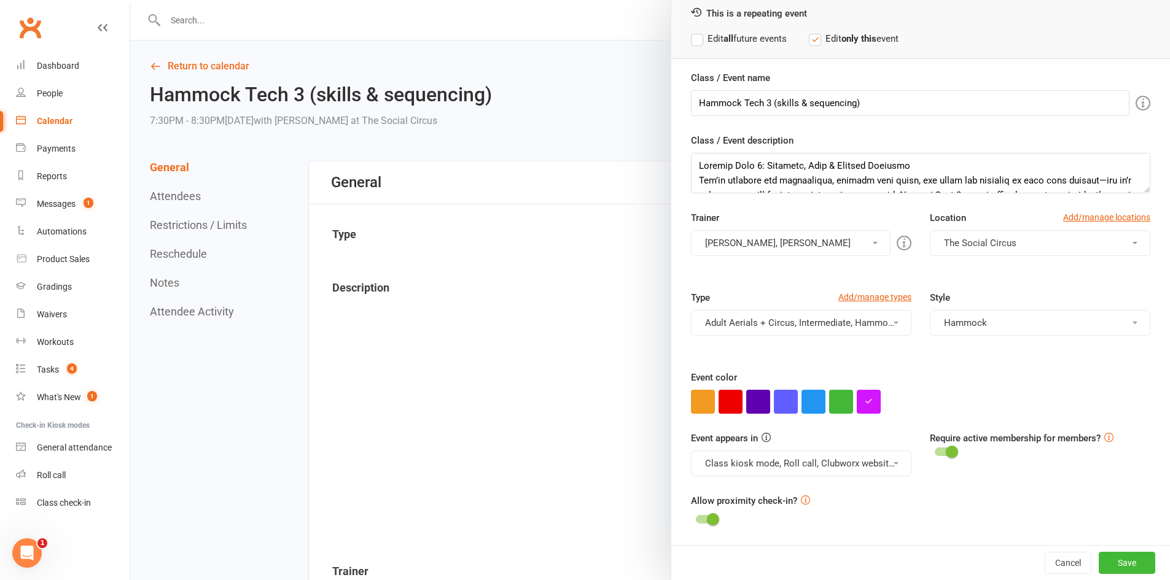
click at [752, 246] on button "[PERSON_NAME], [PERSON_NAME]" at bounding box center [791, 243] width 200 height 26
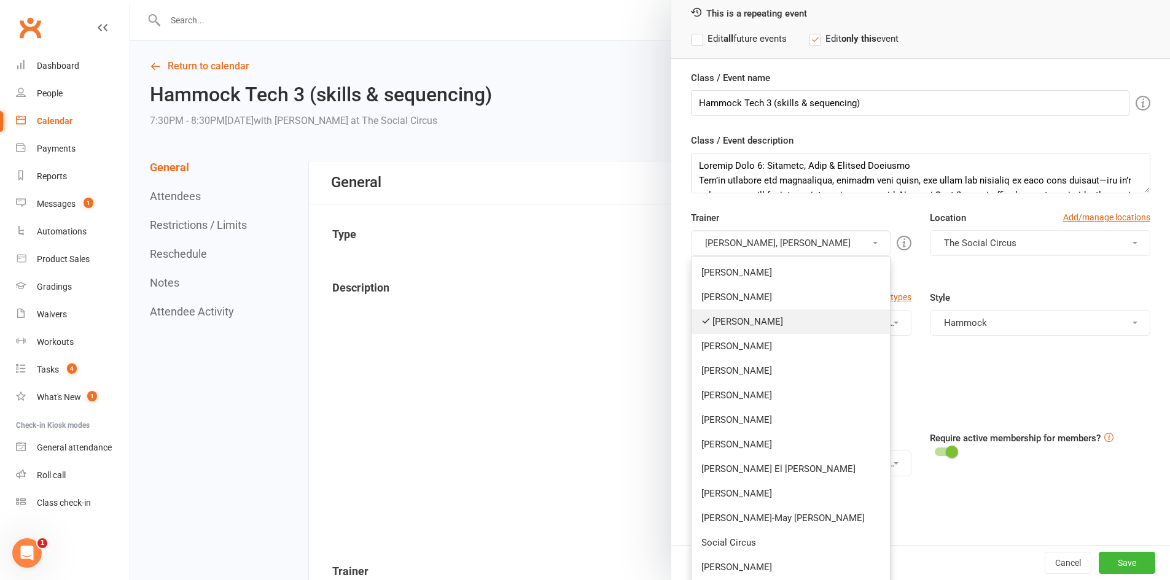
click at [739, 316] on link "[PERSON_NAME]" at bounding box center [791, 322] width 198 height 25
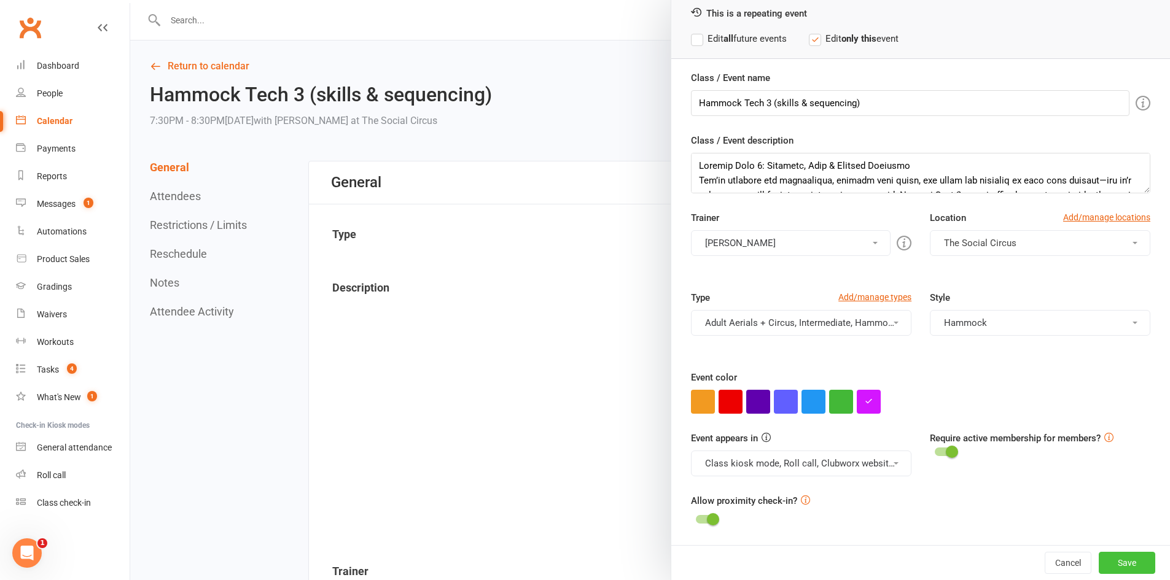
click at [1117, 558] on button "Save" at bounding box center [1127, 563] width 57 height 22
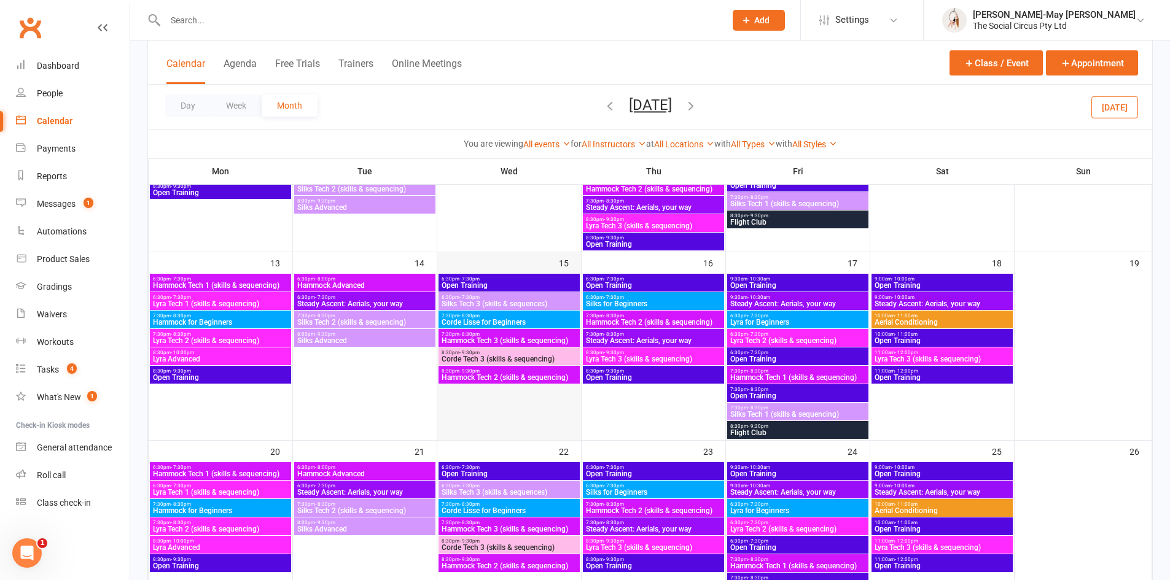
scroll to position [491, 0]
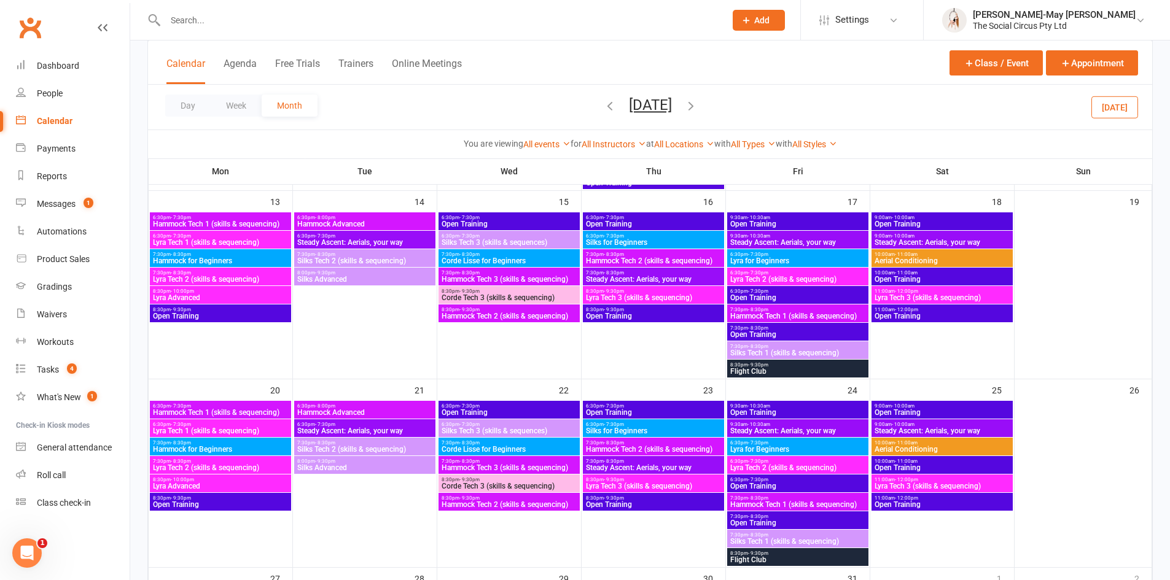
click at [512, 507] on span "Hammock Tech 2 (skills & sequencing)" at bounding box center [509, 504] width 136 height 7
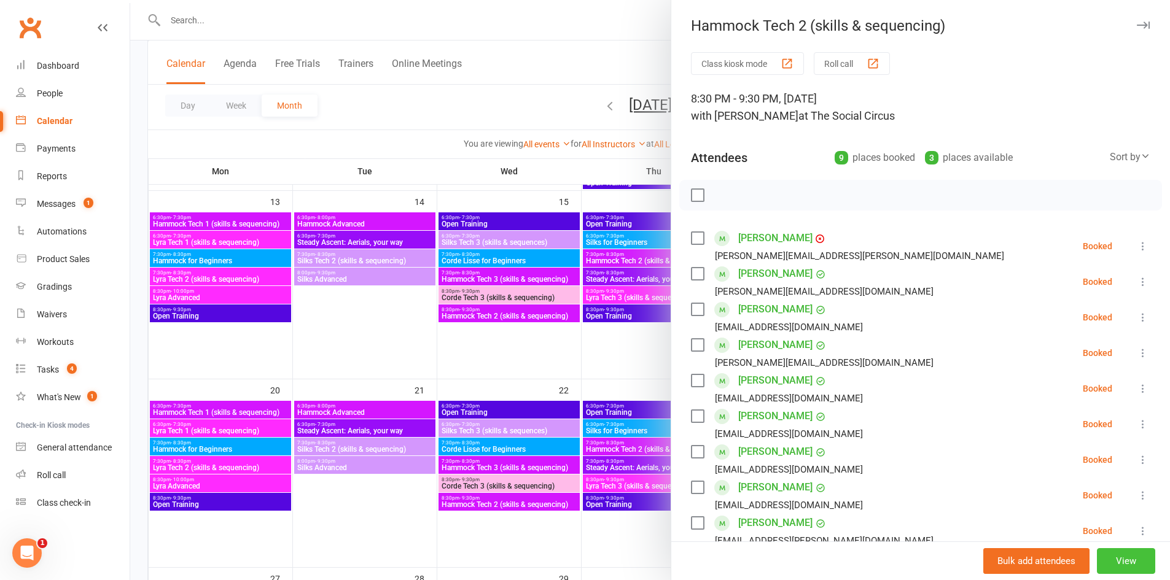
click at [1098, 564] on button "View" at bounding box center [1126, 562] width 58 height 26
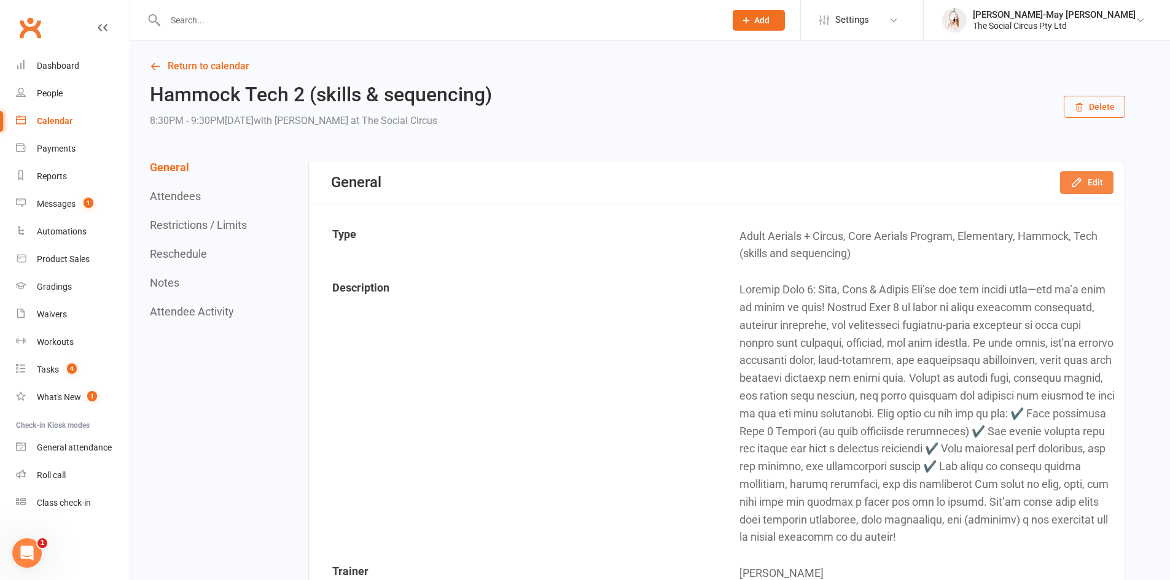
click at [1084, 180] on button "Edit" at bounding box center [1086, 182] width 53 height 22
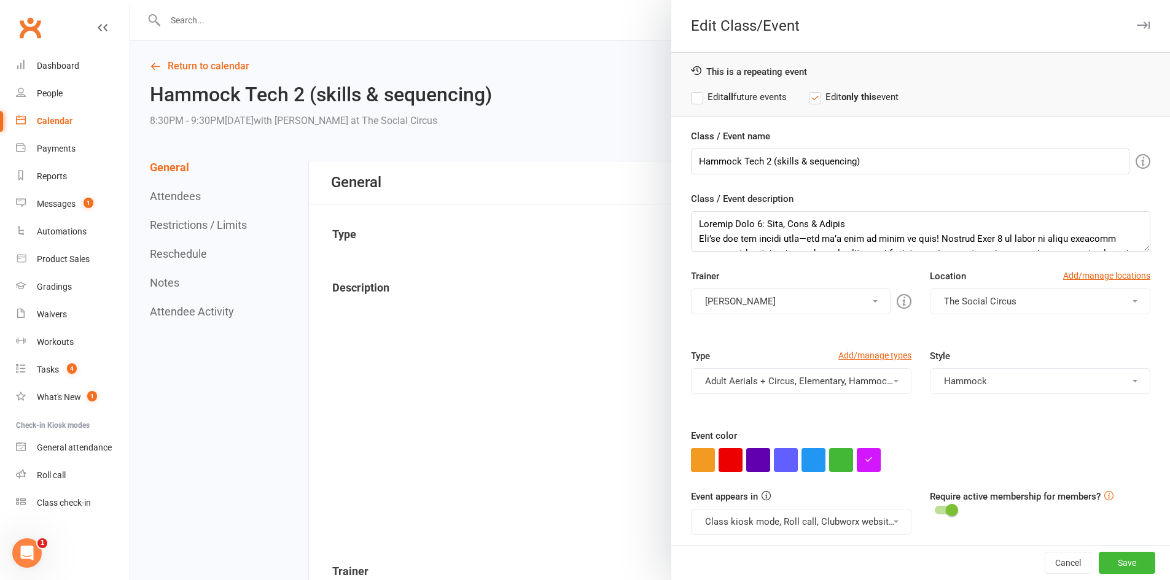
click at [815, 302] on button "[PERSON_NAME]" at bounding box center [791, 302] width 200 height 26
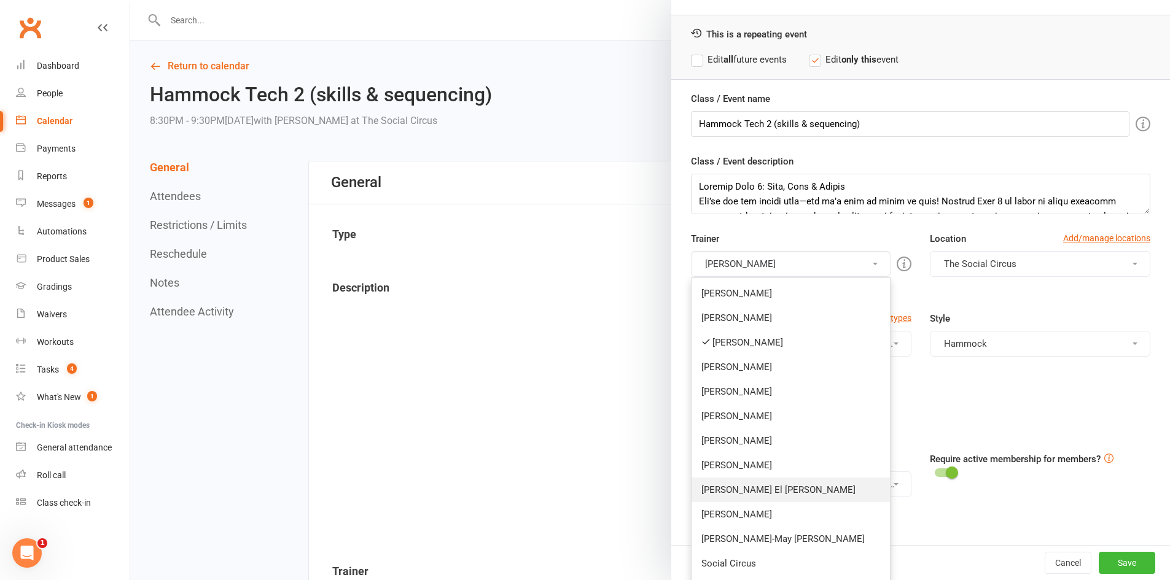
scroll to position [61, 0]
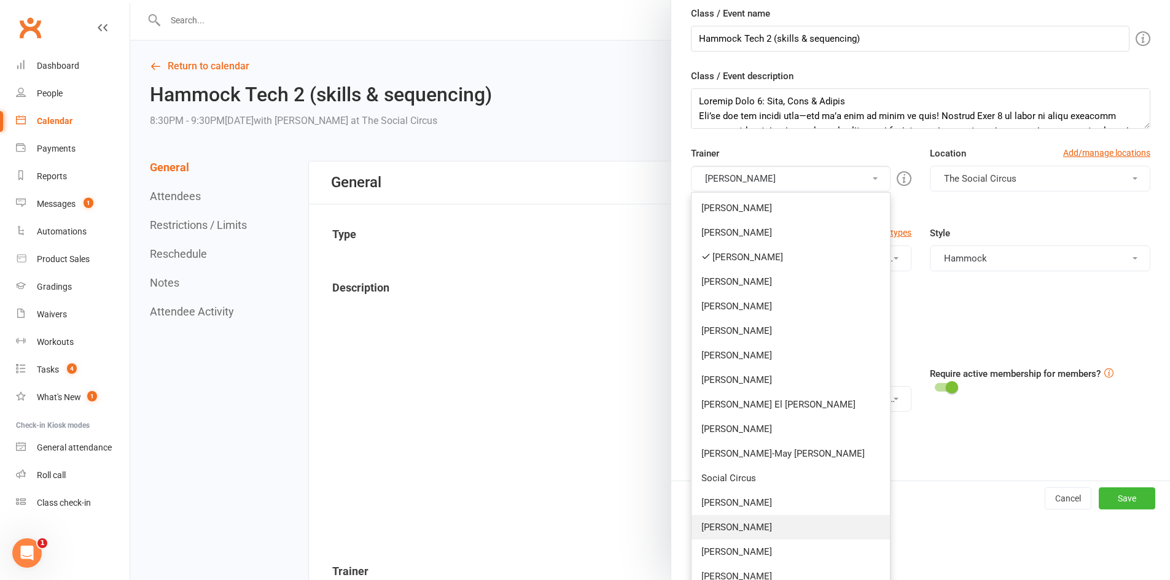
click at [756, 525] on link "[PERSON_NAME]" at bounding box center [791, 527] width 198 height 25
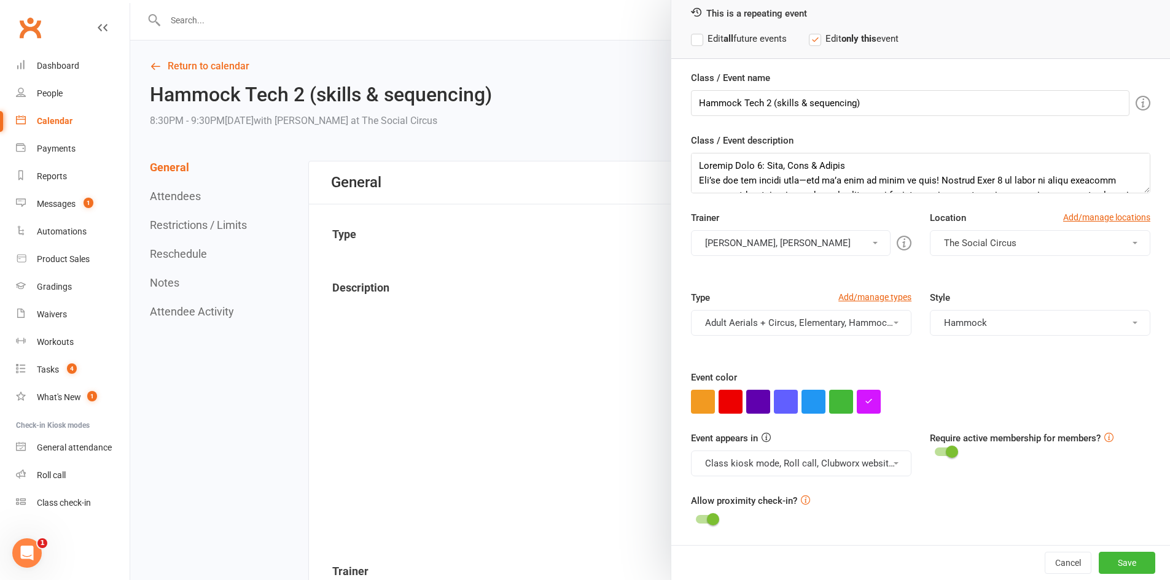
scroll to position [58, 0]
click at [746, 246] on button "[PERSON_NAME], [PERSON_NAME]" at bounding box center [791, 243] width 200 height 26
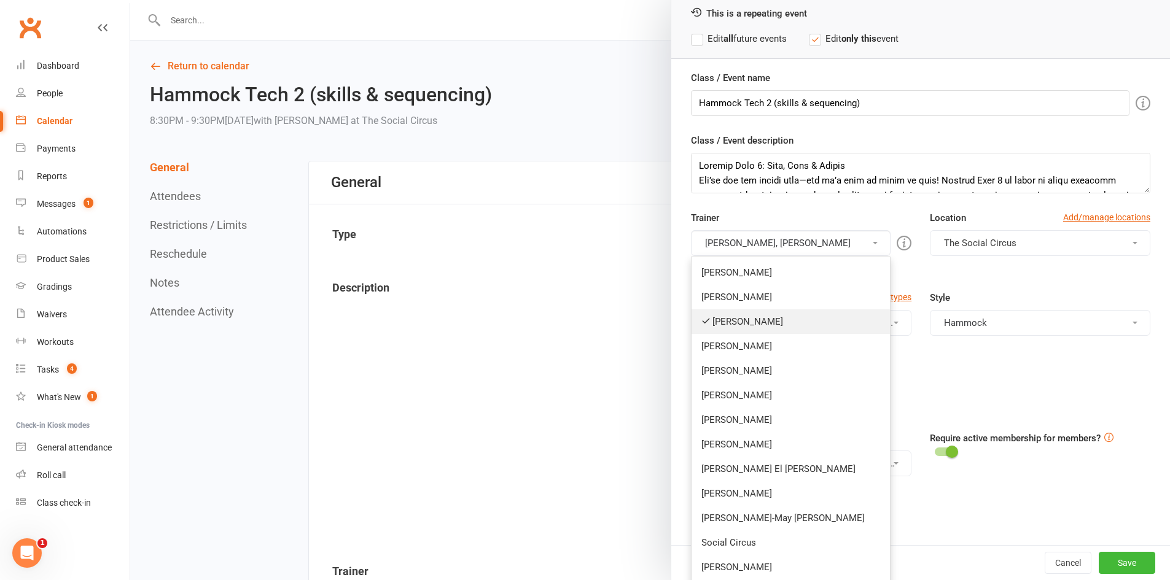
click at [746, 318] on link "[PERSON_NAME]" at bounding box center [791, 322] width 198 height 25
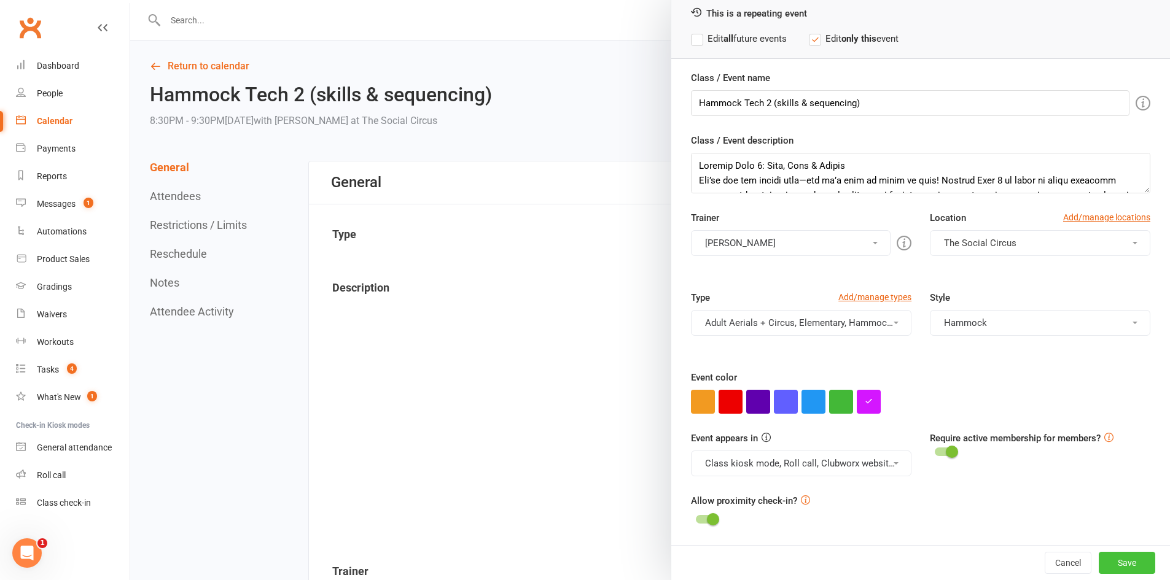
click at [1120, 562] on button "Save" at bounding box center [1127, 563] width 57 height 22
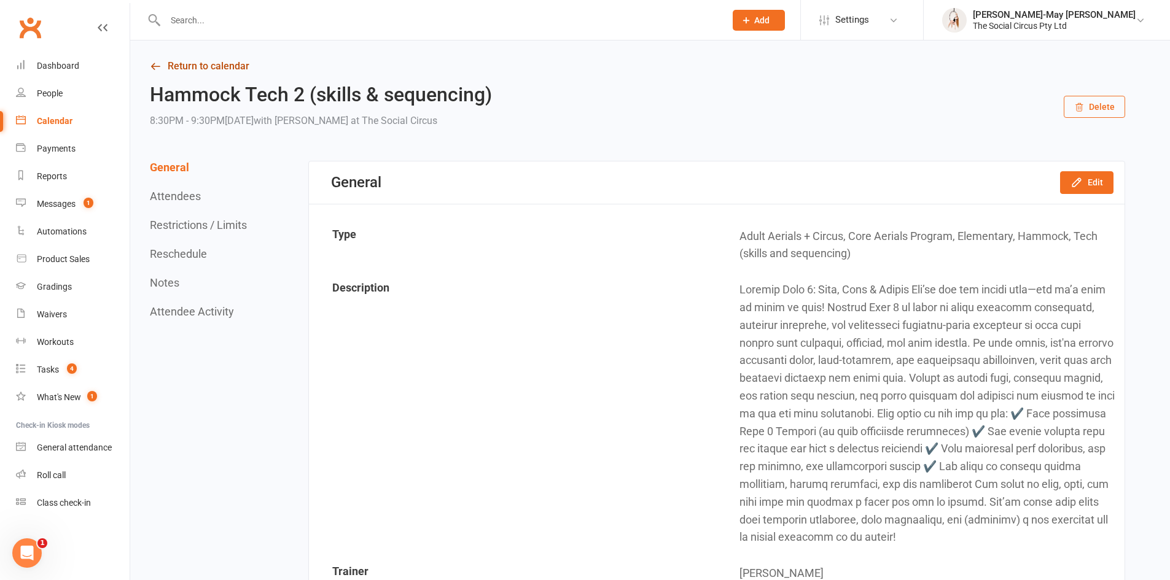
click at [217, 61] on link "Return to calendar" at bounding box center [637, 66] width 975 height 17
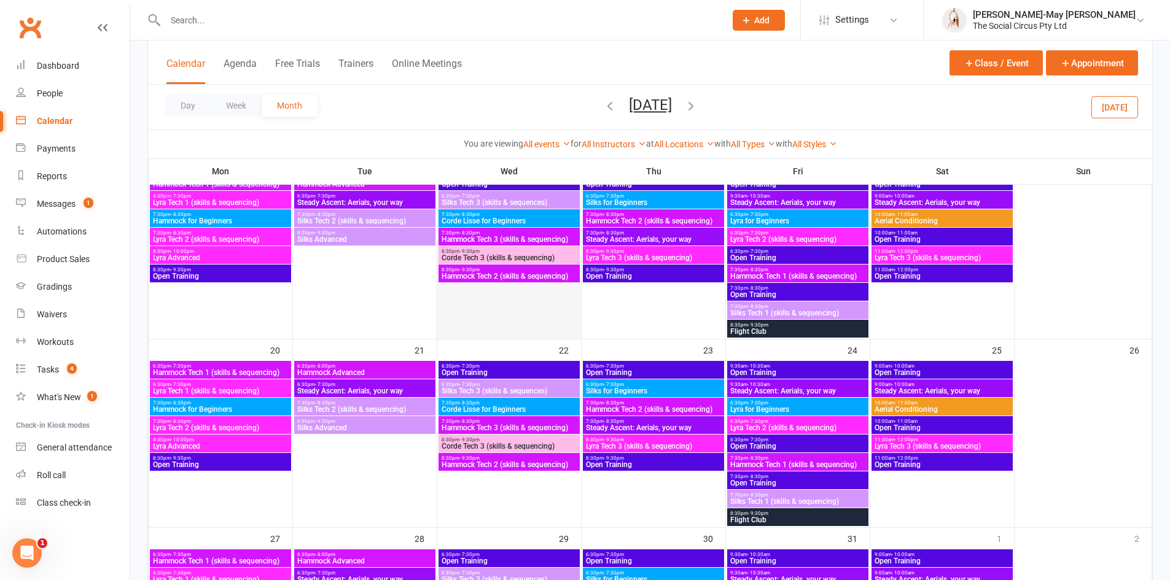
scroll to position [614, 0]
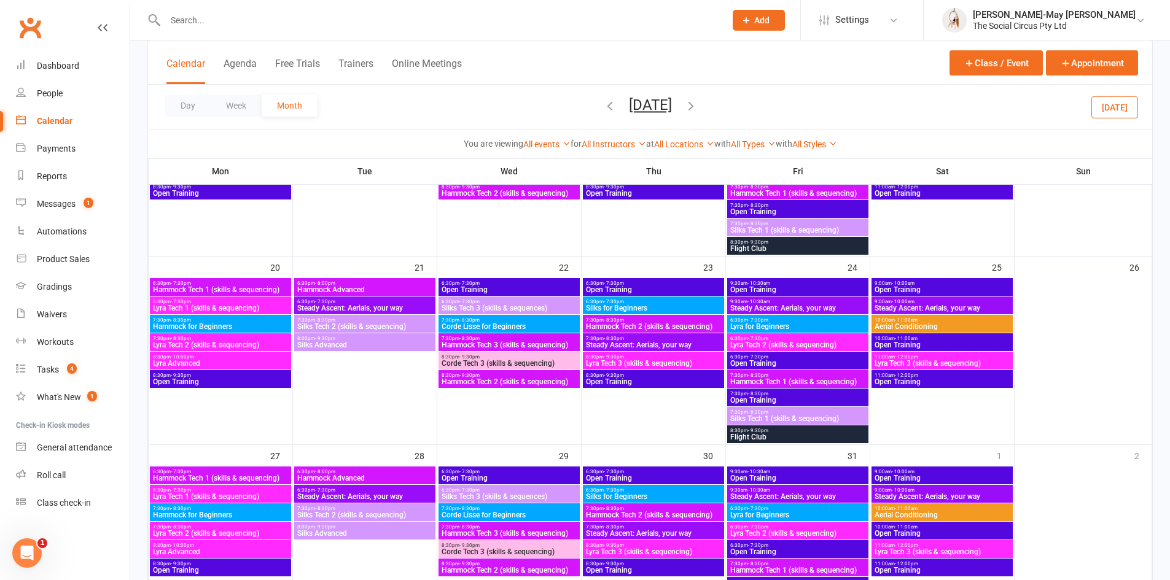
click at [487, 336] on span "7:30pm - 8:30pm" at bounding box center [509, 339] width 136 height 6
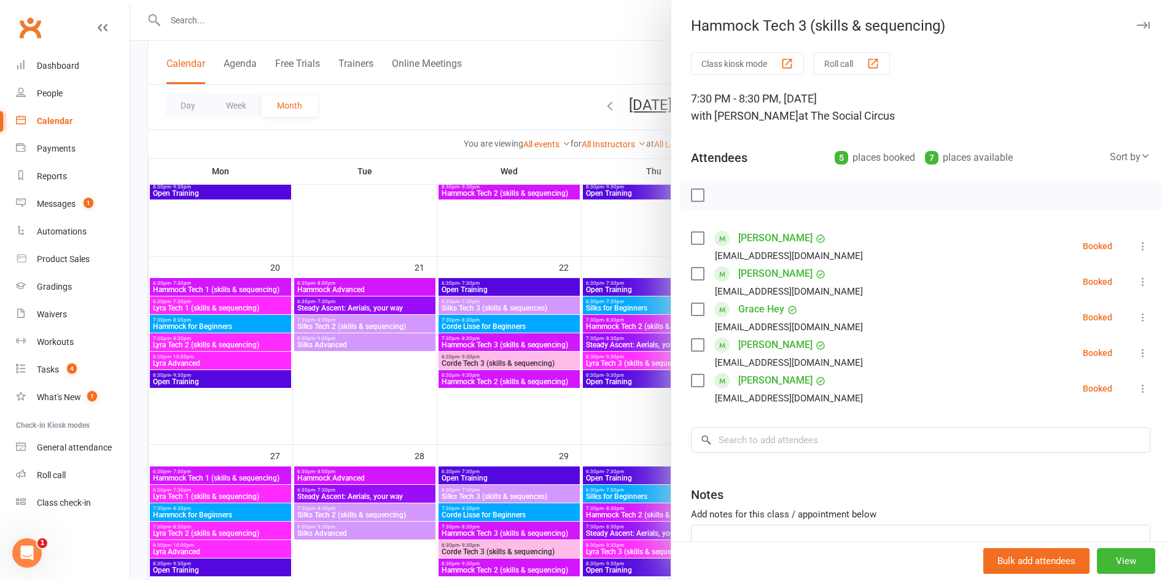
click at [518, 381] on div at bounding box center [650, 290] width 1040 height 580
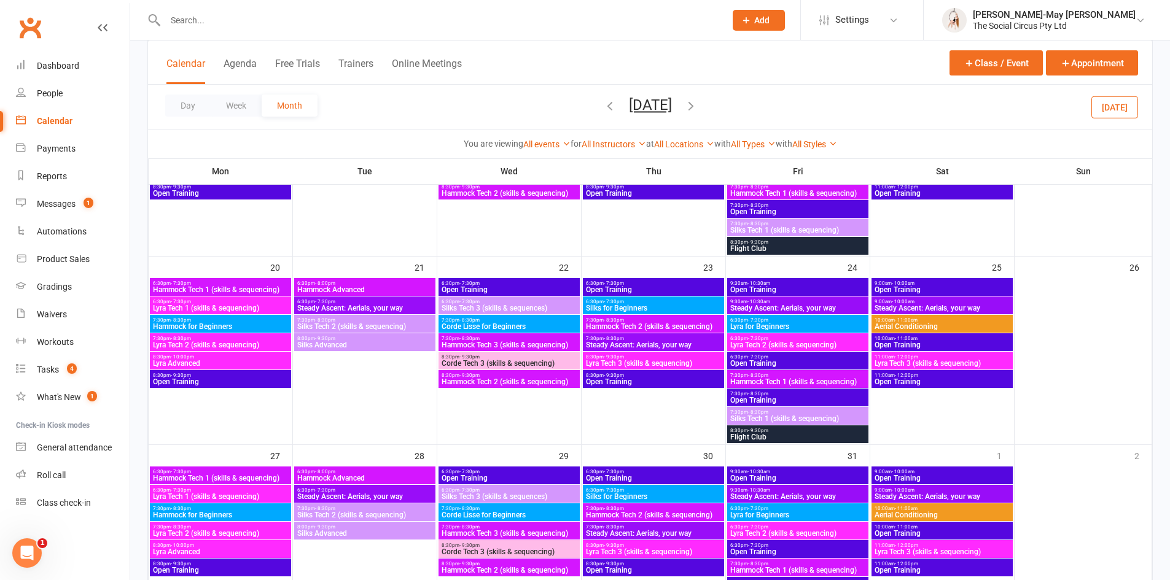
click at [518, 381] on span "Hammock Tech 2 (skills & sequencing)" at bounding box center [509, 381] width 136 height 7
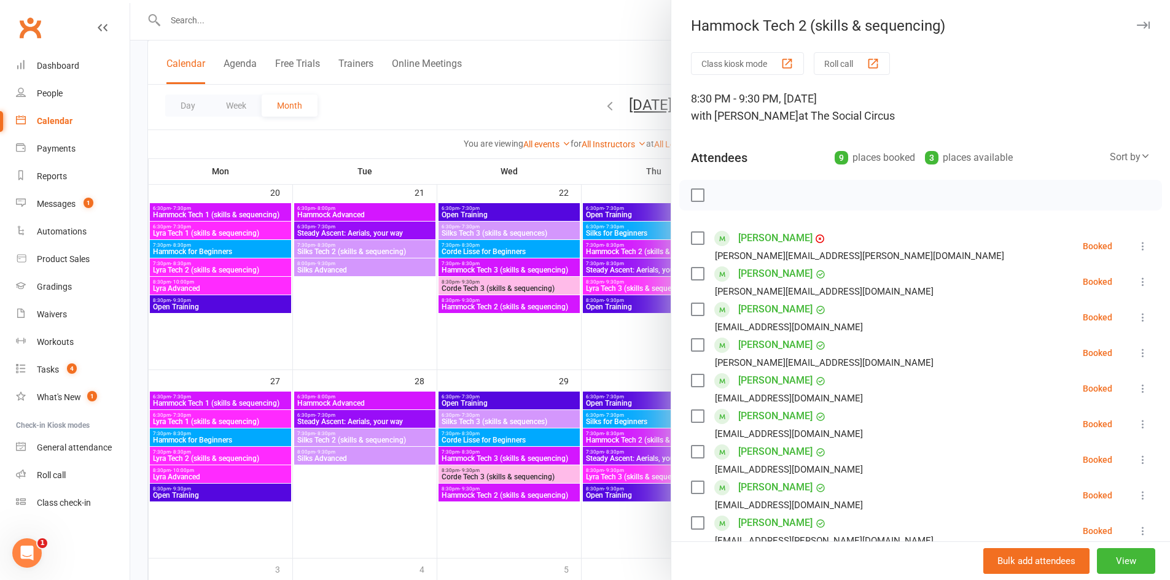
scroll to position [737, 0]
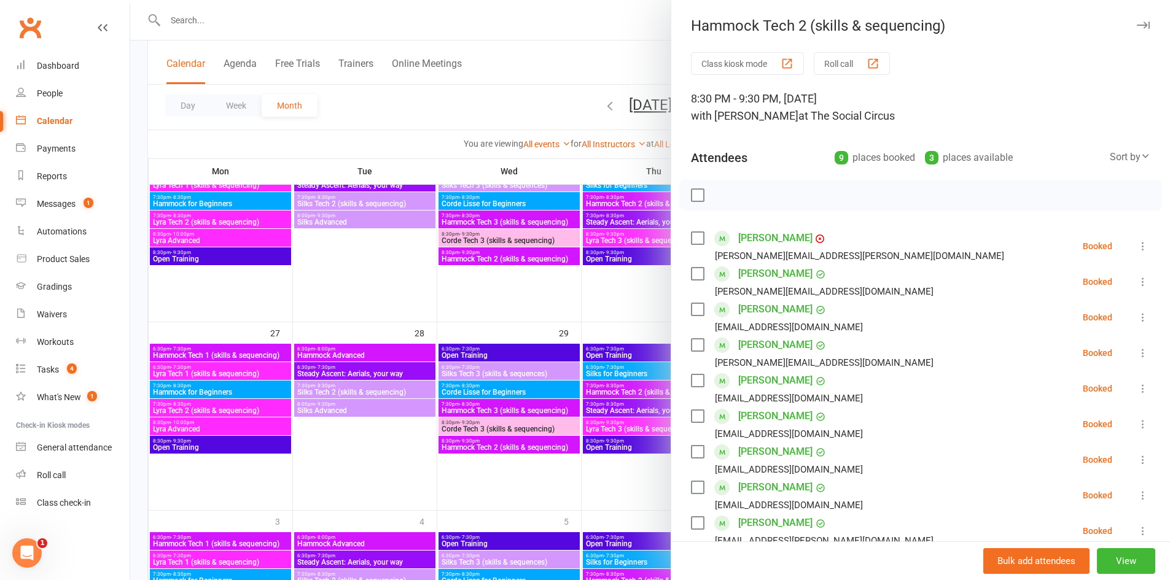
click at [529, 407] on div at bounding box center [650, 290] width 1040 height 580
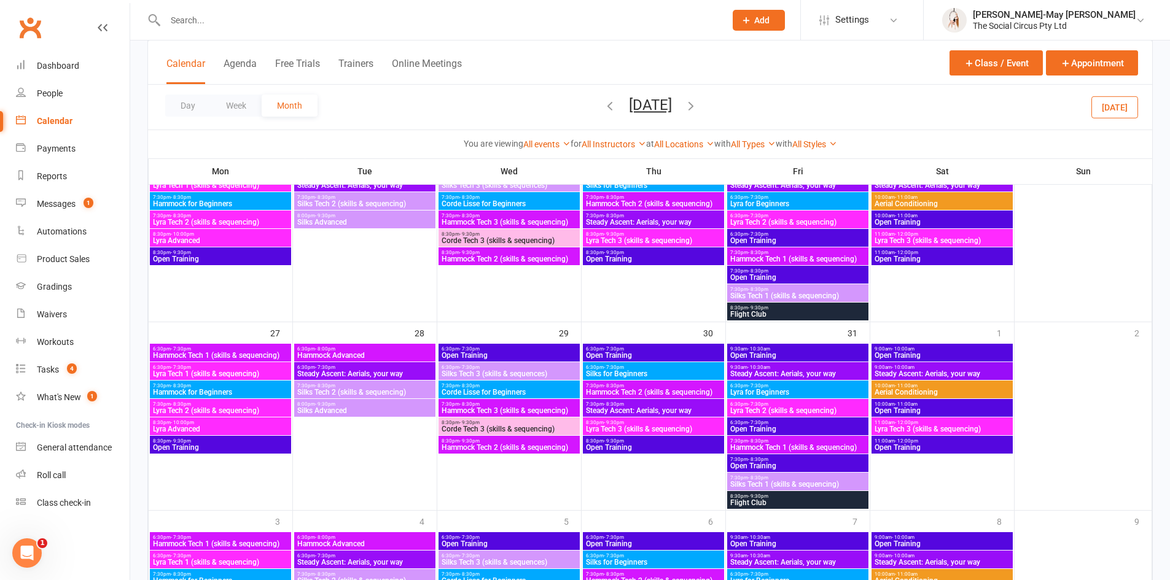
click at [529, 407] on span "Hammock Tech 3 (skills & sequencing)" at bounding box center [509, 410] width 136 height 7
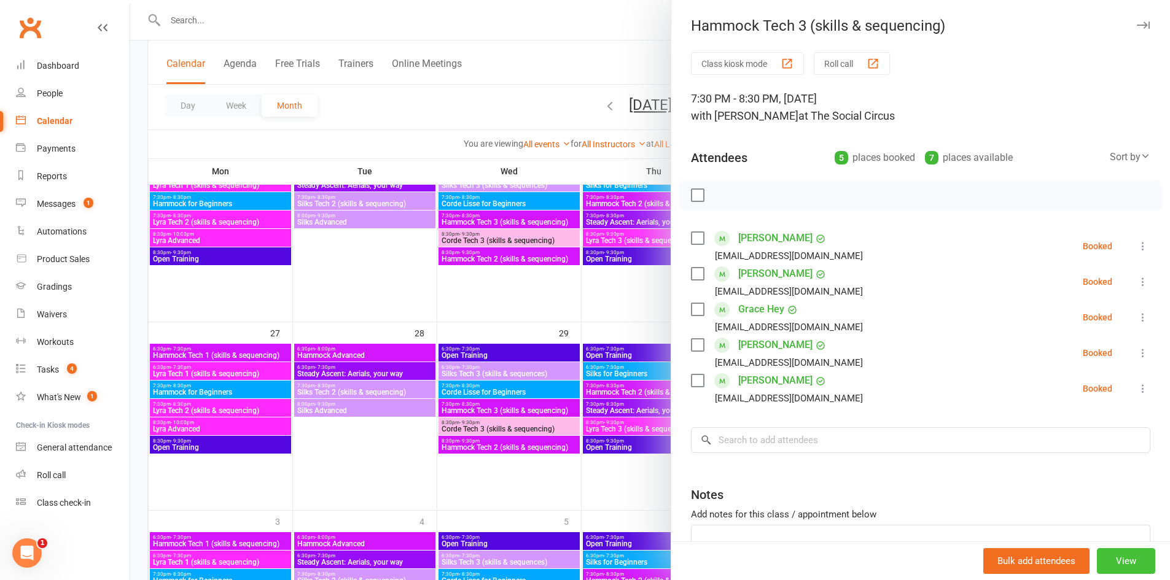
click at [1101, 568] on button "View" at bounding box center [1126, 562] width 58 height 26
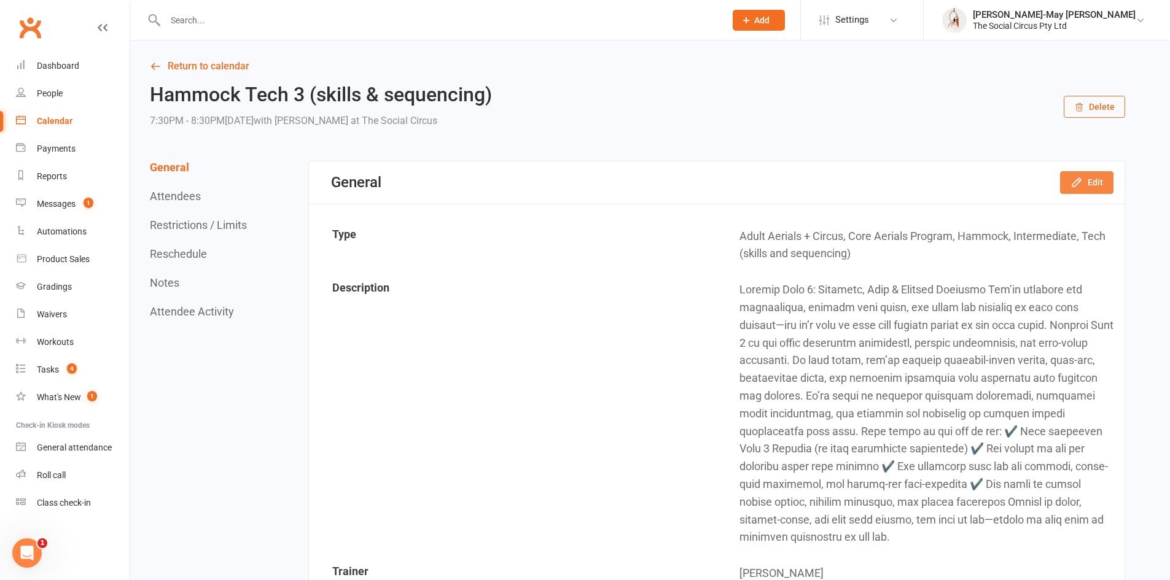
click at [1095, 184] on button "Edit" at bounding box center [1086, 182] width 53 height 22
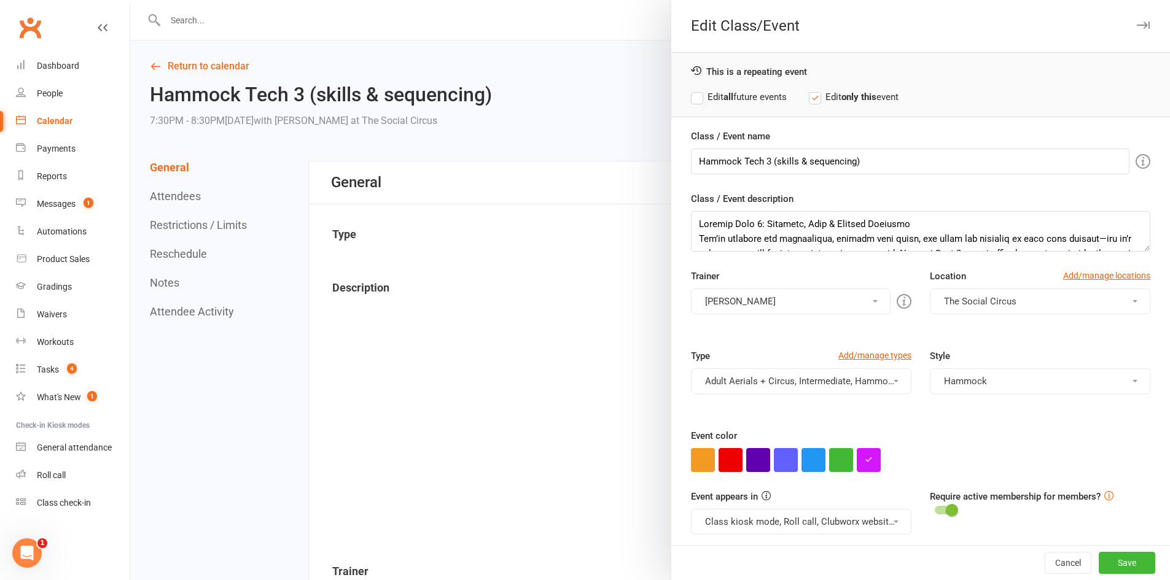
click at [802, 294] on button "[PERSON_NAME]" at bounding box center [791, 302] width 200 height 26
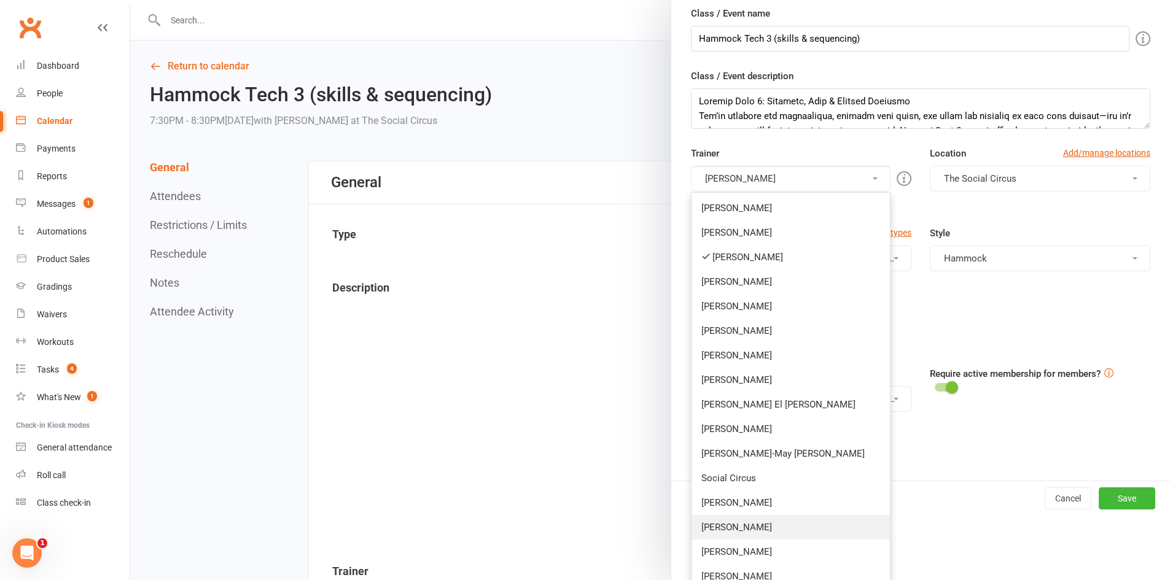
click at [749, 529] on link "[PERSON_NAME]" at bounding box center [791, 527] width 198 height 25
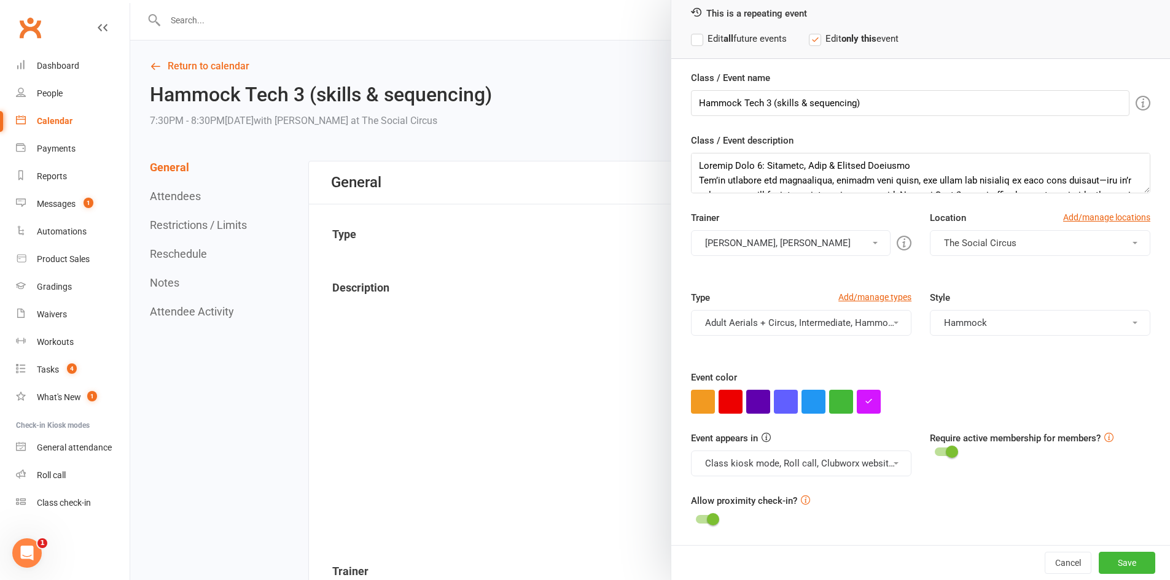
click at [796, 242] on button "[PERSON_NAME], [PERSON_NAME]" at bounding box center [791, 243] width 200 height 26
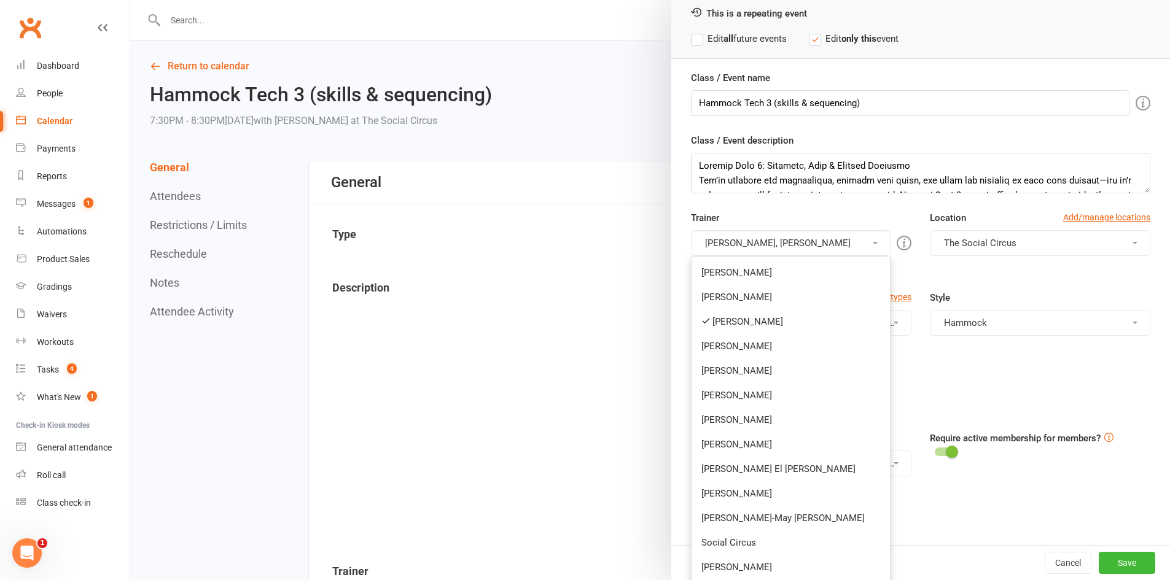
click at [729, 327] on link "[PERSON_NAME]" at bounding box center [791, 322] width 198 height 25
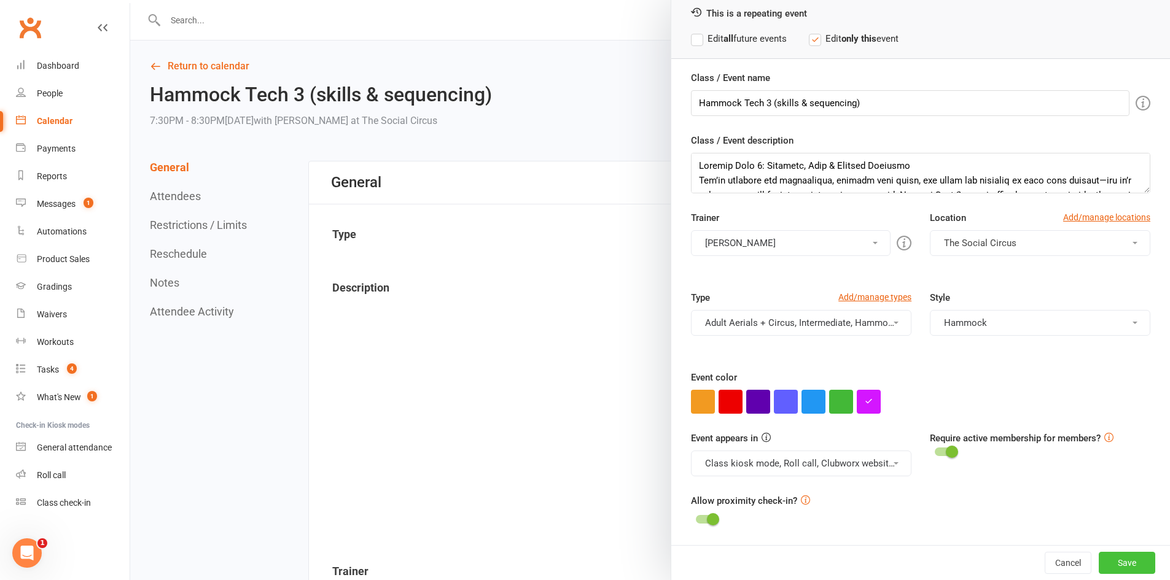
click at [1109, 555] on button "Save" at bounding box center [1127, 563] width 57 height 22
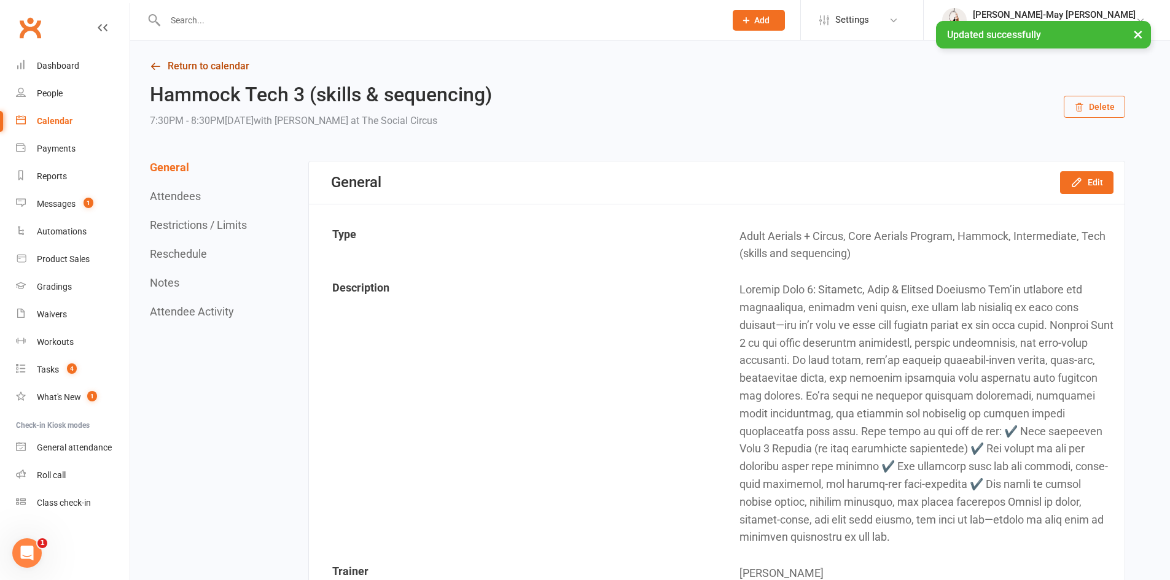
click at [192, 68] on link "Return to calendar" at bounding box center [637, 66] width 975 height 17
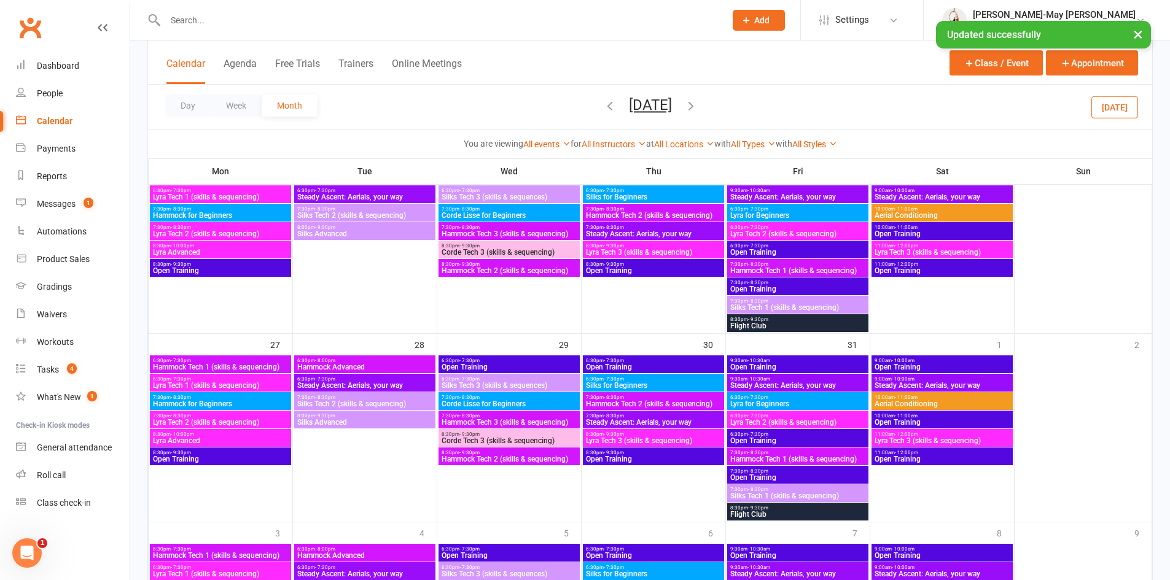
scroll to position [737, 0]
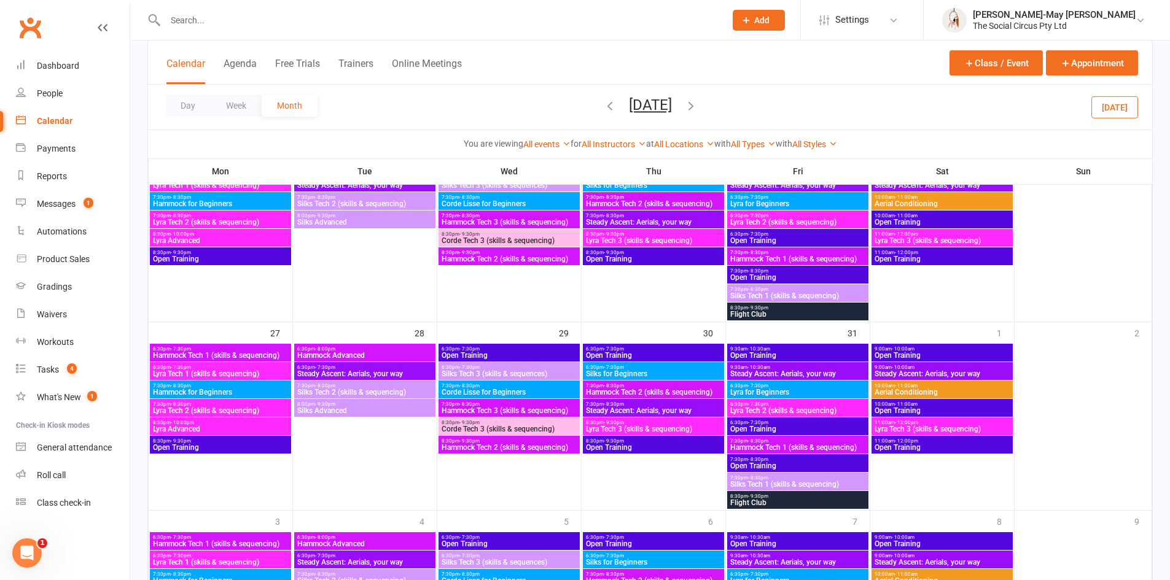
click at [499, 444] on span "Hammock Tech 2 (skills & sequencing)" at bounding box center [509, 447] width 136 height 7
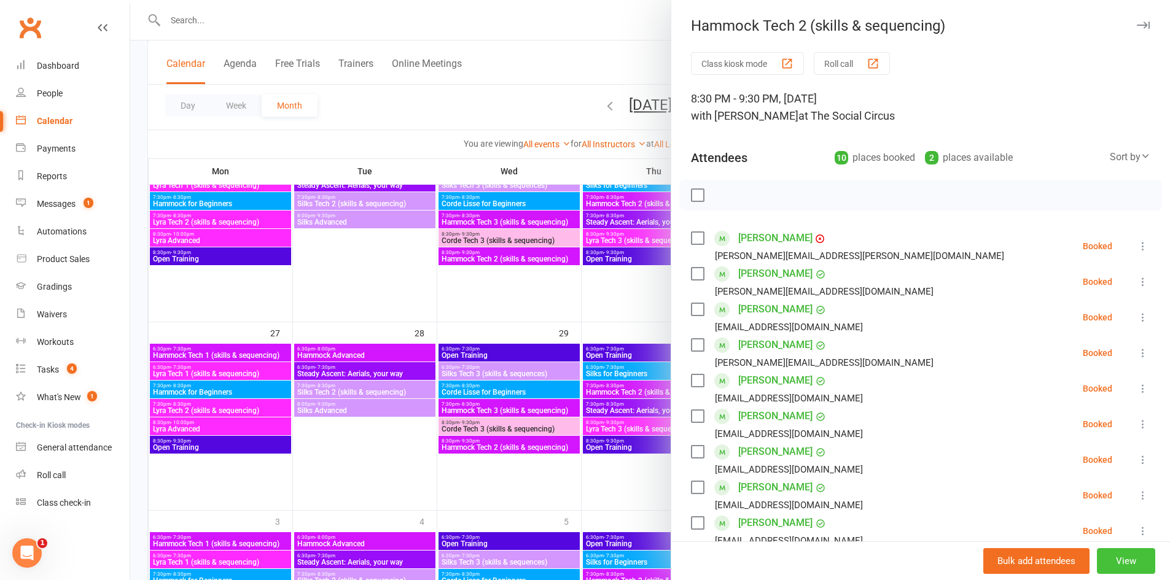
click at [1108, 566] on button "View" at bounding box center [1126, 562] width 58 height 26
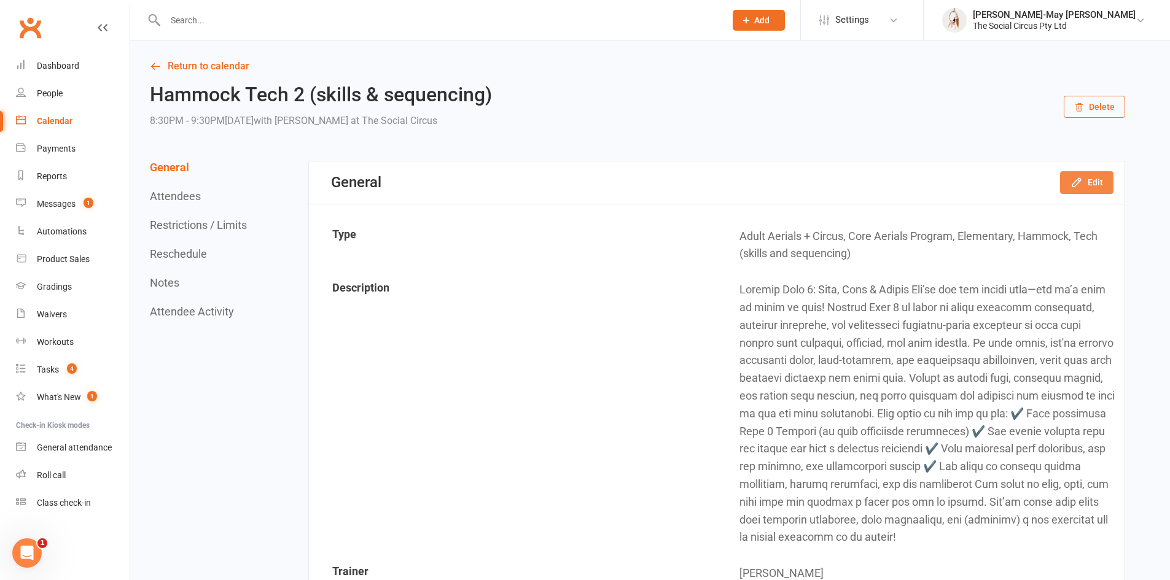
click at [1082, 181] on icon "button" at bounding box center [1077, 182] width 12 height 12
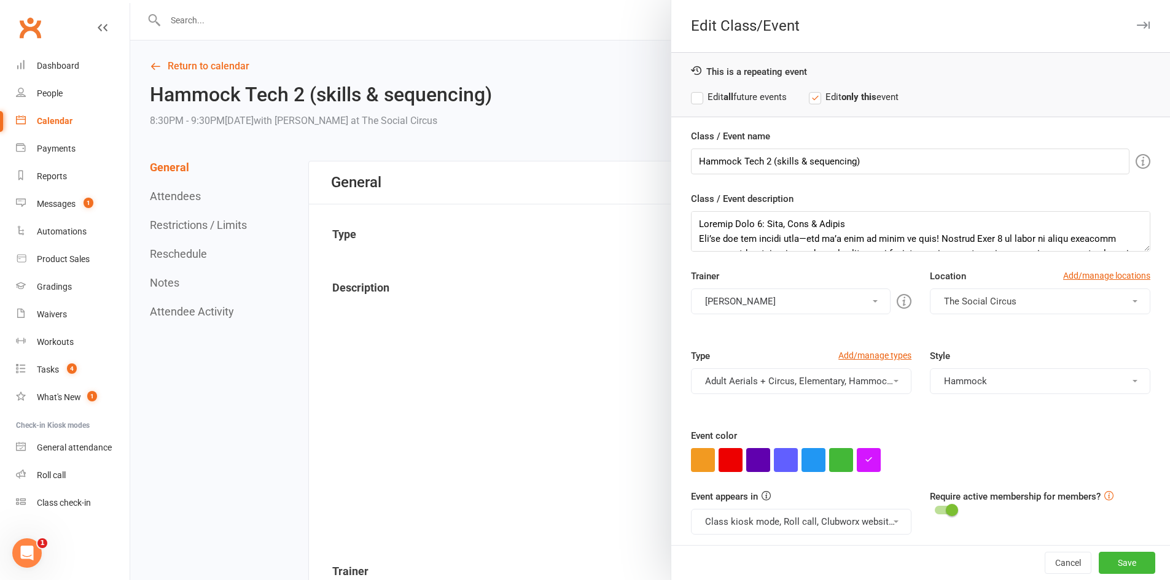
click at [757, 308] on button "[PERSON_NAME]" at bounding box center [791, 302] width 200 height 26
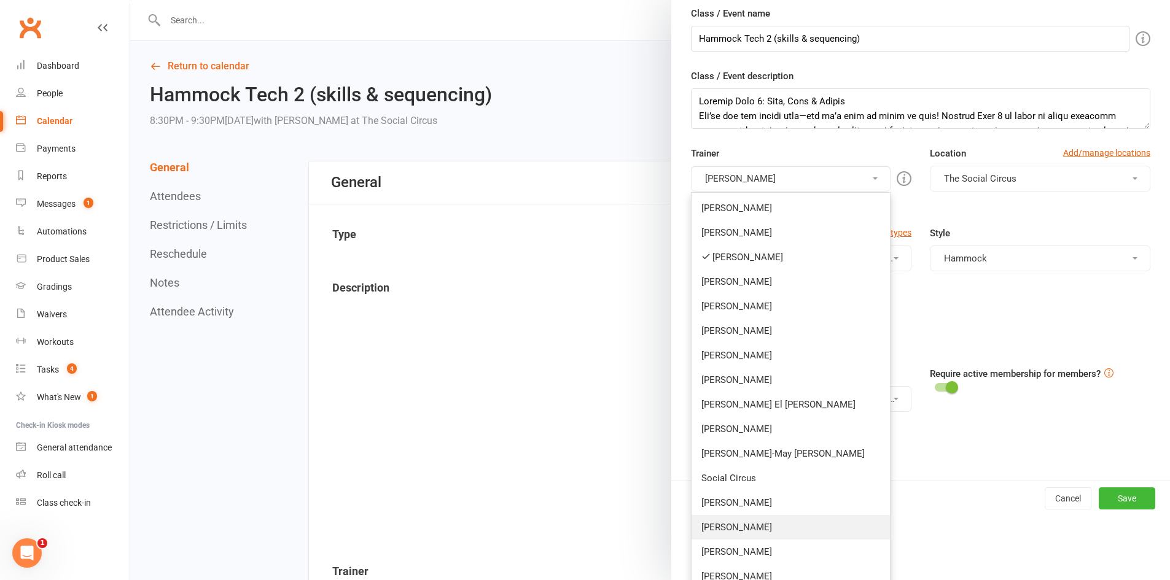
click at [738, 521] on link "[PERSON_NAME]" at bounding box center [791, 527] width 198 height 25
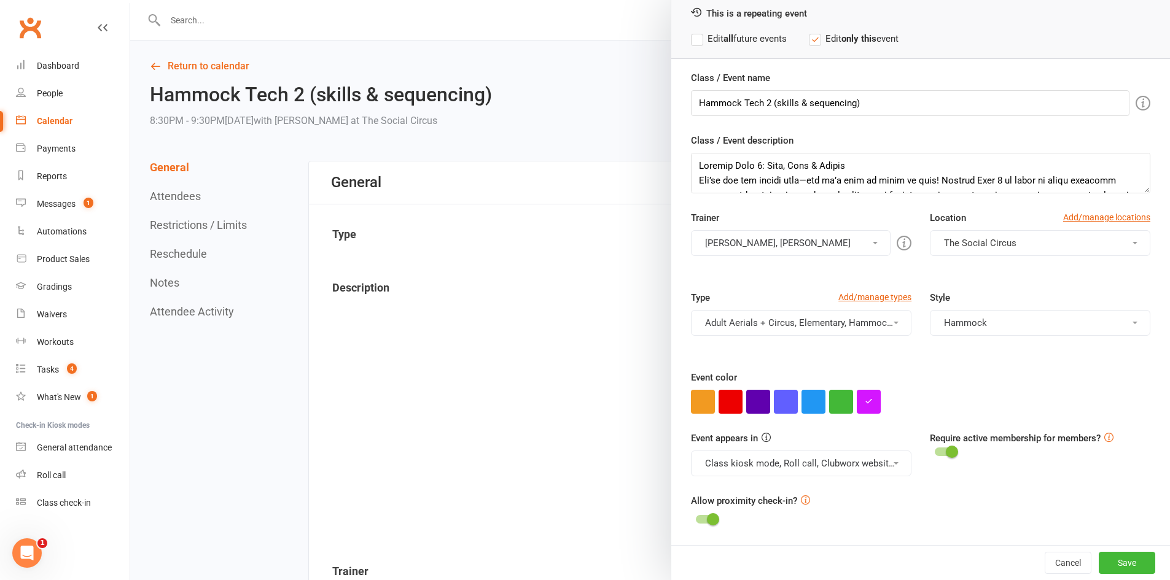
scroll to position [58, 0]
click at [749, 249] on button "[PERSON_NAME], [PERSON_NAME]" at bounding box center [791, 243] width 200 height 26
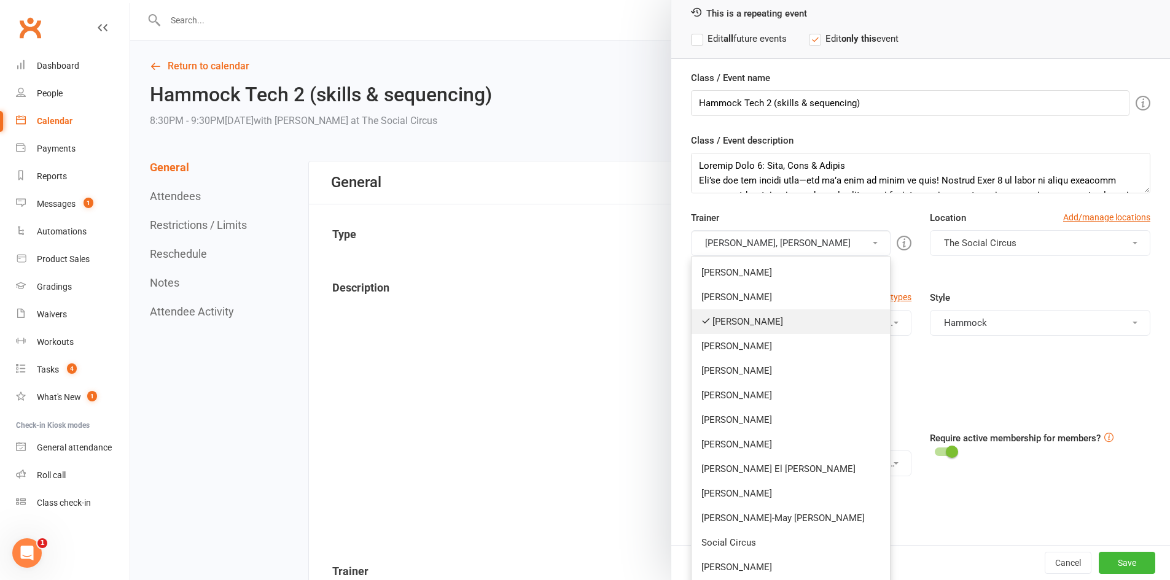
click at [741, 326] on link "[PERSON_NAME]" at bounding box center [791, 322] width 198 height 25
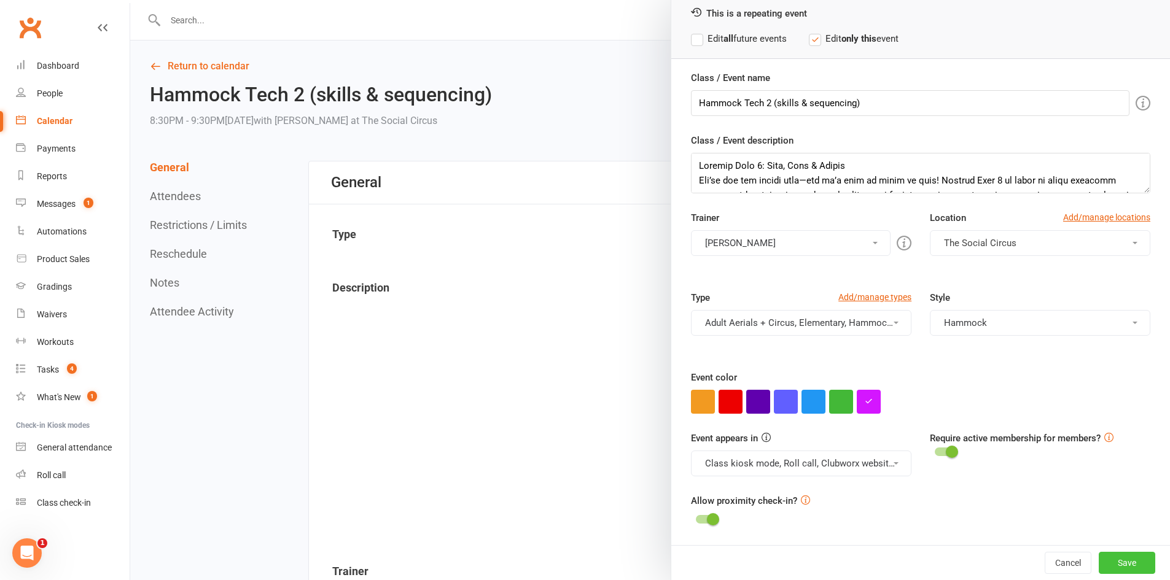
click at [1115, 568] on button "Save" at bounding box center [1127, 563] width 57 height 22
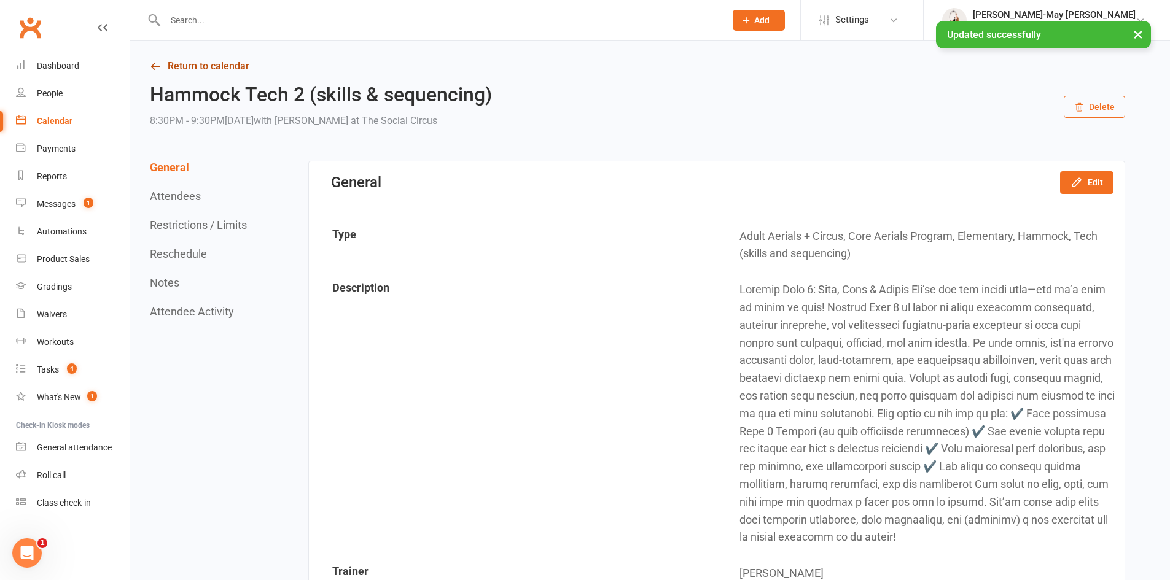
click at [171, 66] on link "Return to calendar" at bounding box center [637, 66] width 975 height 17
